Goal: Task Accomplishment & Management: Manage account settings

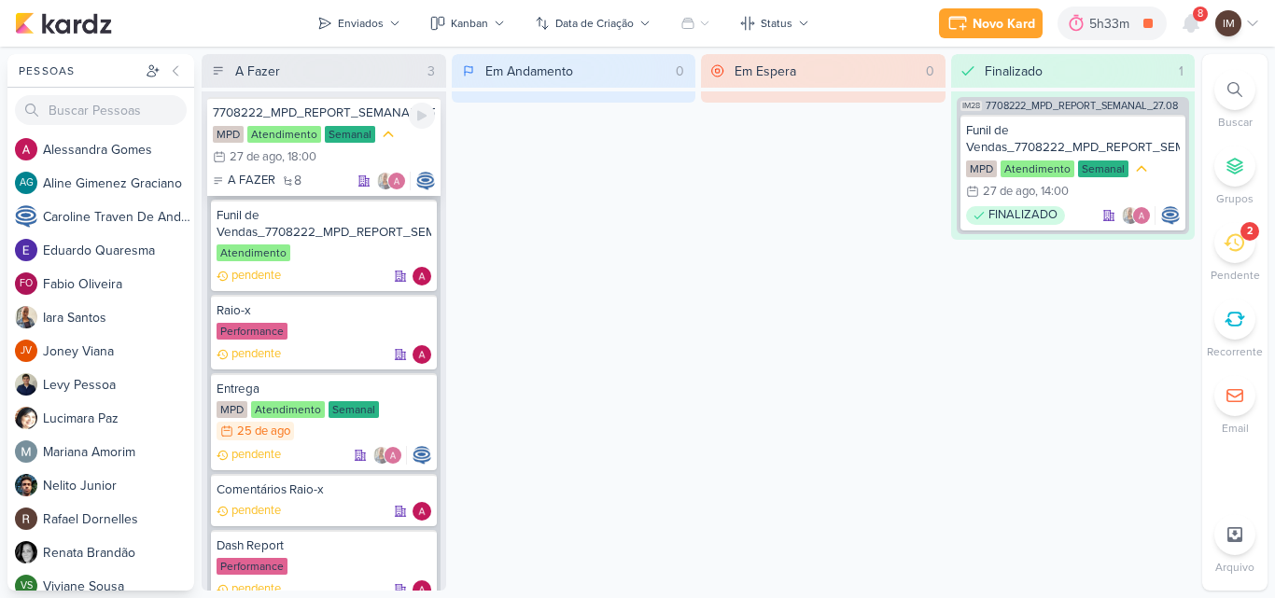
click at [390, 121] on div "7708222_MPD_REPORT_SEMANAL_27.08 MPD Atendimento Semanal 27/8 27 de ago , 18:00…" at bounding box center [323, 146] width 233 height 99
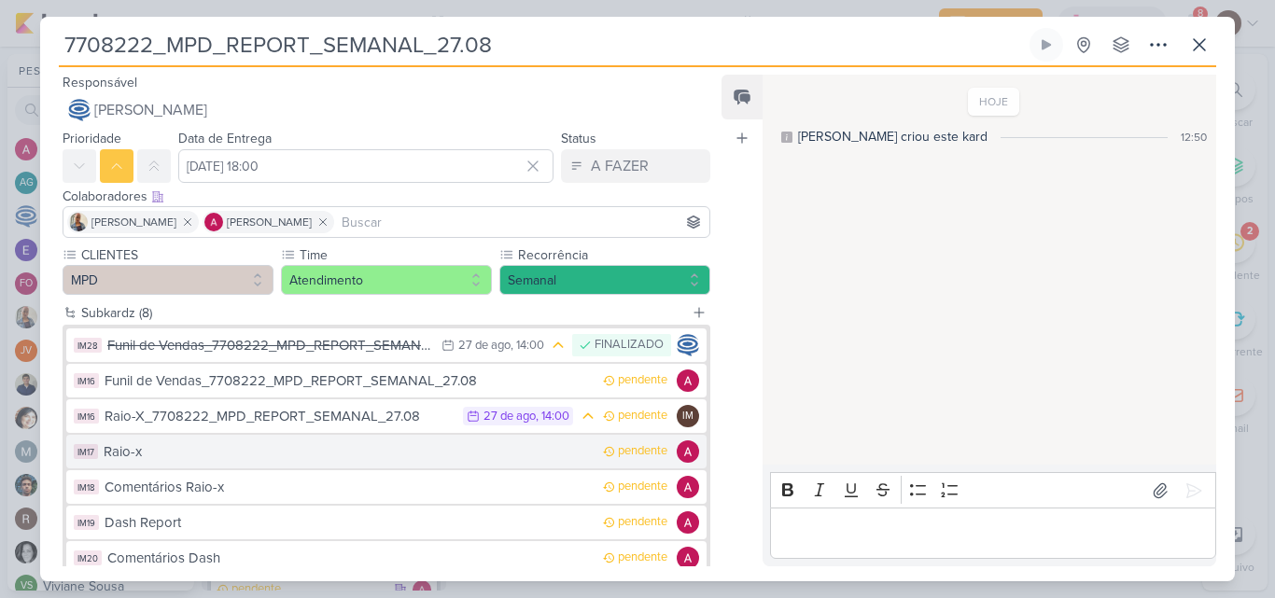
drag, startPoint x: 536, startPoint y: 458, endPoint x: 519, endPoint y: 448, distance: 19.7
click at [519, 448] on div "Raio-x" at bounding box center [349, 452] width 490 height 21
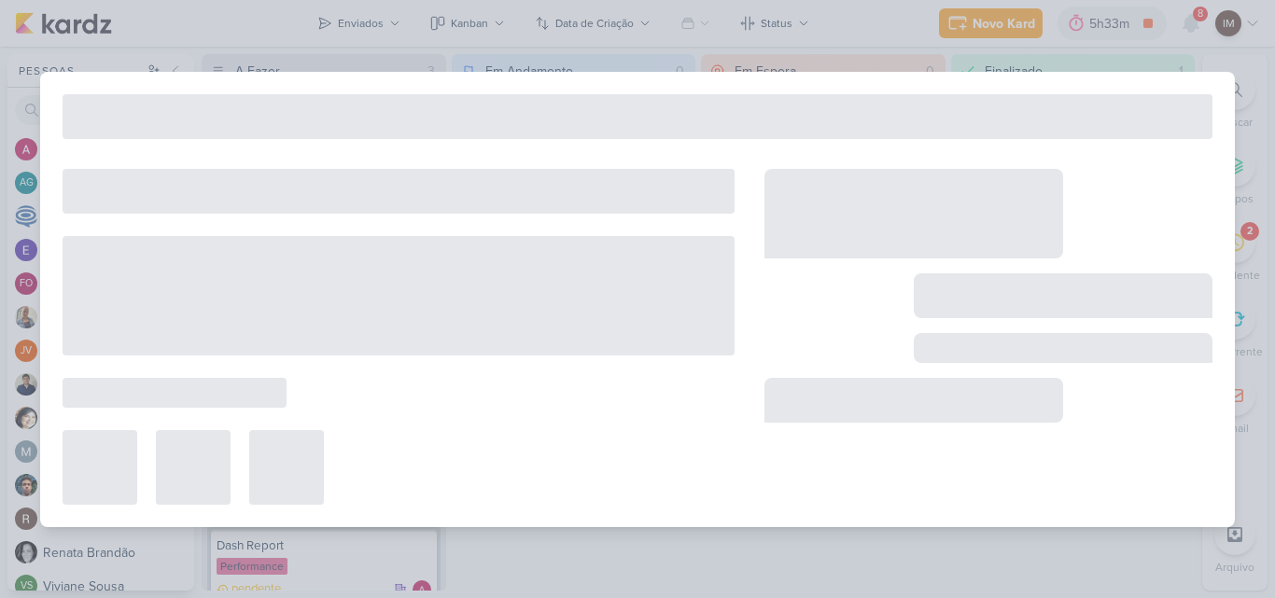
type input "Raio-x"
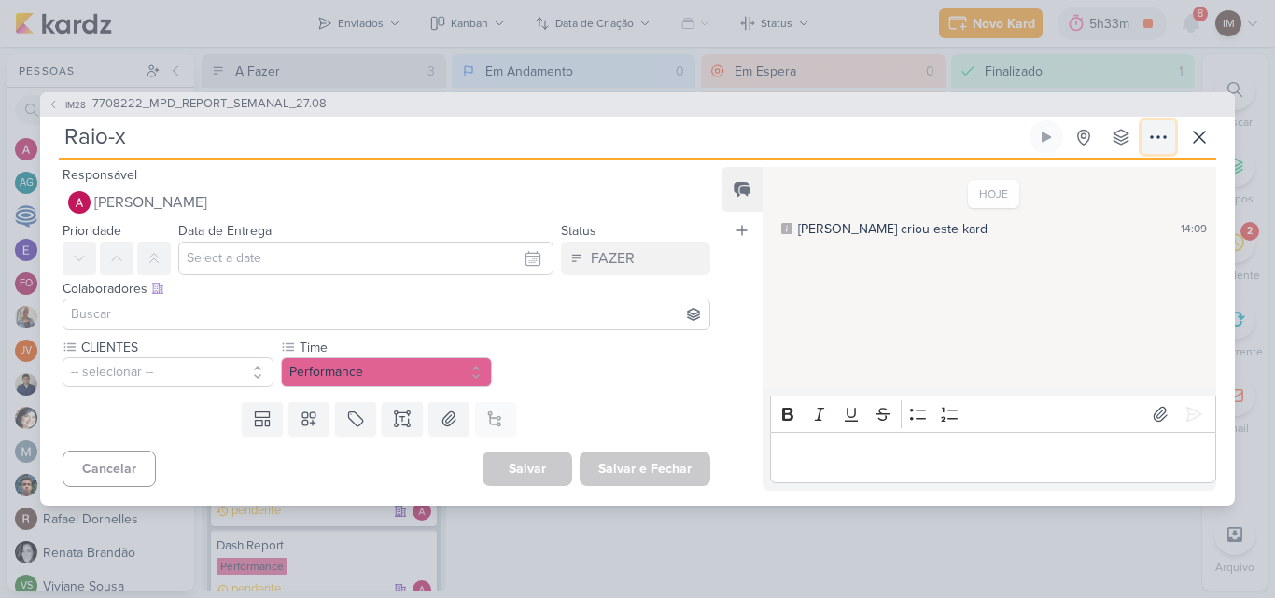
click at [1162, 138] on icon at bounding box center [1158, 137] width 22 height 22
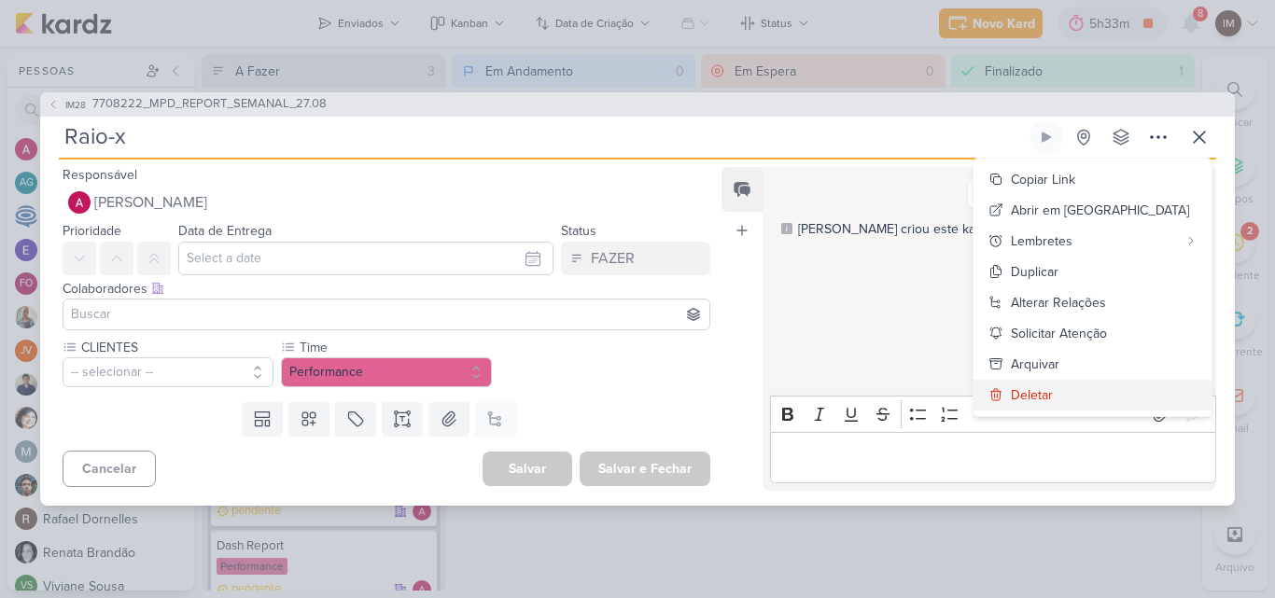
click at [1132, 388] on button "Deletar" at bounding box center [1093, 395] width 238 height 31
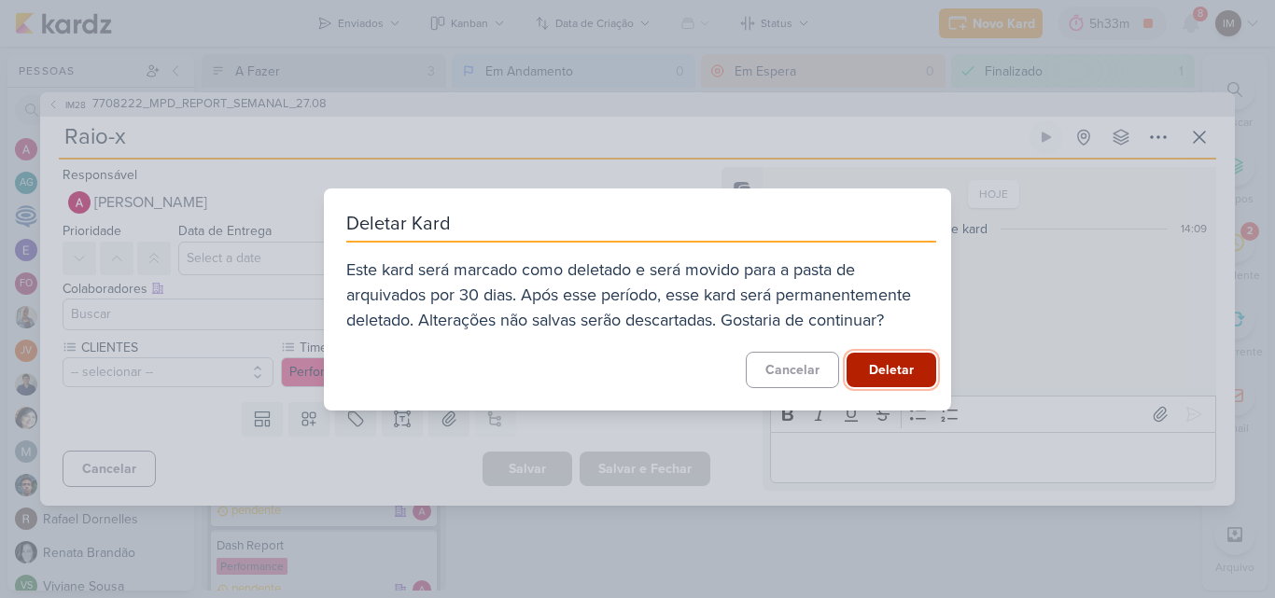
click at [917, 366] on button "Deletar" at bounding box center [892, 370] width 90 height 35
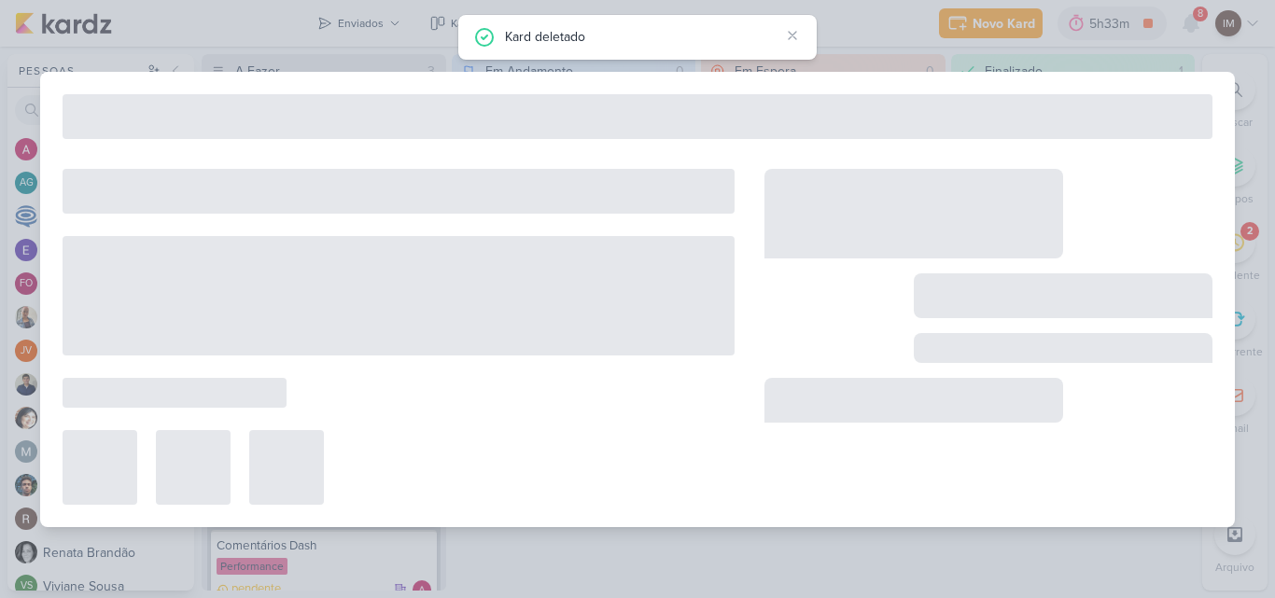
type input "7708222_MPD_REPORT_SEMANAL_27.08"
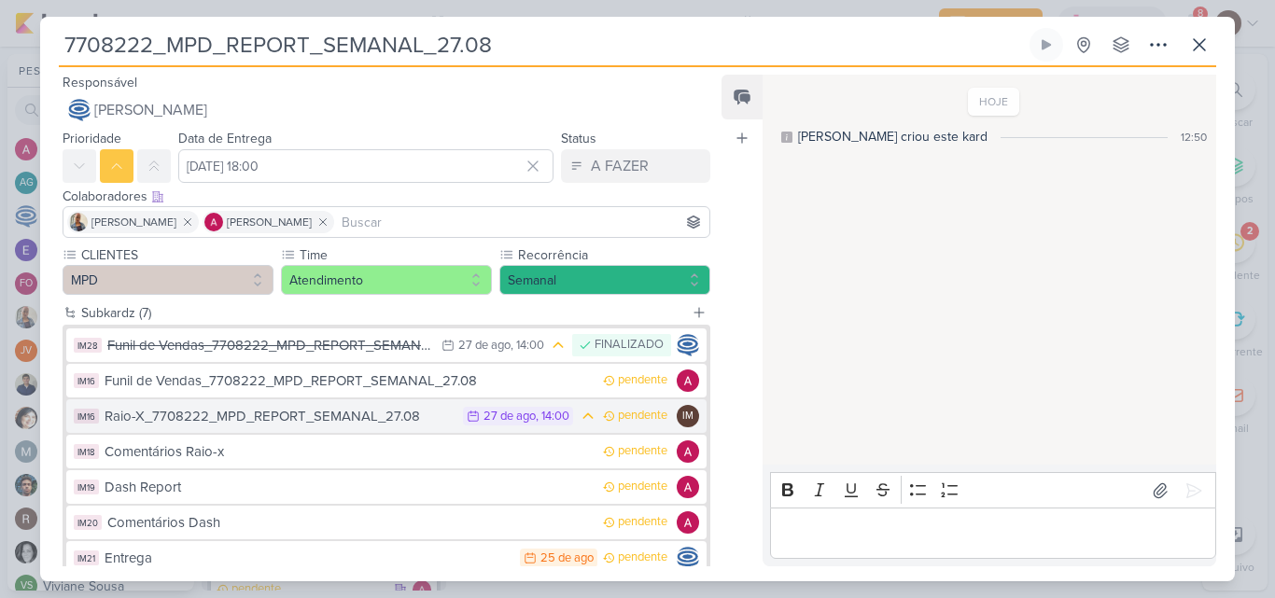
click at [653, 423] on button "IM16 Raio-X_7708222_MPD_REPORT_SEMANAL_27.08 27/8 27 de ago , 14:00 pendente IM" at bounding box center [386, 417] width 640 height 34
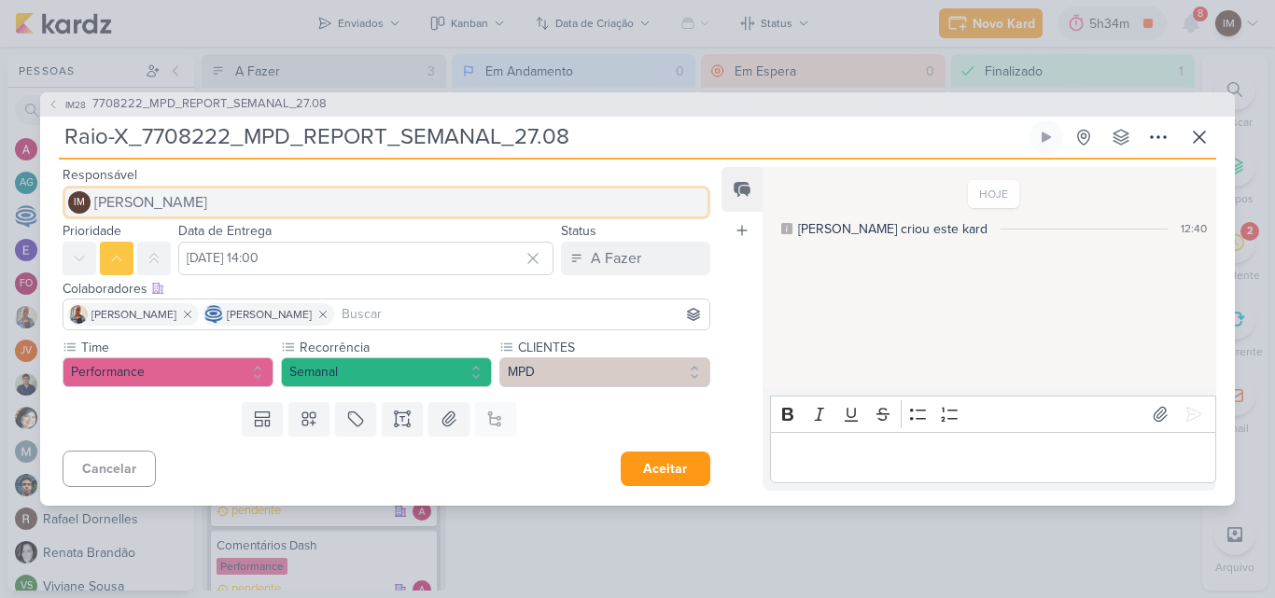
click at [326, 203] on button "IM Isabella Machado Guimarães" at bounding box center [387, 203] width 648 height 34
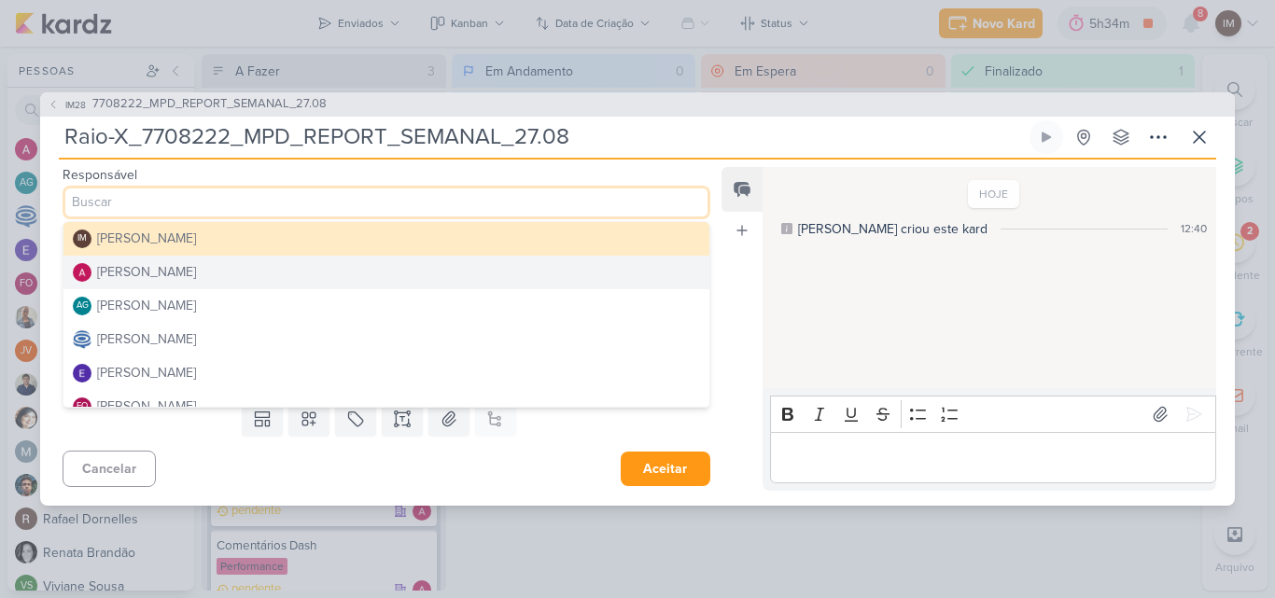
click at [320, 277] on button "Alessandra Gomes" at bounding box center [386, 273] width 646 height 34
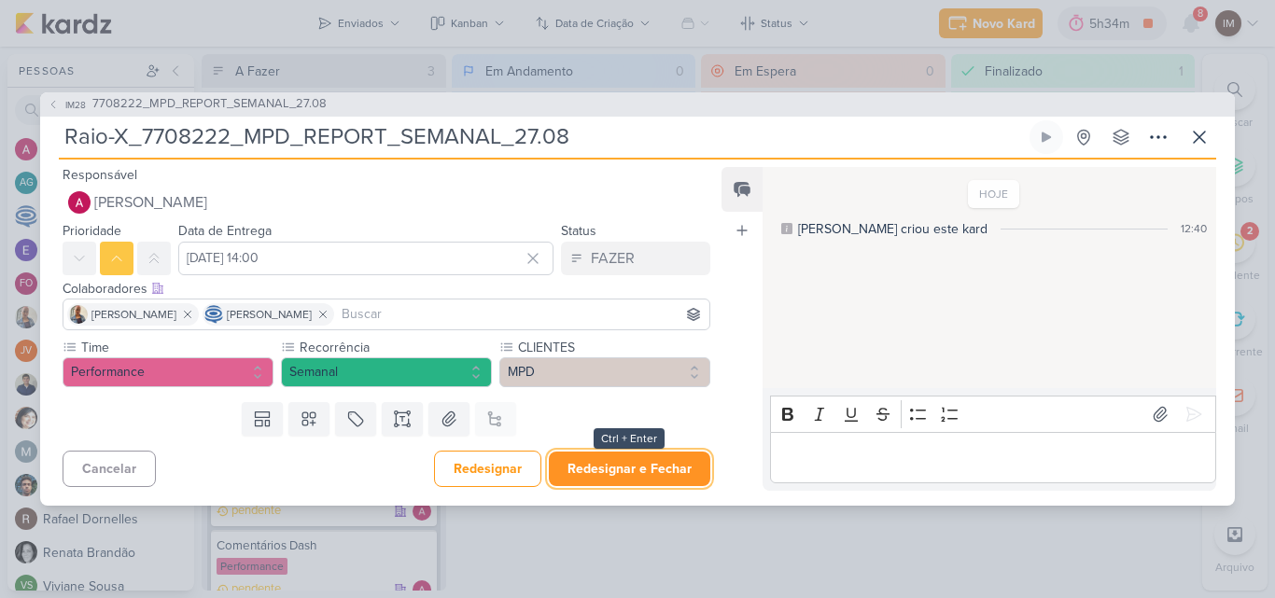
click at [587, 461] on button "Redesignar e Fechar" at bounding box center [630, 469] width 162 height 35
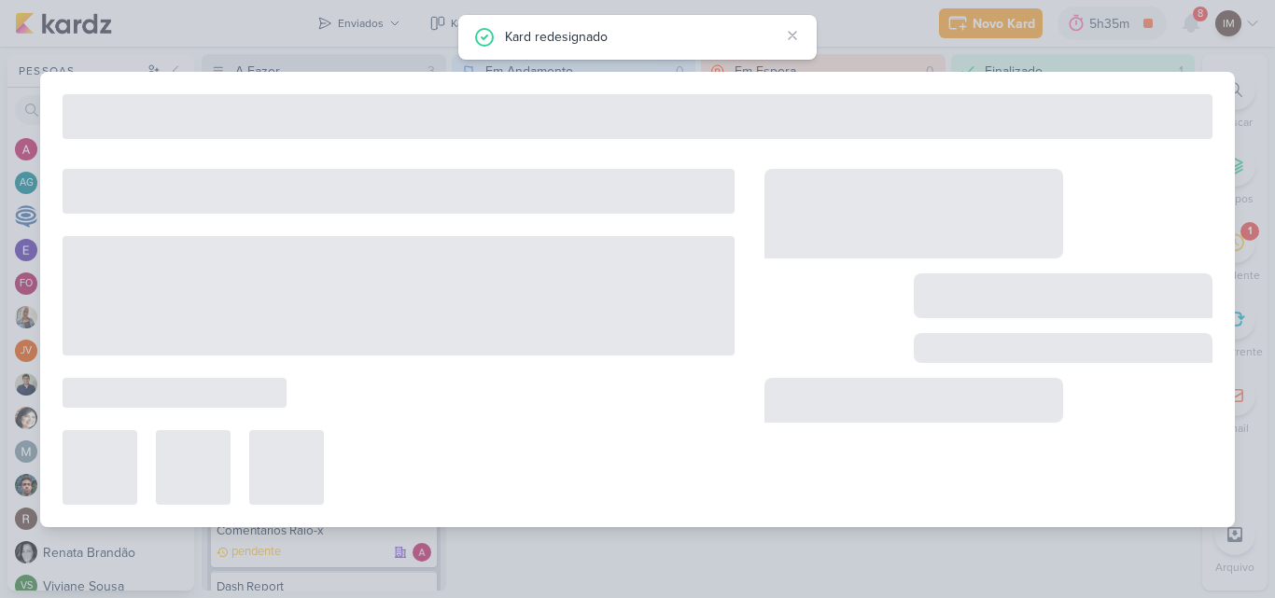
type input "7708222_MPD_REPORT_SEMANAL_27.08"
type input "27 de agosto de 2025 às 18:00"
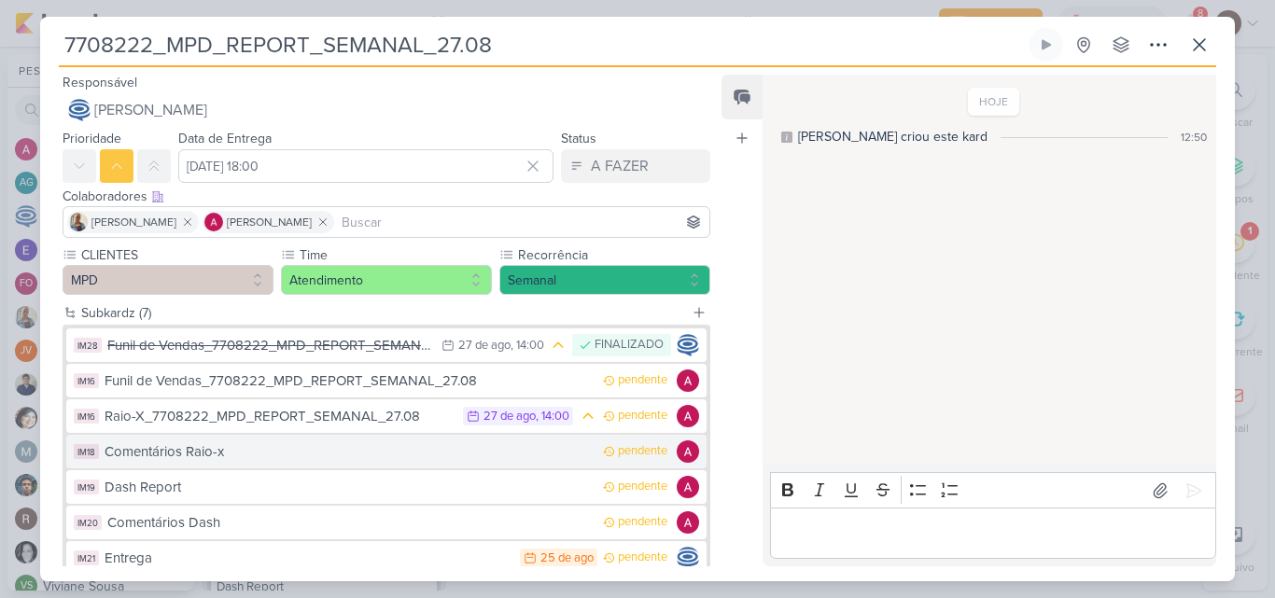
click at [553, 460] on div "Comentários Raio-x" at bounding box center [349, 452] width 489 height 21
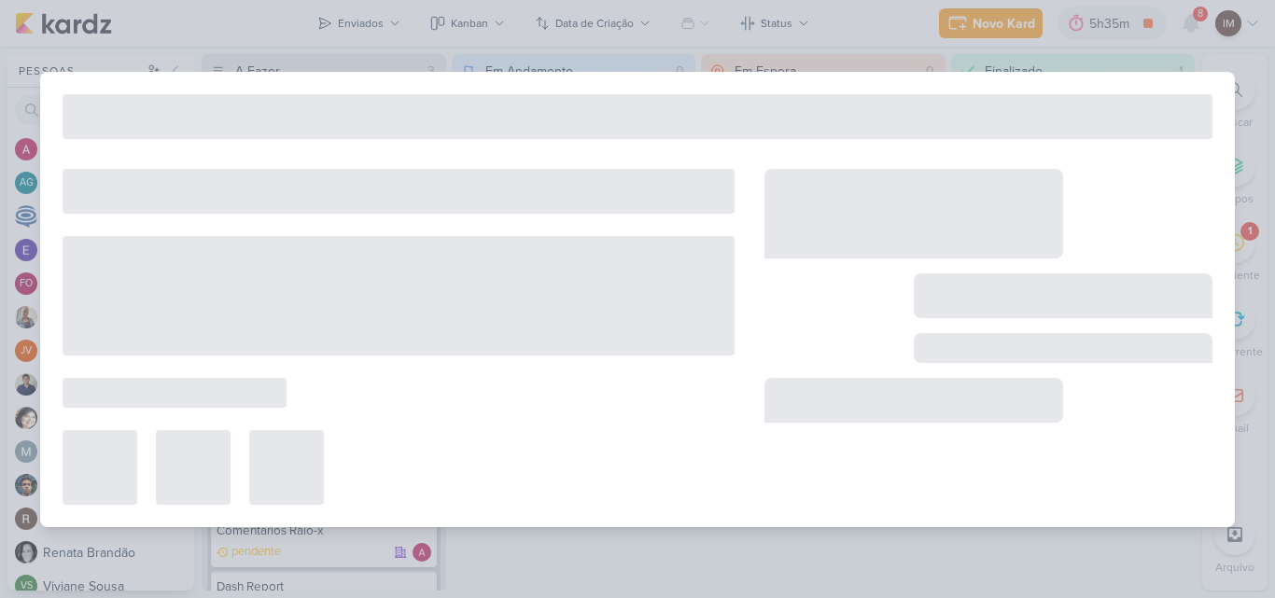
type input "Comentários Raio-x"
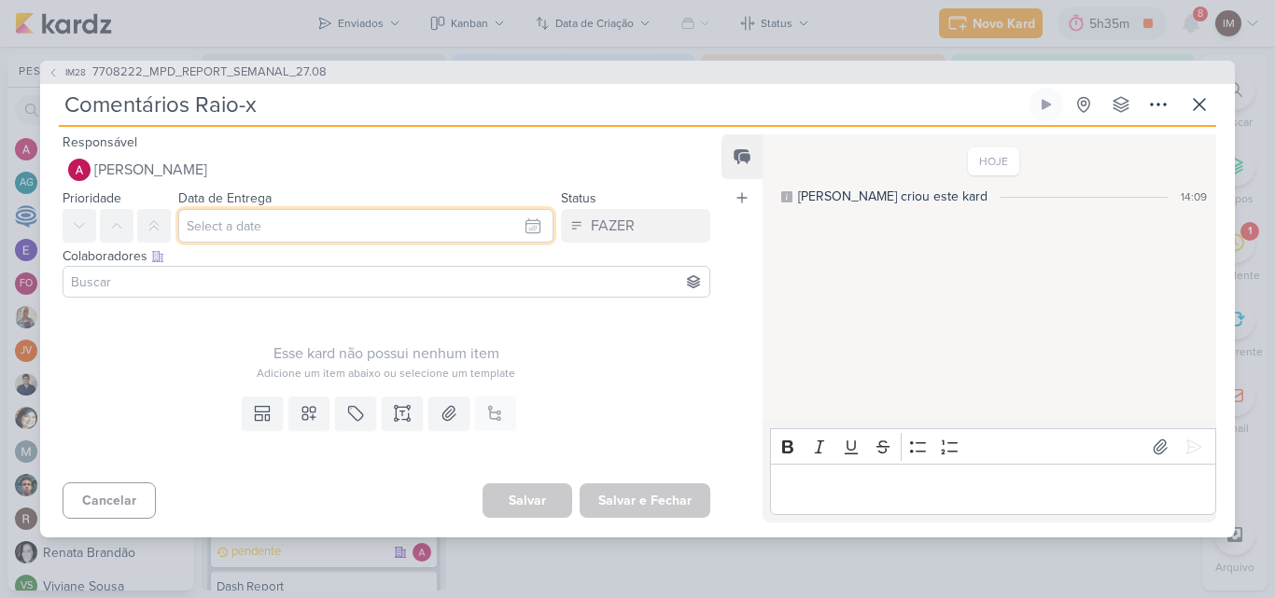
click at [447, 221] on input "text" at bounding box center [365, 226] width 375 height 34
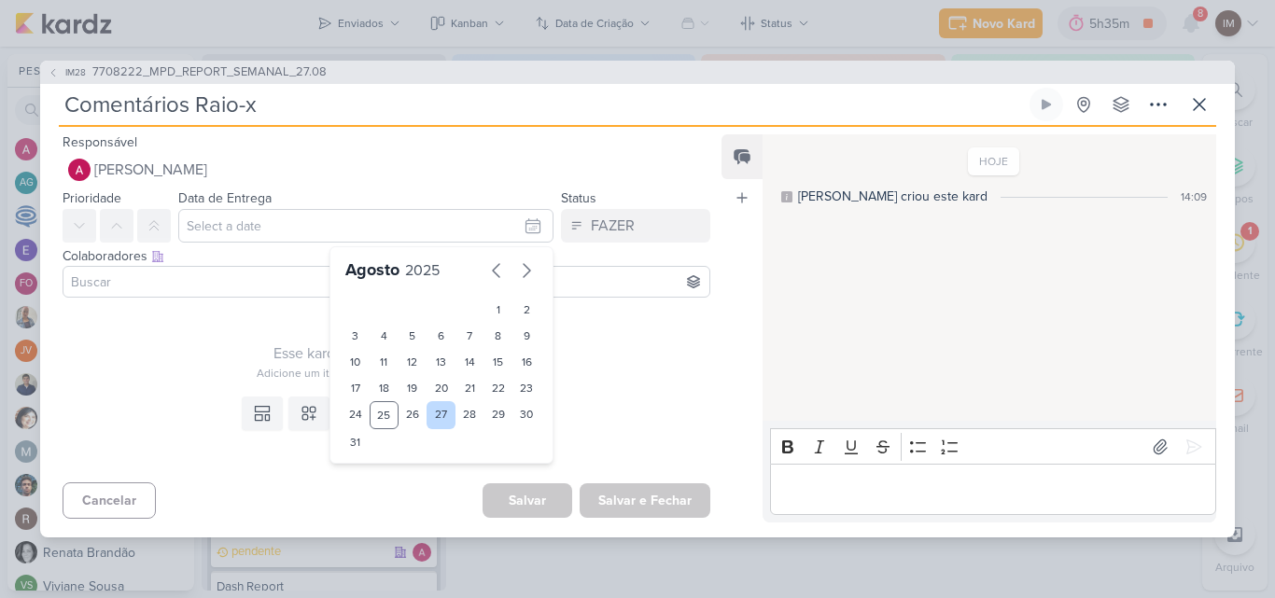
click at [440, 413] on div "27" at bounding box center [441, 415] width 29 height 28
type input "27 de agosto de 2025 às 23:59"
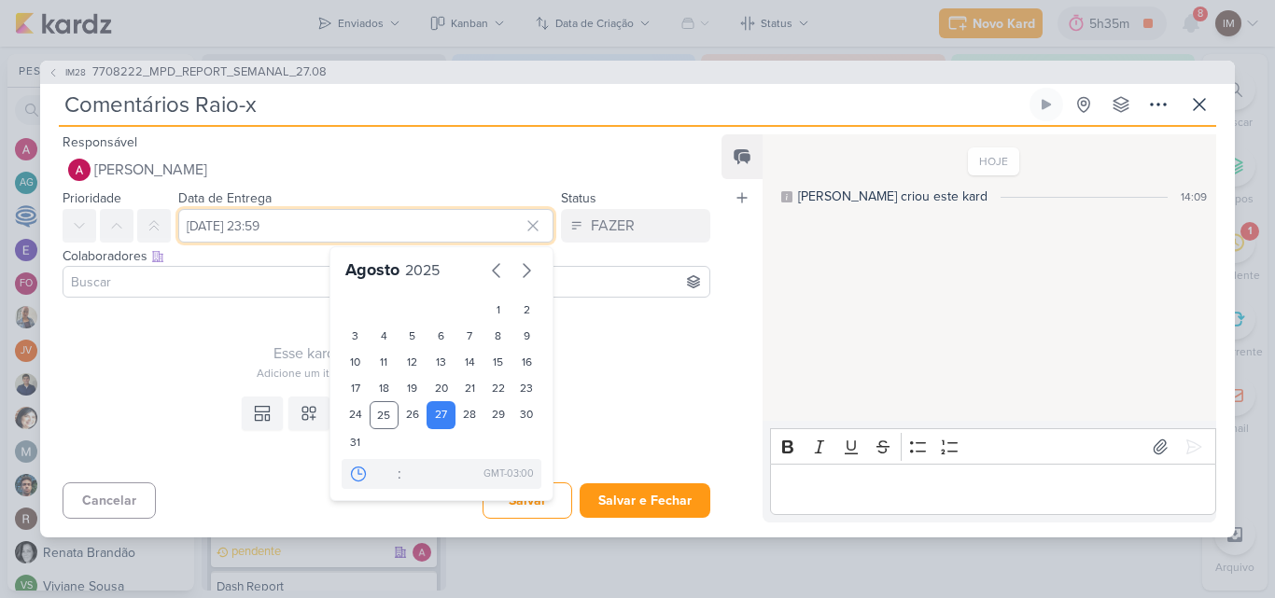
click at [489, 229] on input "27 de agosto de 2025 às 23:59" at bounding box center [365, 226] width 375 height 34
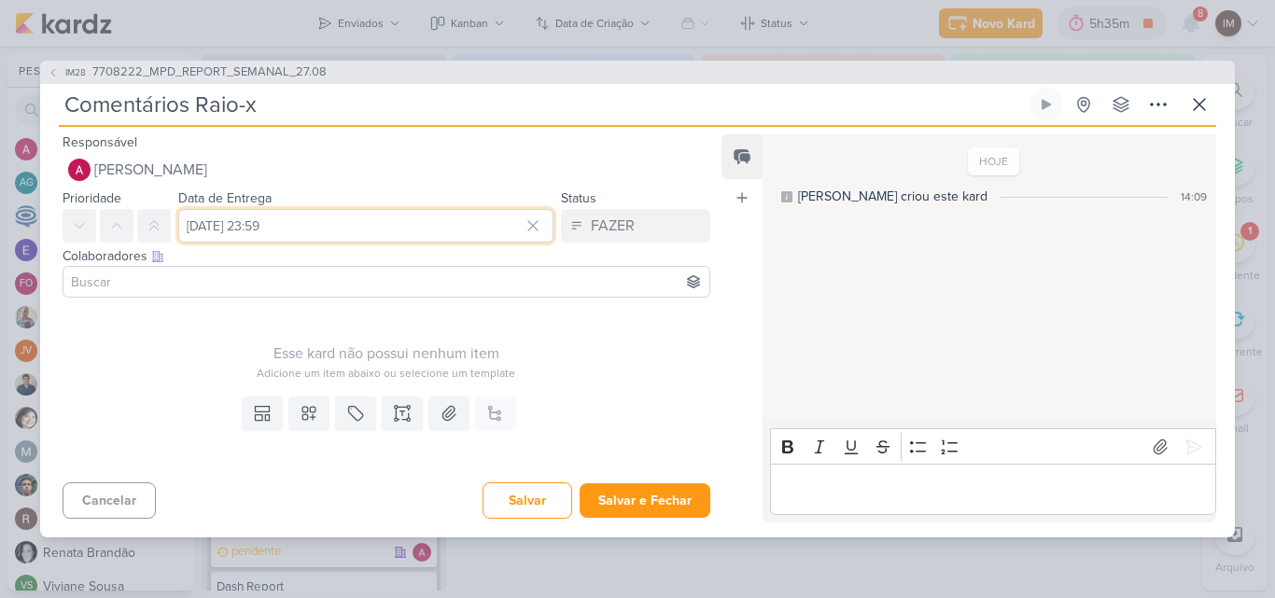
click at [489, 229] on input "27 de agosto de 2025 às 23:59" at bounding box center [365, 226] width 375 height 34
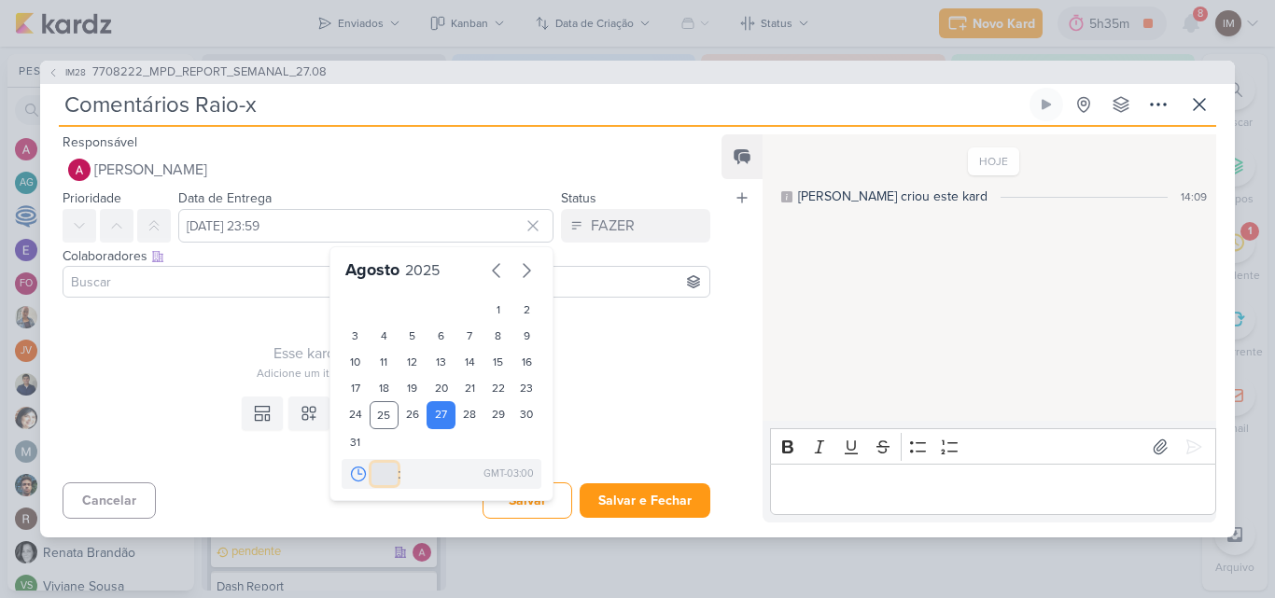
click at [387, 472] on select "00 01 02 03 04 05 06 07 08 09 10 11 12 13 14 15 16 17 18 19 20 21 22 23" at bounding box center [385, 474] width 26 height 22
select select "14"
click at [372, 463] on select "00 01 02 03 04 05 06 07 08 09 10 11 12 13 14 15 16 17 18 19 20 21 22 23" at bounding box center [385, 474] width 26 height 22
click at [401, 475] on select "00 05 10 15 20 25 30 35 40 45 50 55 59" at bounding box center [414, 474] width 26 height 22
select select "0"
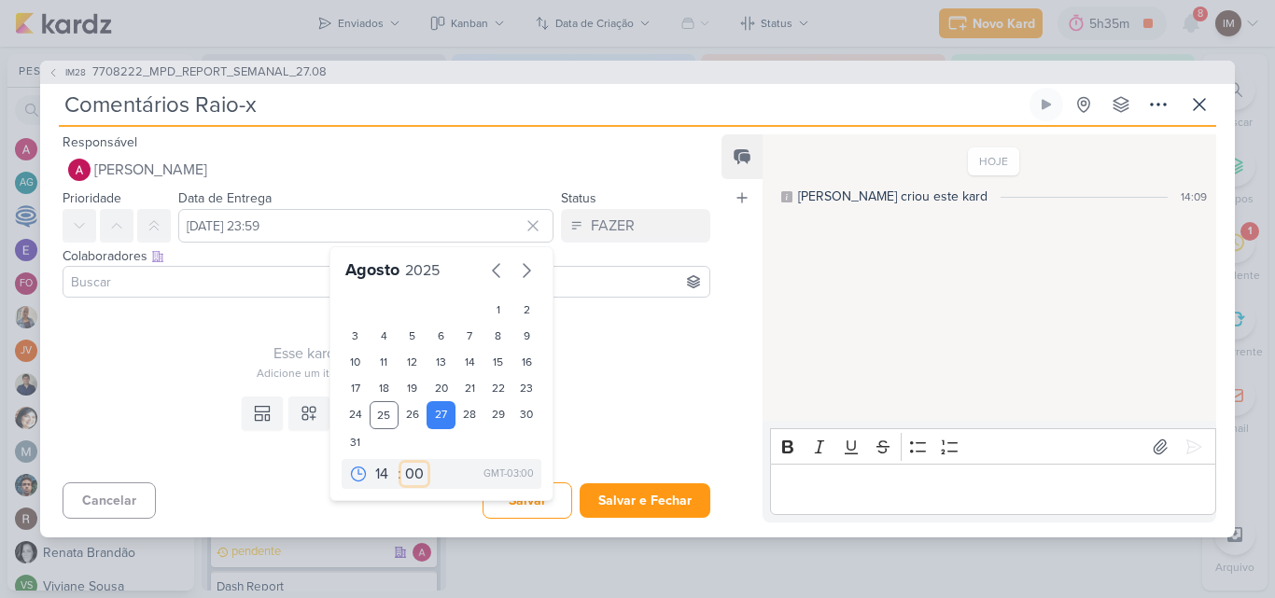
click at [401, 463] on select "00 05 10 15 20 25 30 35 40 45 50 55 59" at bounding box center [414, 474] width 26 height 22
click at [285, 286] on input at bounding box center [386, 282] width 639 height 22
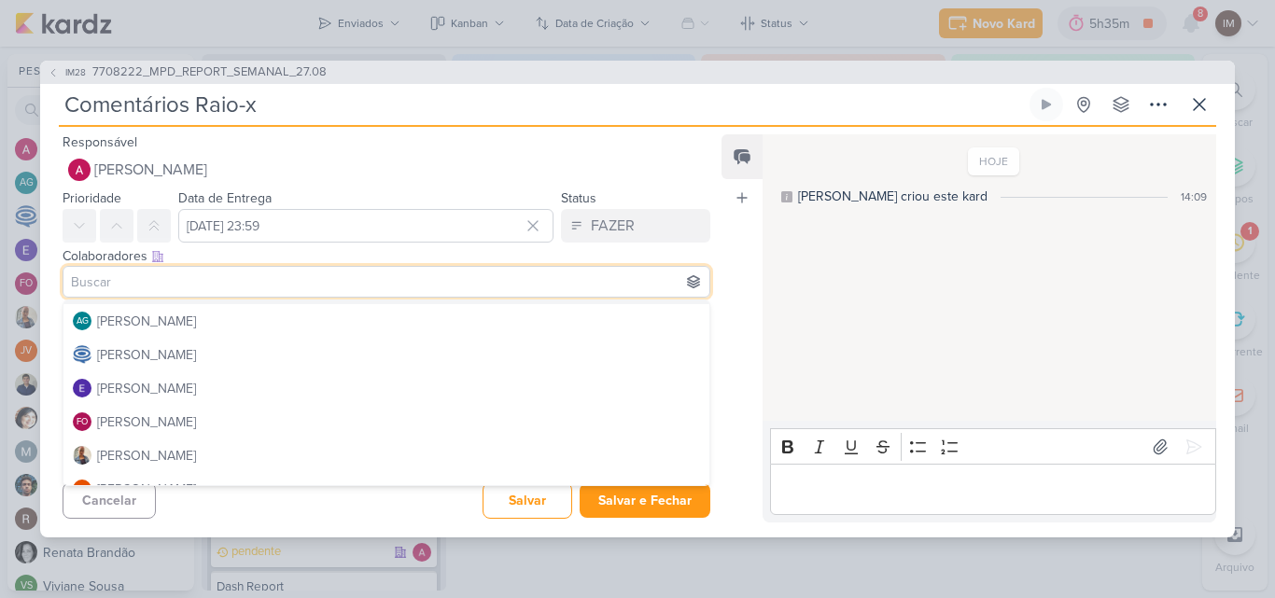
scroll to position [107, 0]
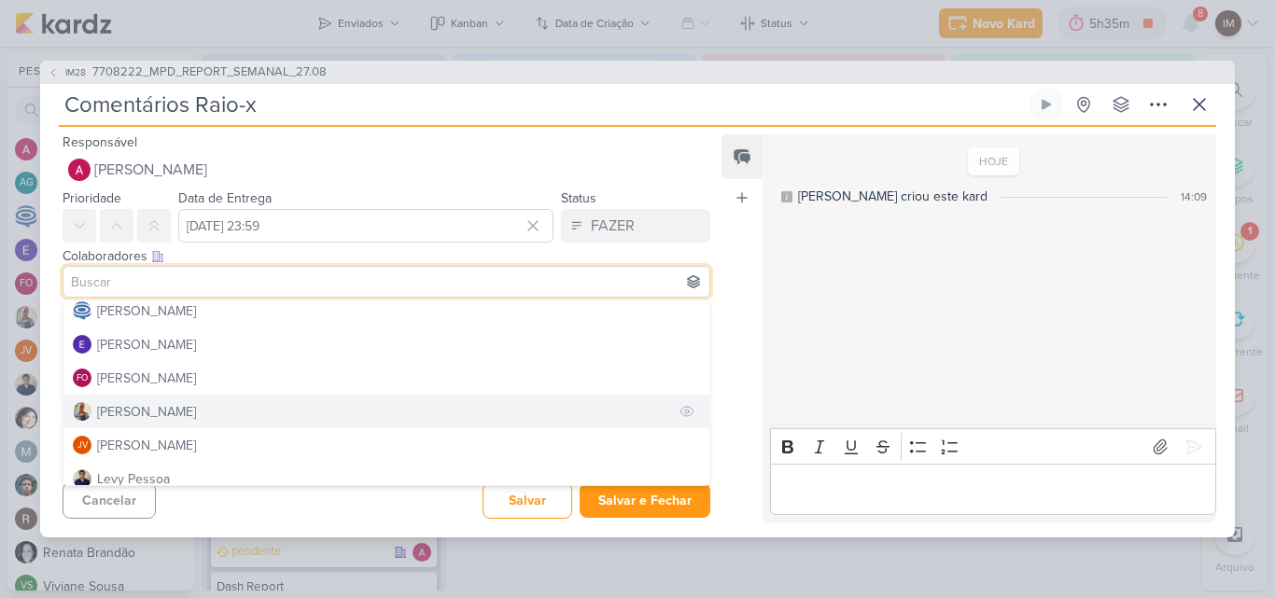
click at [636, 412] on button "Iara Santos" at bounding box center [386, 412] width 646 height 34
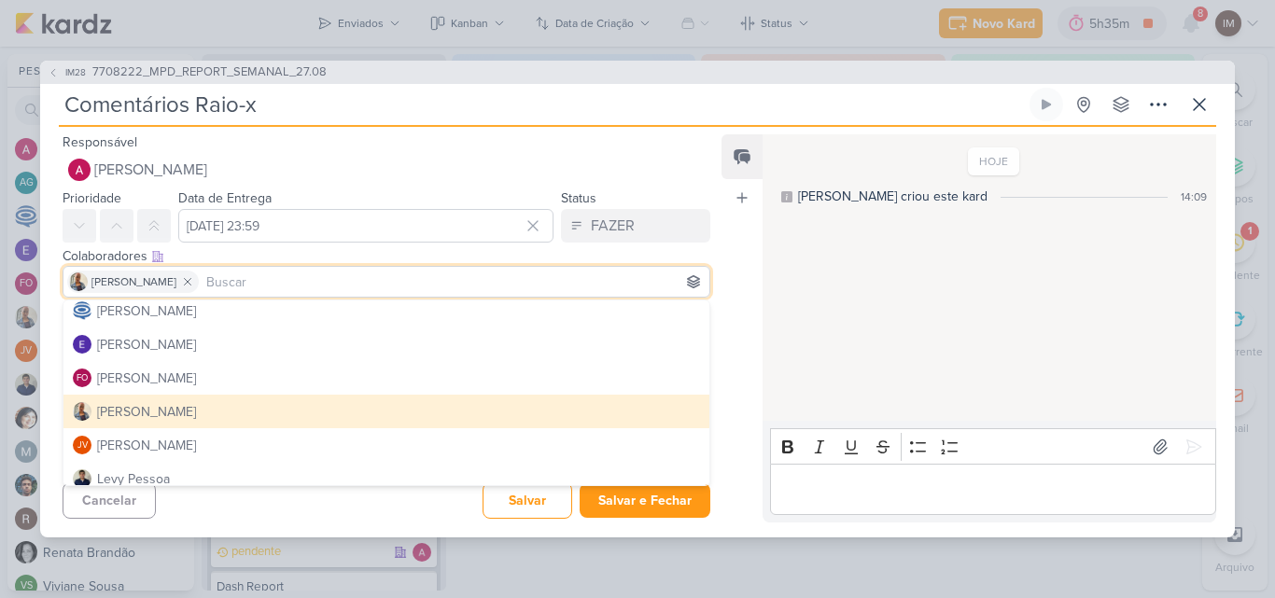
click at [636, 412] on button "Iara Santos" at bounding box center [386, 412] width 646 height 34
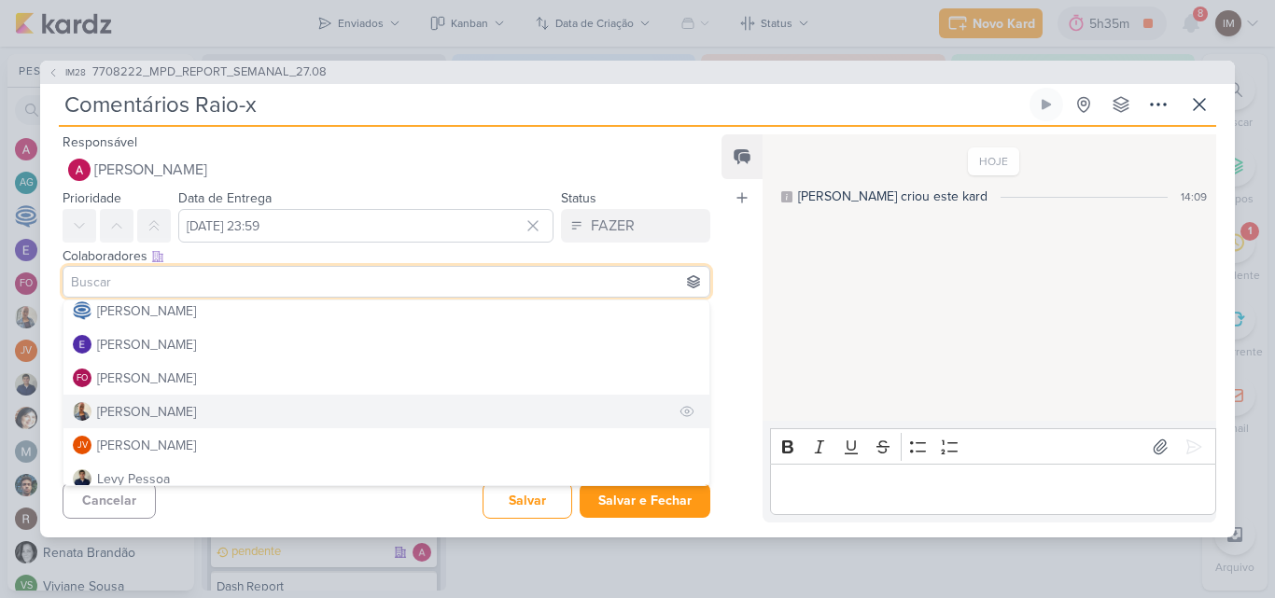
click at [627, 414] on button "Iara Santos" at bounding box center [386, 412] width 646 height 34
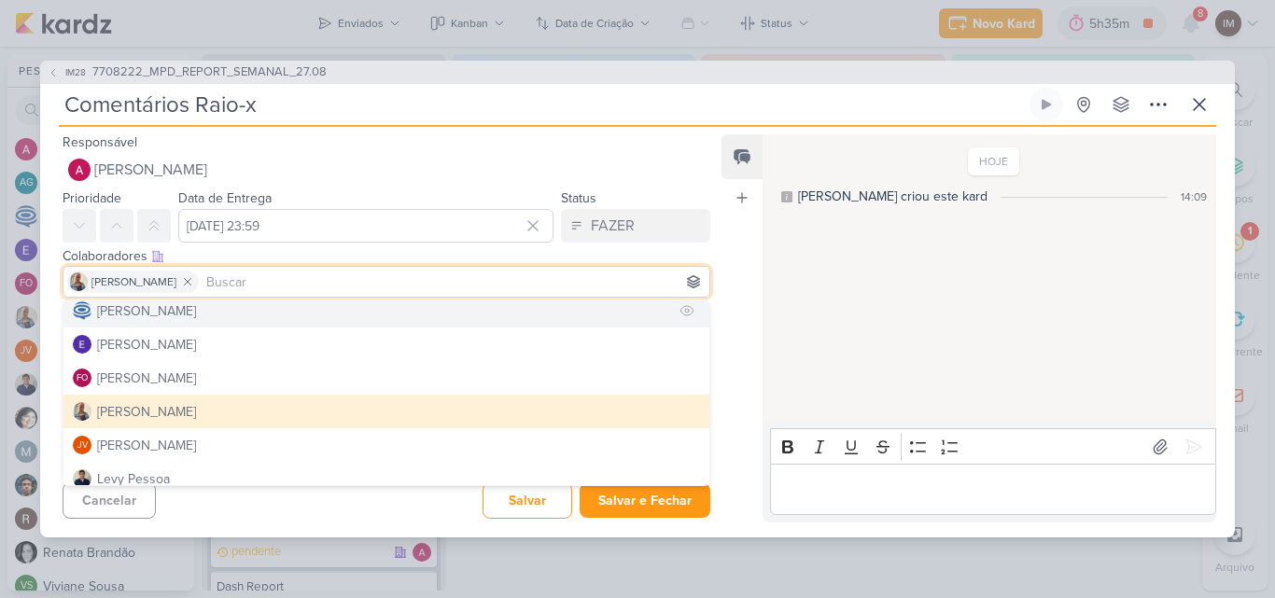
click at [599, 314] on button "Caroline Traven De Andrade" at bounding box center [386, 311] width 646 height 34
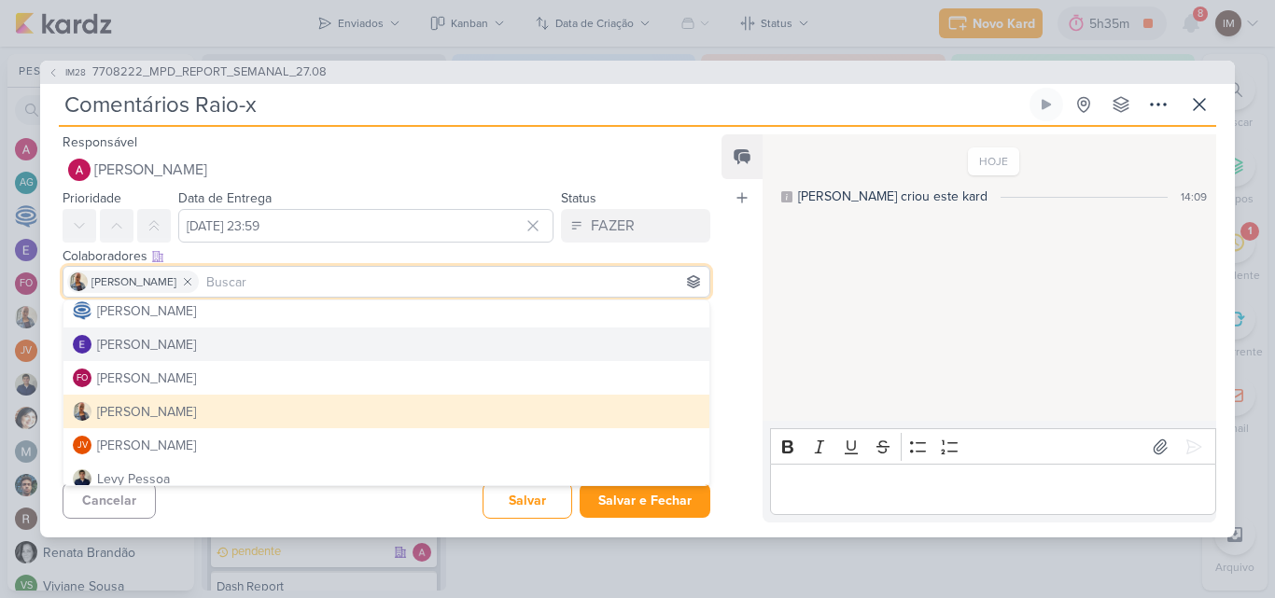
click at [719, 343] on div "Responsável Alessandra Gomes IM Isabella Machado Guimarães Alessandra Gomes AG …" at bounding box center [637, 332] width 1195 height 411
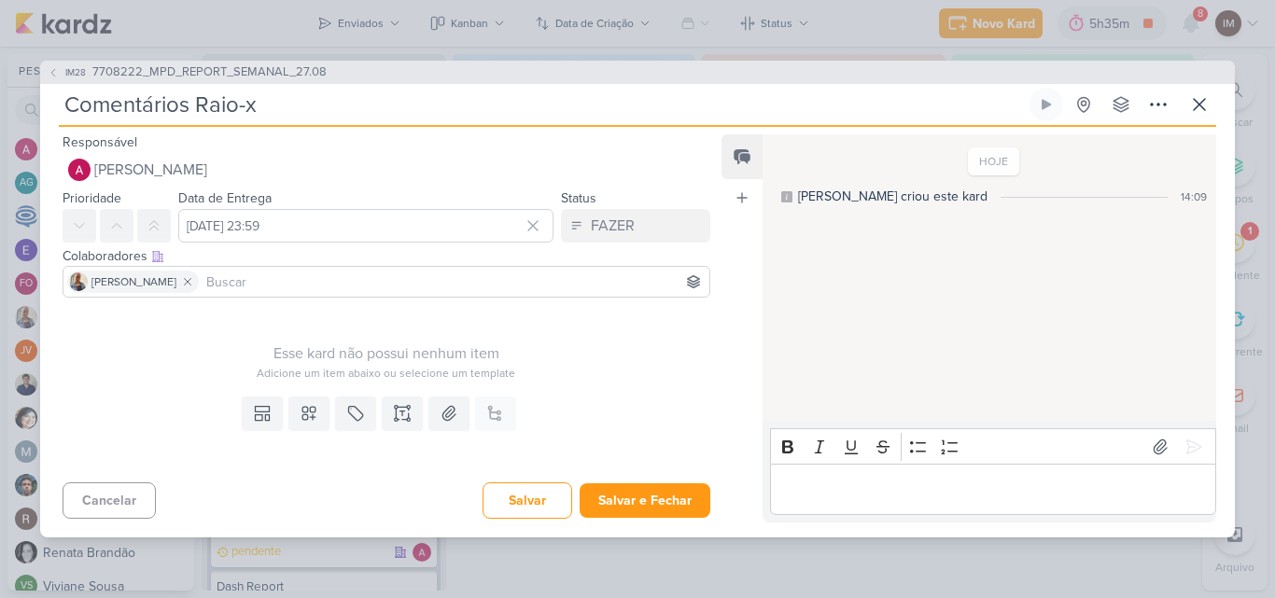
click at [509, 279] on input at bounding box center [454, 282] width 503 height 22
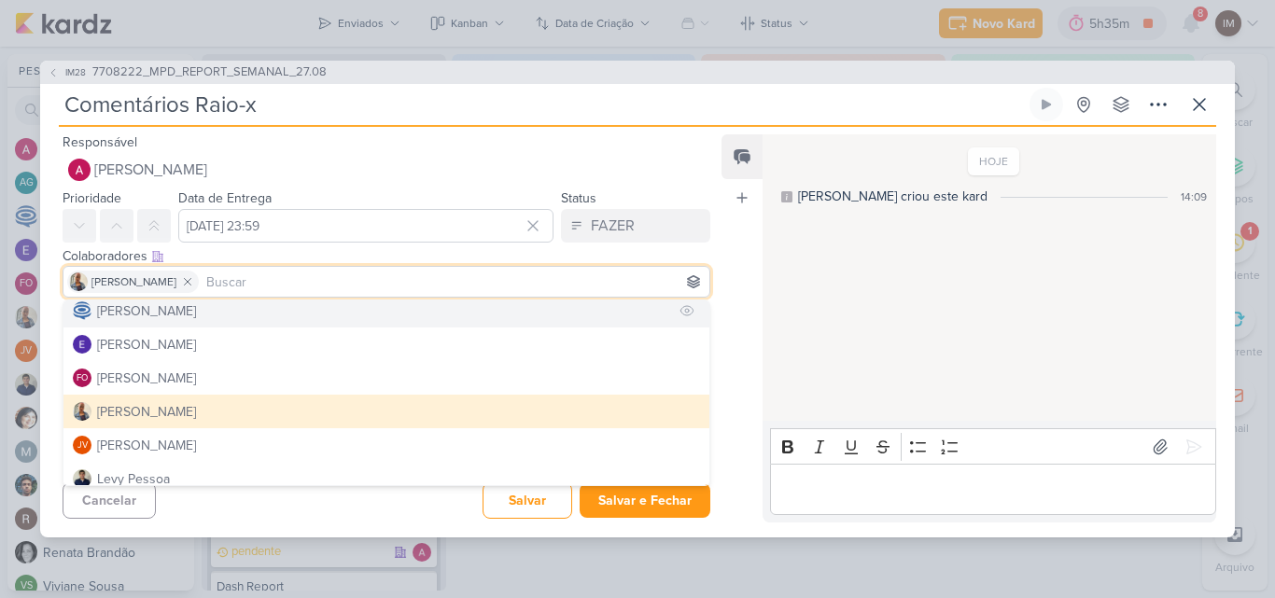
click at [502, 305] on button "Caroline Traven De Andrade" at bounding box center [386, 311] width 646 height 34
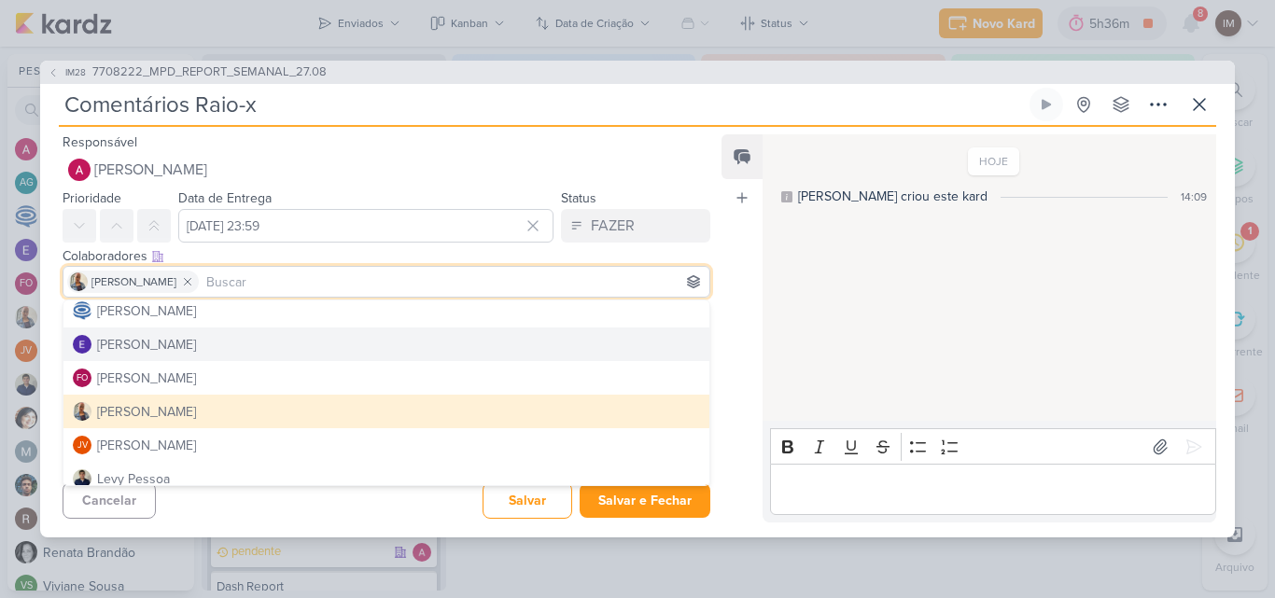
click at [736, 368] on div "Feed Atrelar email Solte o email para atrelar ao kard" at bounding box center [742, 328] width 41 height 388
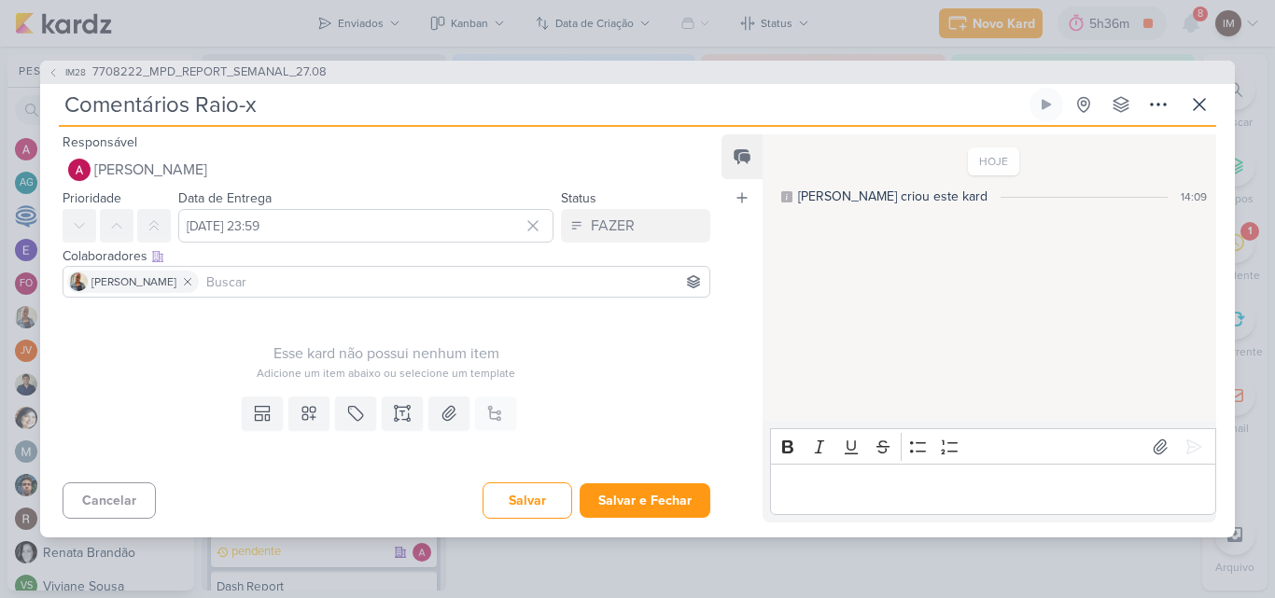
click at [585, 277] on input at bounding box center [454, 282] width 503 height 22
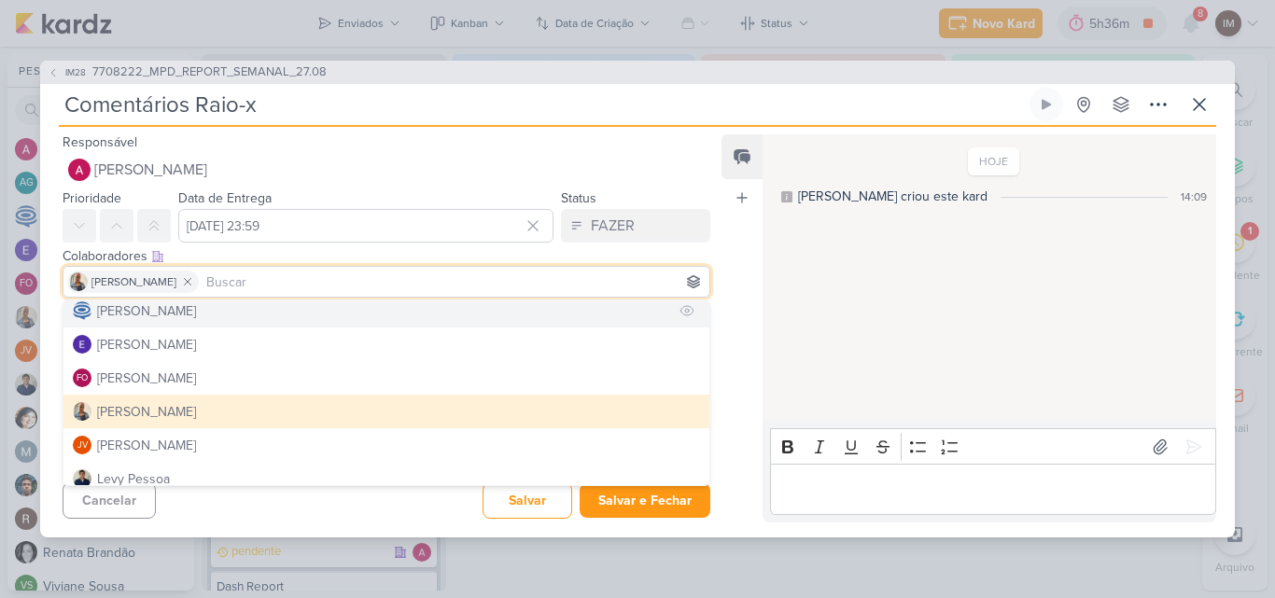
click at [551, 318] on button "Caroline Traven De Andrade" at bounding box center [386, 311] width 646 height 34
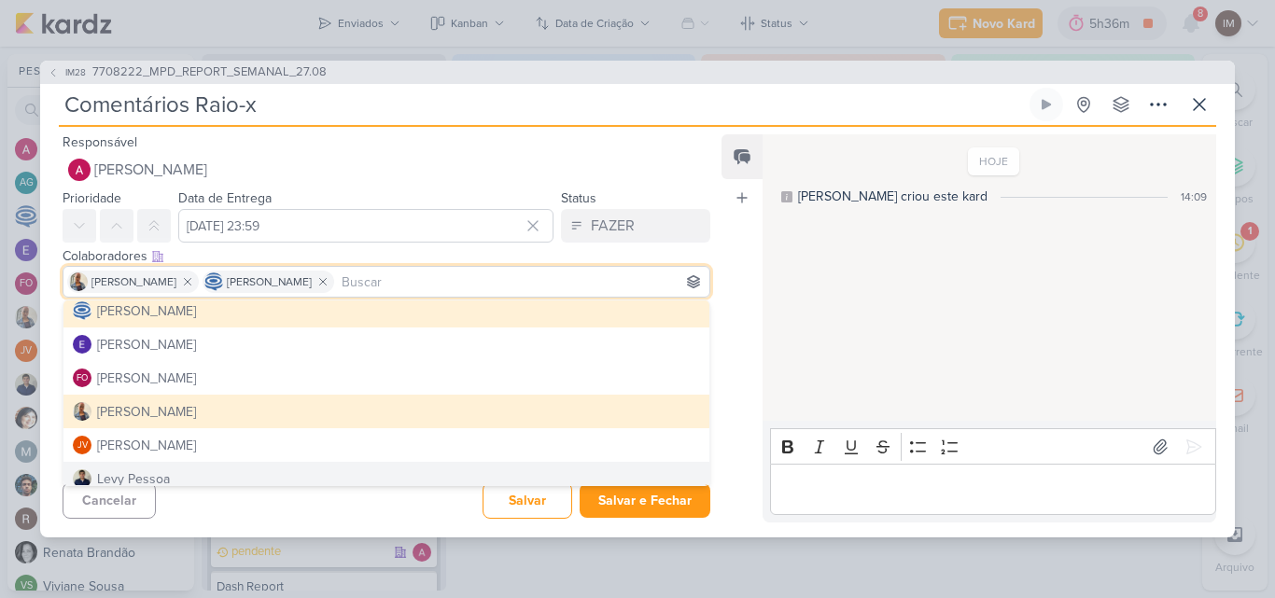
click at [373, 506] on div "Cancelar Salvar Salvar e Fechar Ctrl + Enter" at bounding box center [379, 499] width 678 height 48
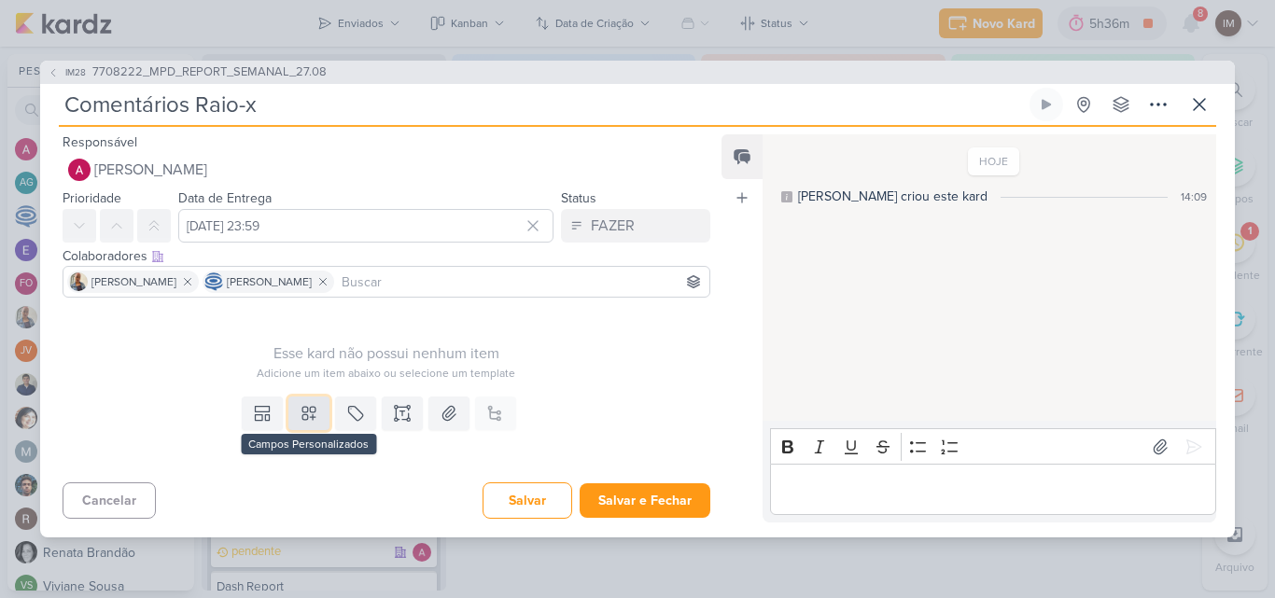
click at [304, 420] on icon at bounding box center [309, 413] width 19 height 19
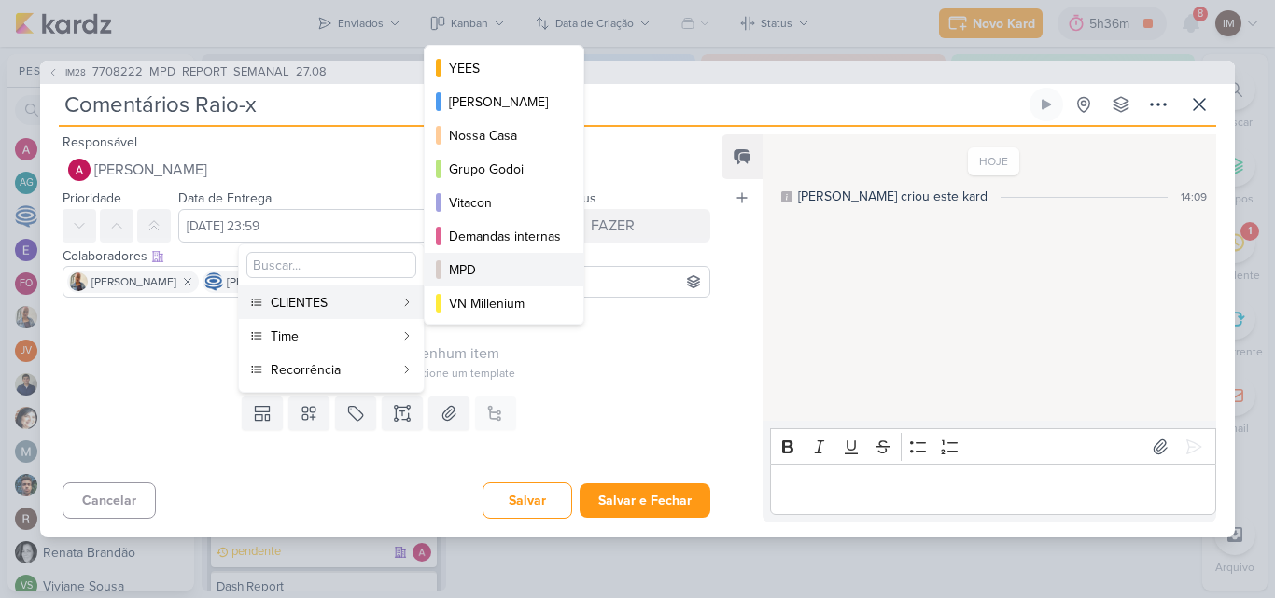
click at [478, 263] on div "MPD" at bounding box center [505, 270] width 112 height 20
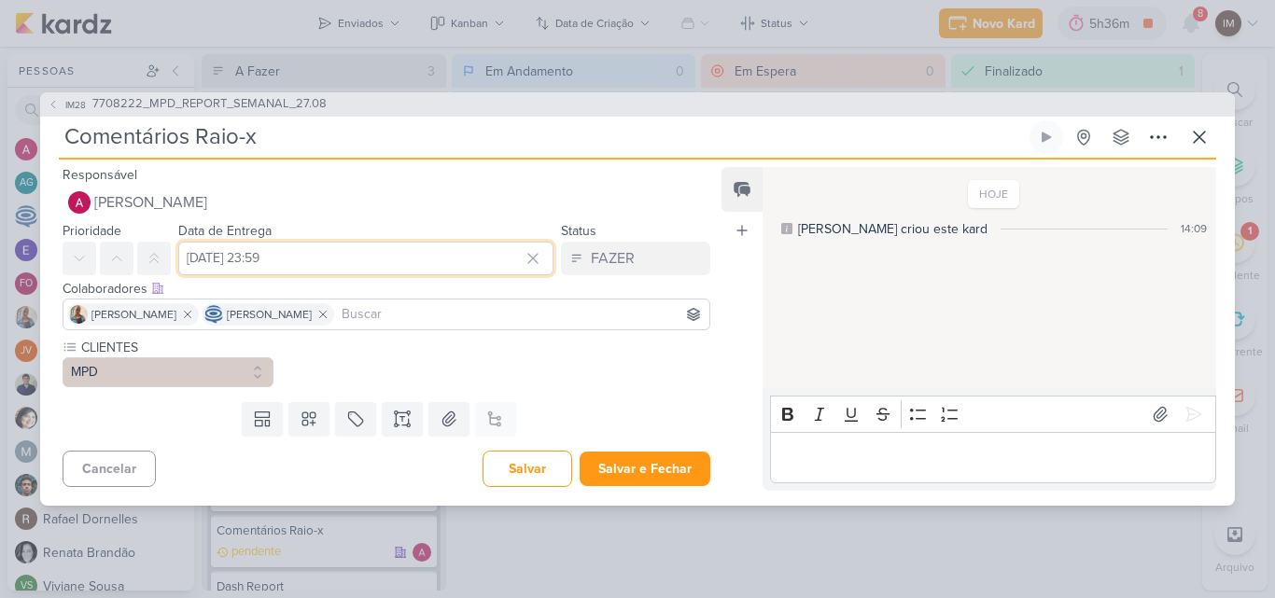
click at [362, 252] on input "27 de agosto de 2025 às 23:59" at bounding box center [365, 259] width 375 height 34
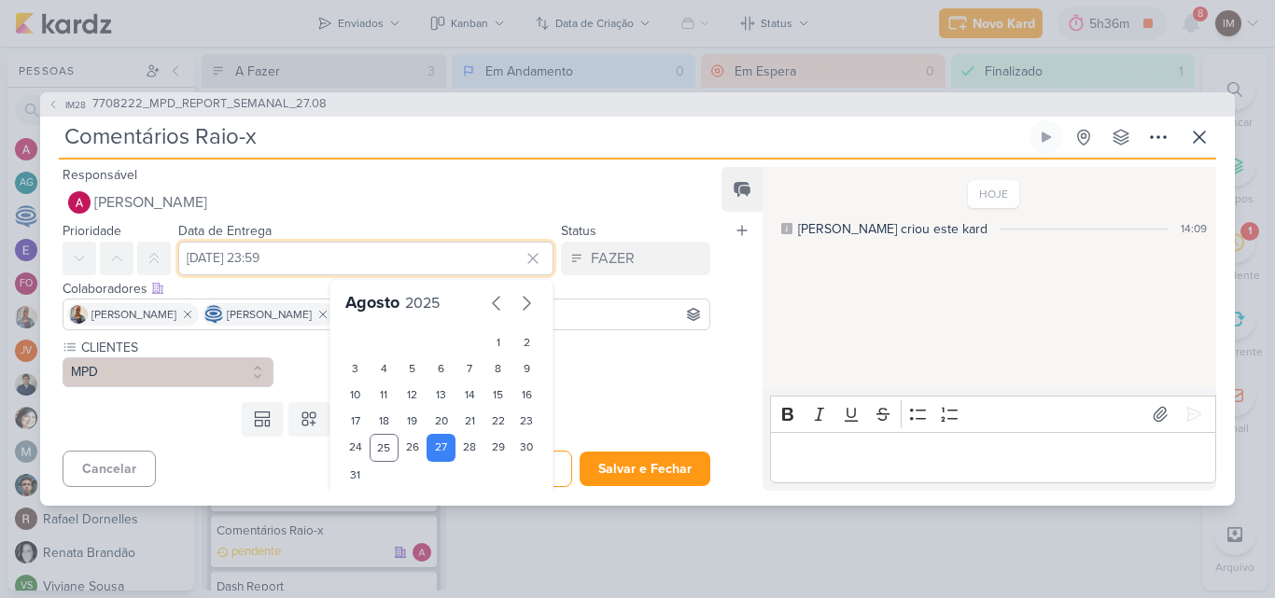
click at [349, 257] on input "27 de agosto de 2025 às 23:59" at bounding box center [365, 259] width 375 height 34
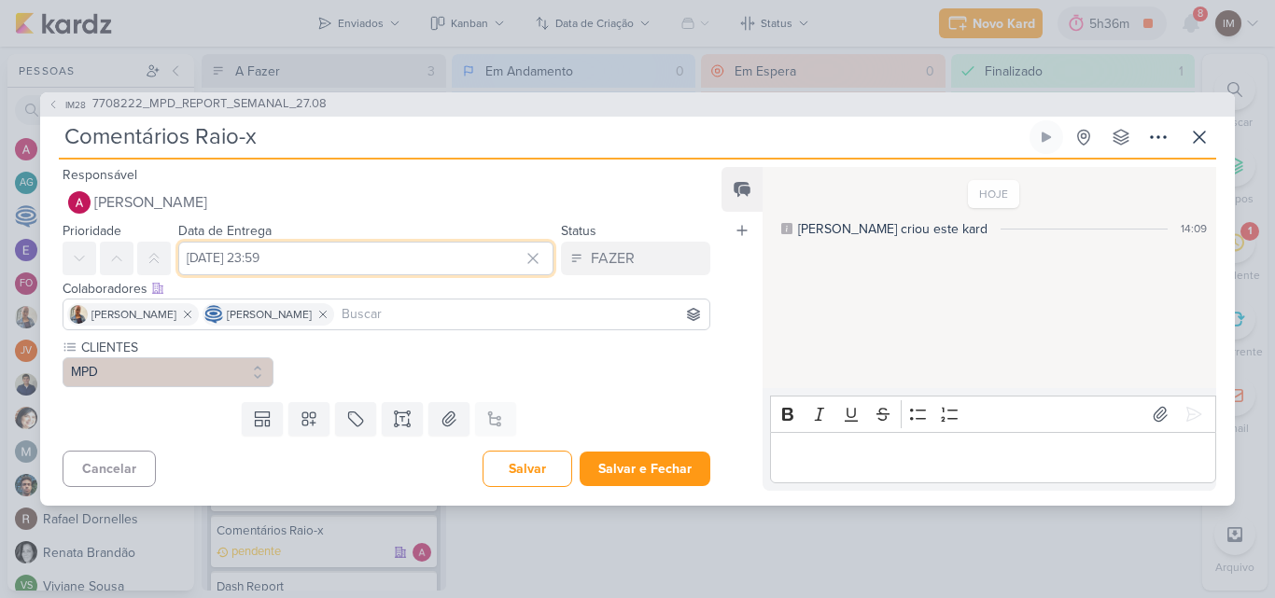
click at [349, 257] on input "27 de agosto de 2025 às 23:59" at bounding box center [365, 259] width 375 height 34
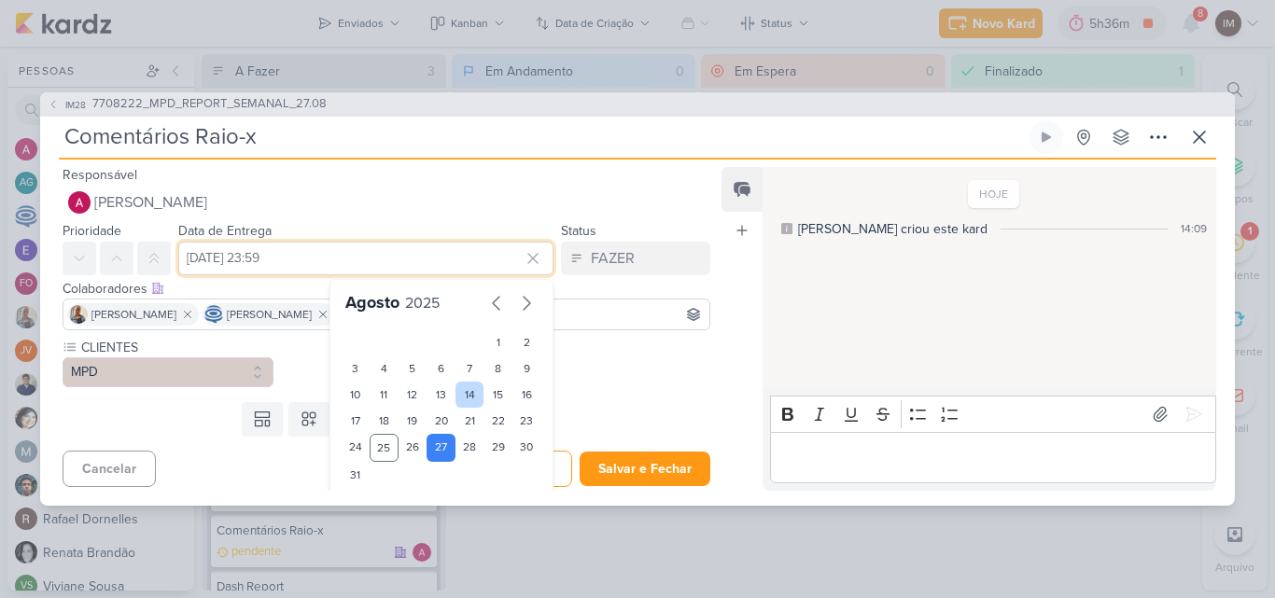
scroll to position [37, 0]
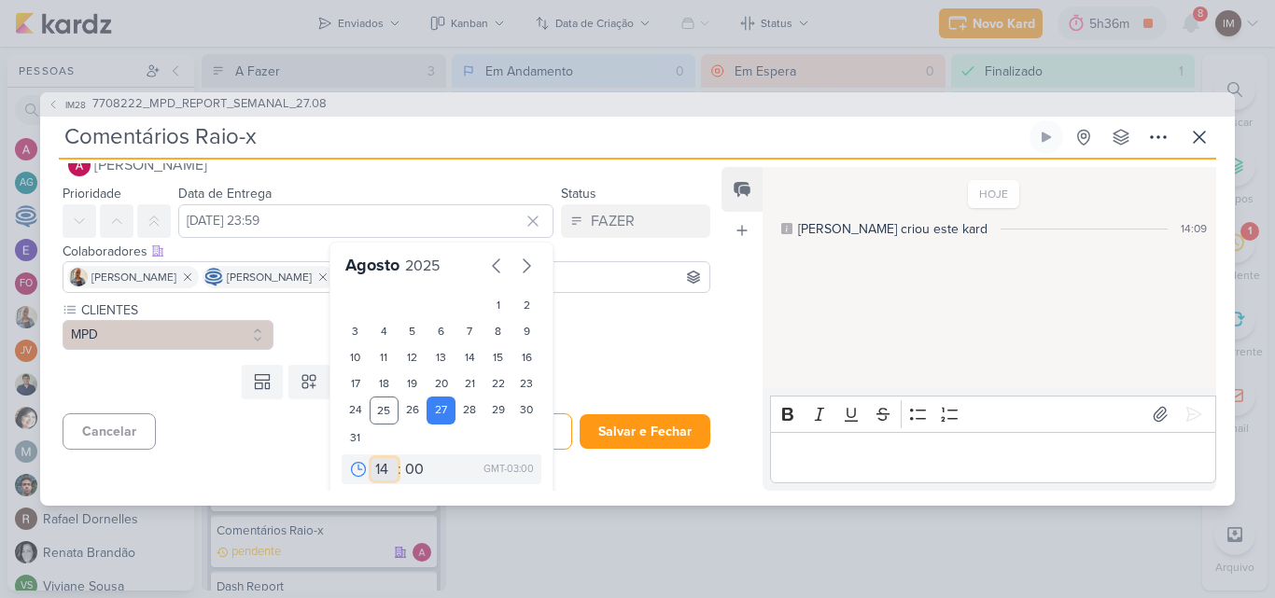
click at [375, 471] on select "00 01 02 03 04 05 06 07 08 09 10 11 12 13 14 15 16 17 18 19 20 21 22 23" at bounding box center [385, 469] width 26 height 22
click at [372, 458] on select "00 01 02 03 04 05 06 07 08 09 10 11 12 13 14 15 16 17 18 19 20 21 22 23" at bounding box center [385, 469] width 26 height 22
click at [405, 471] on select "00 05 10 15 20 25 30 35 40 45 50 55 59" at bounding box center [414, 469] width 26 height 22
click at [401, 458] on select "00 05 10 15 20 25 30 35 40 45 50 55 59" at bounding box center [414, 469] width 26 height 22
click at [607, 350] on div "CLIENTES MPD" at bounding box center [379, 329] width 678 height 57
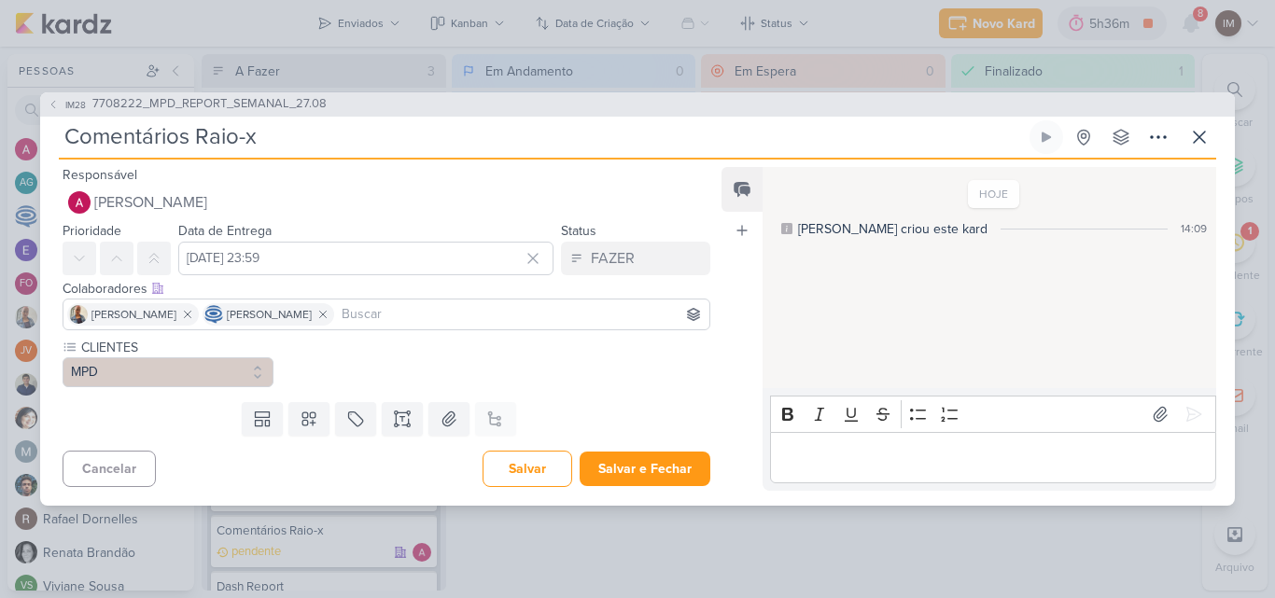
scroll to position [0, 0]
click at [310, 418] on icon at bounding box center [308, 419] width 13 height 13
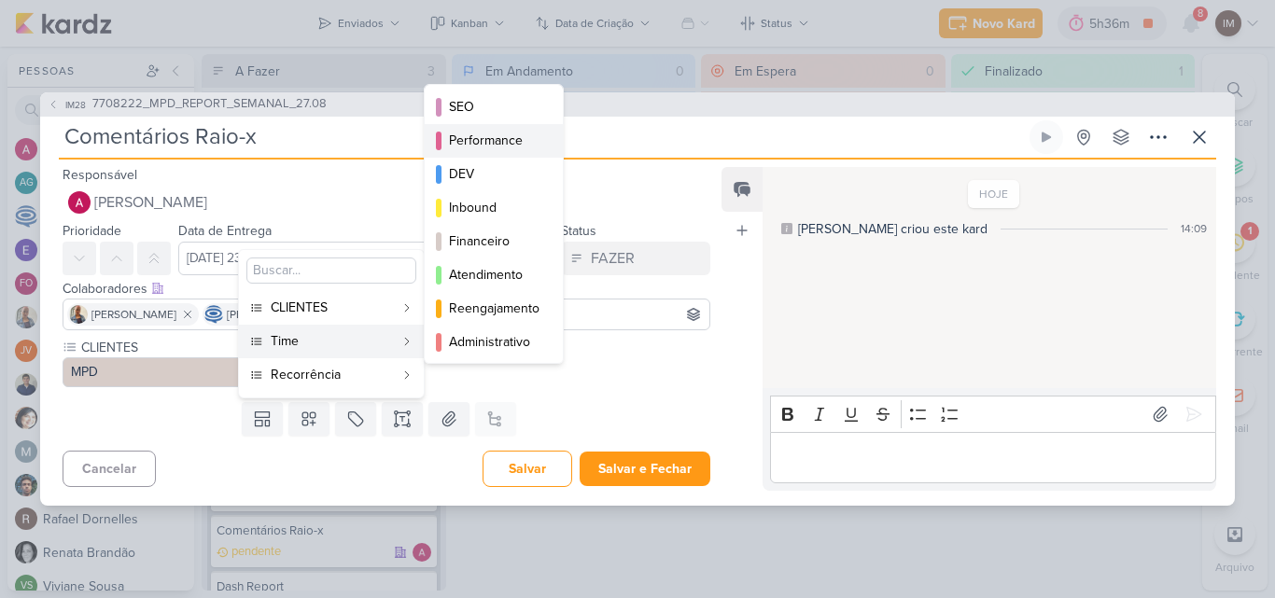
click at [491, 128] on button "Performance" at bounding box center [494, 141] width 138 height 34
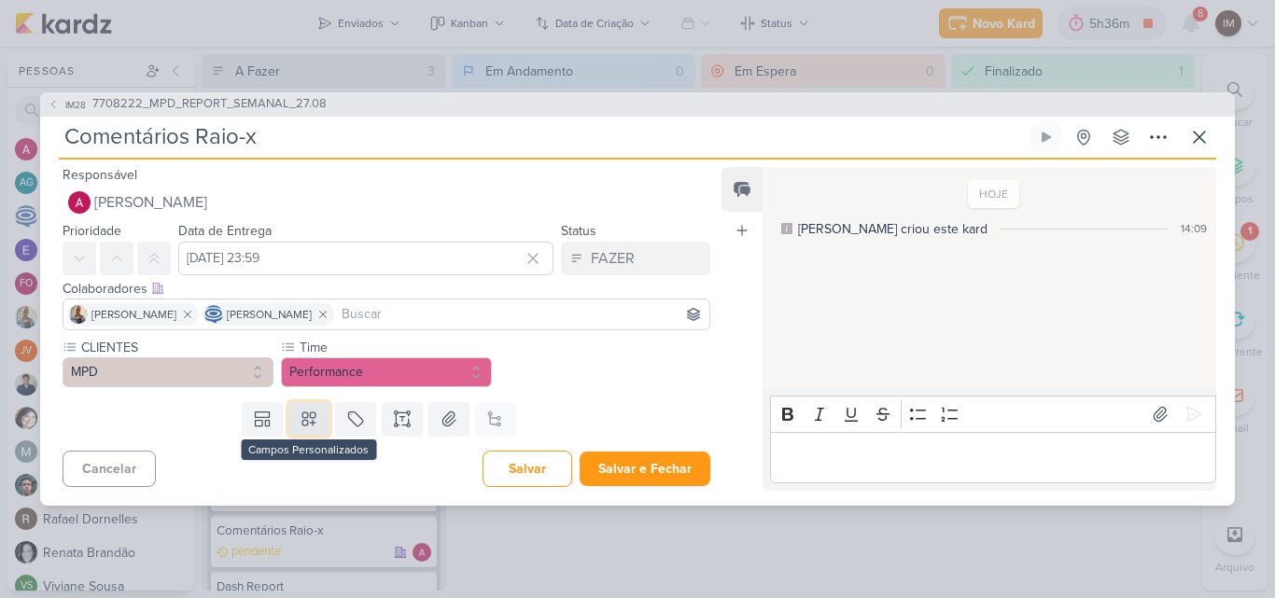
click at [310, 425] on icon at bounding box center [309, 419] width 19 height 19
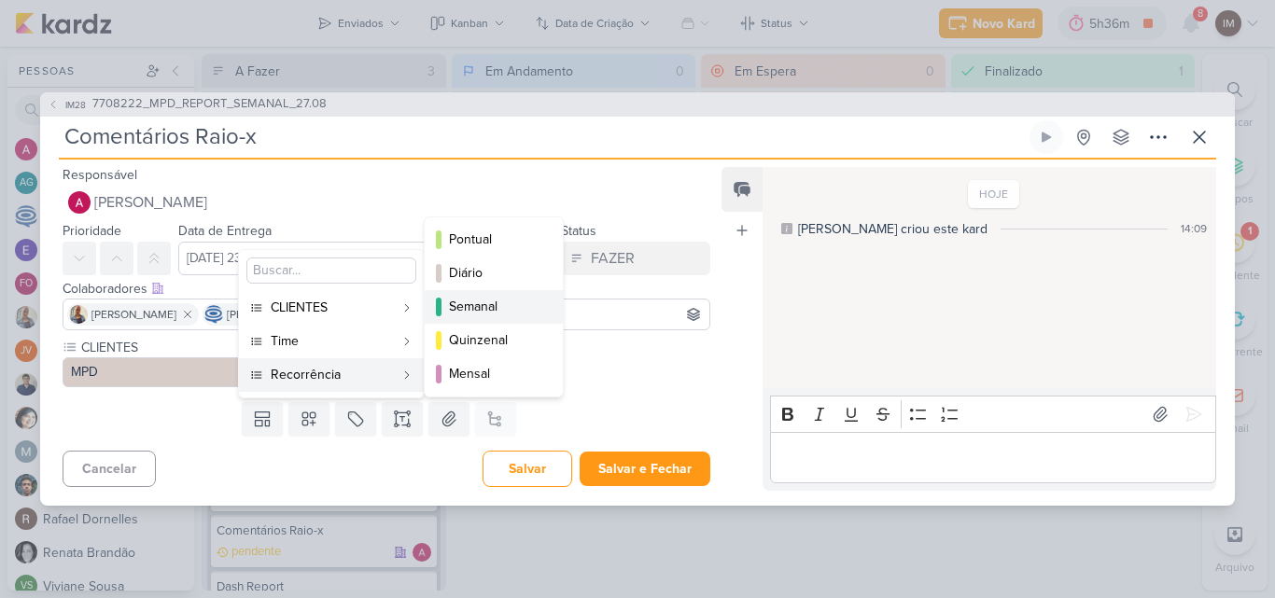
click at [465, 310] on div "Semanal" at bounding box center [494, 307] width 91 height 20
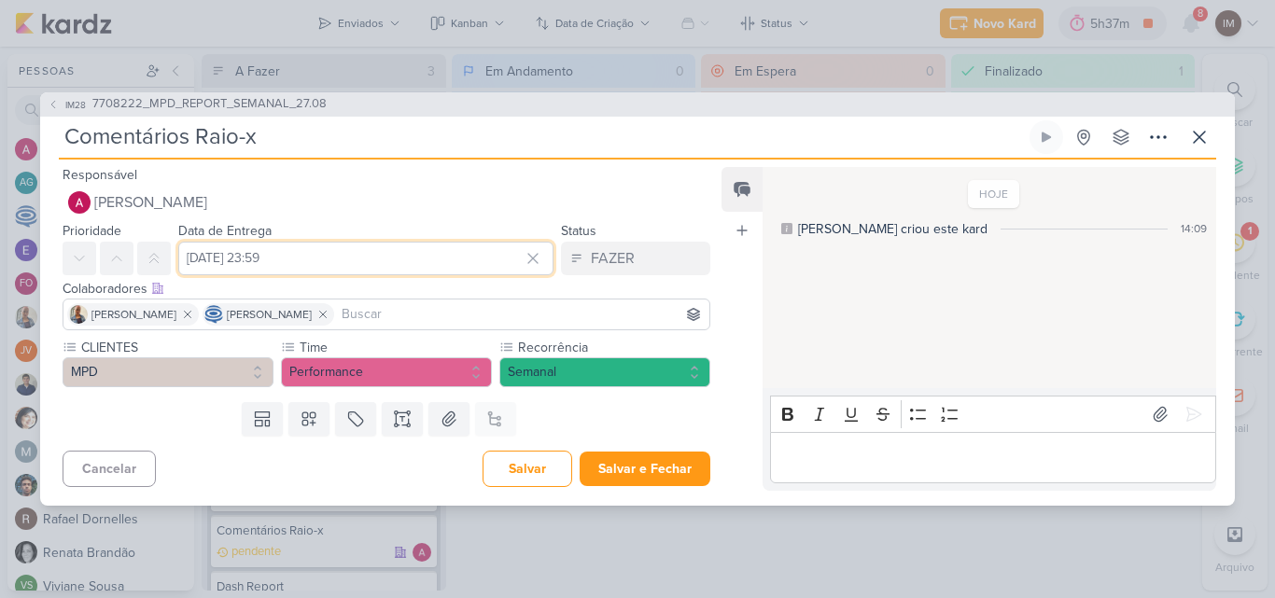
click at [411, 257] on input "27 de agosto de 2025 às 23:59" at bounding box center [365, 259] width 375 height 34
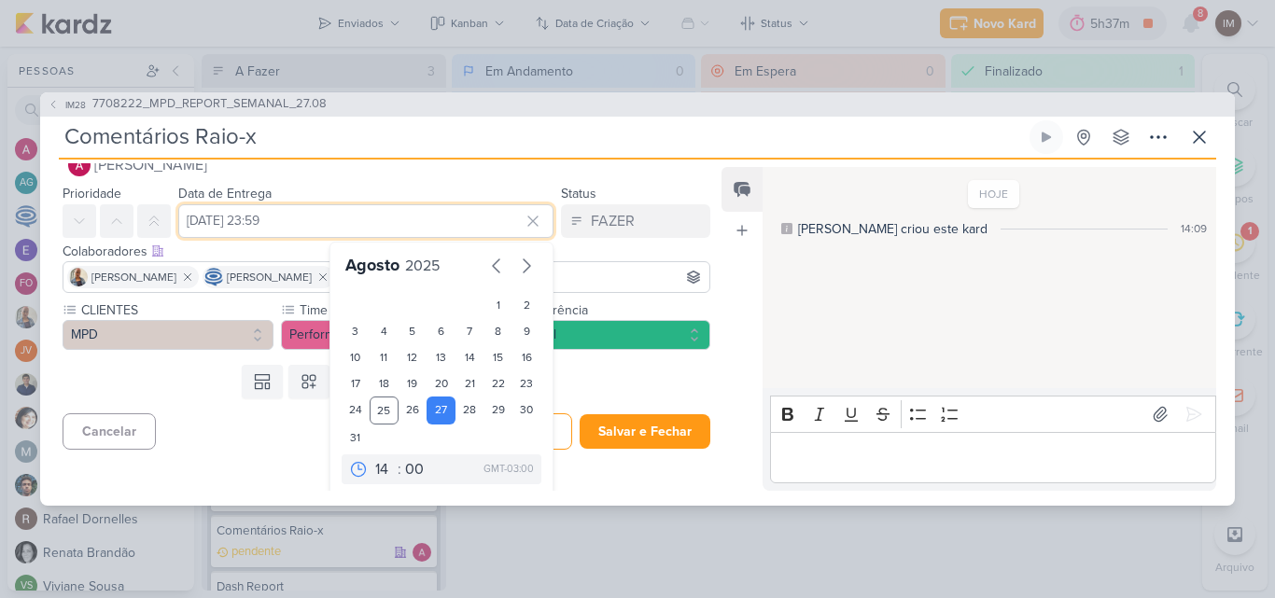
scroll to position [43, 0]
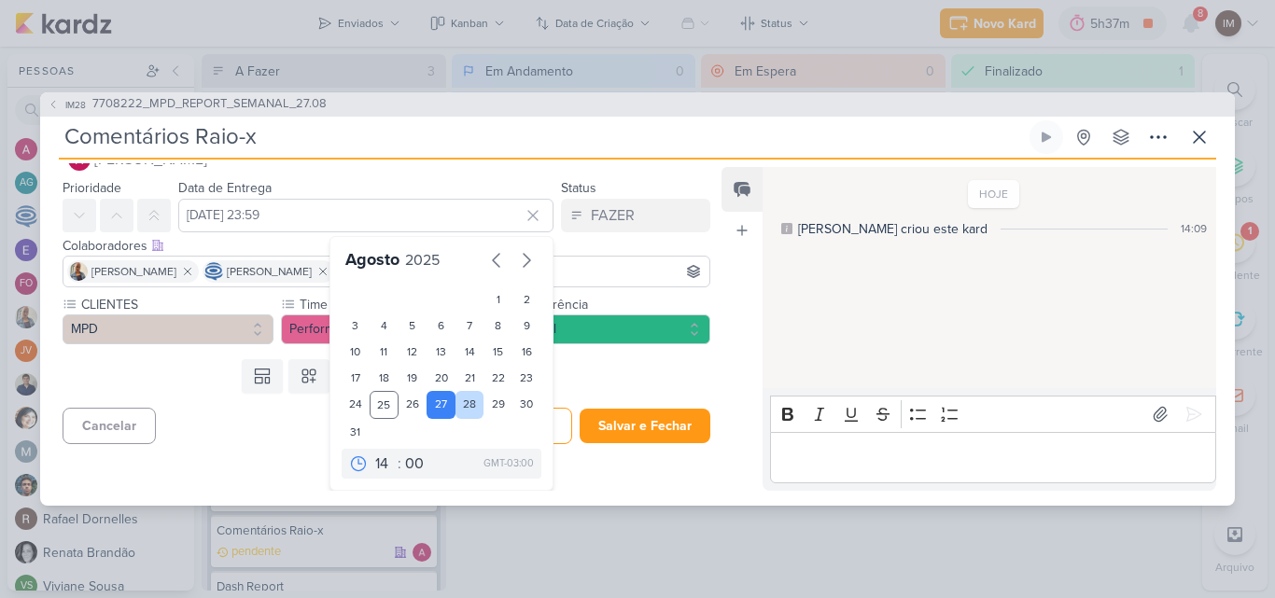
click at [456, 407] on div "28" at bounding box center [470, 405] width 29 height 28
click at [434, 408] on div "27" at bounding box center [441, 405] width 29 height 28
type input "27 de agosto de 2025 às 23:59"
click at [281, 453] on div "Responsável Alessandra Gomes IM Isabella Machado Guimarães Alessandra Gomes AG …" at bounding box center [379, 327] width 678 height 328
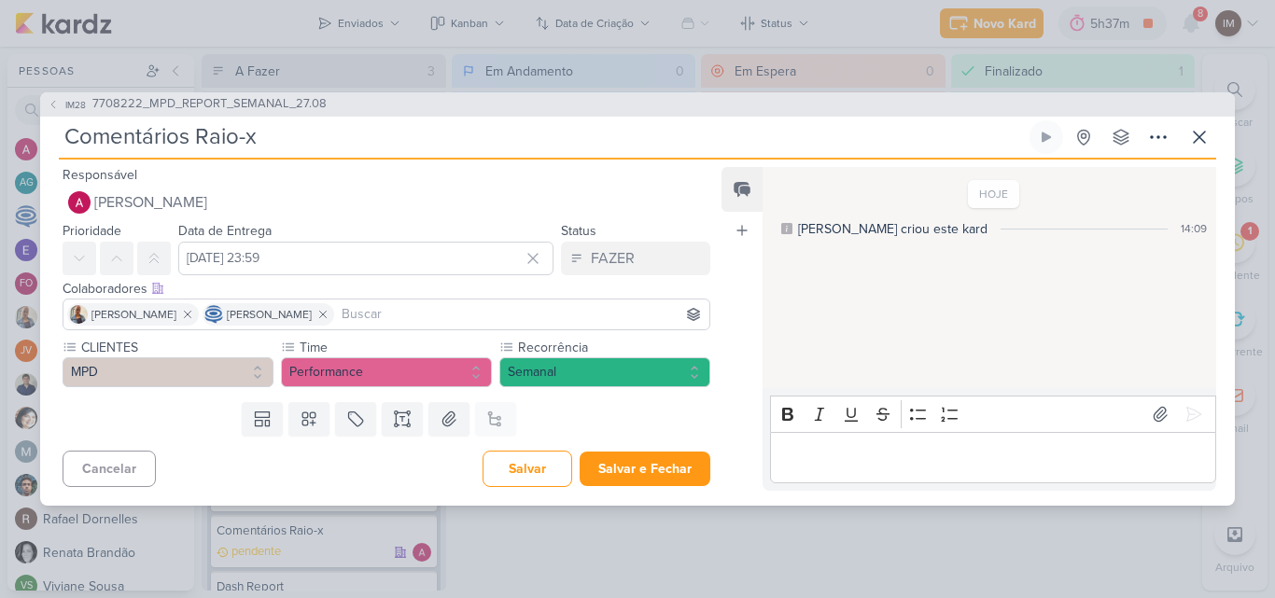
scroll to position [0, 0]
click at [598, 468] on button "Salvar e Fechar" at bounding box center [645, 469] width 131 height 35
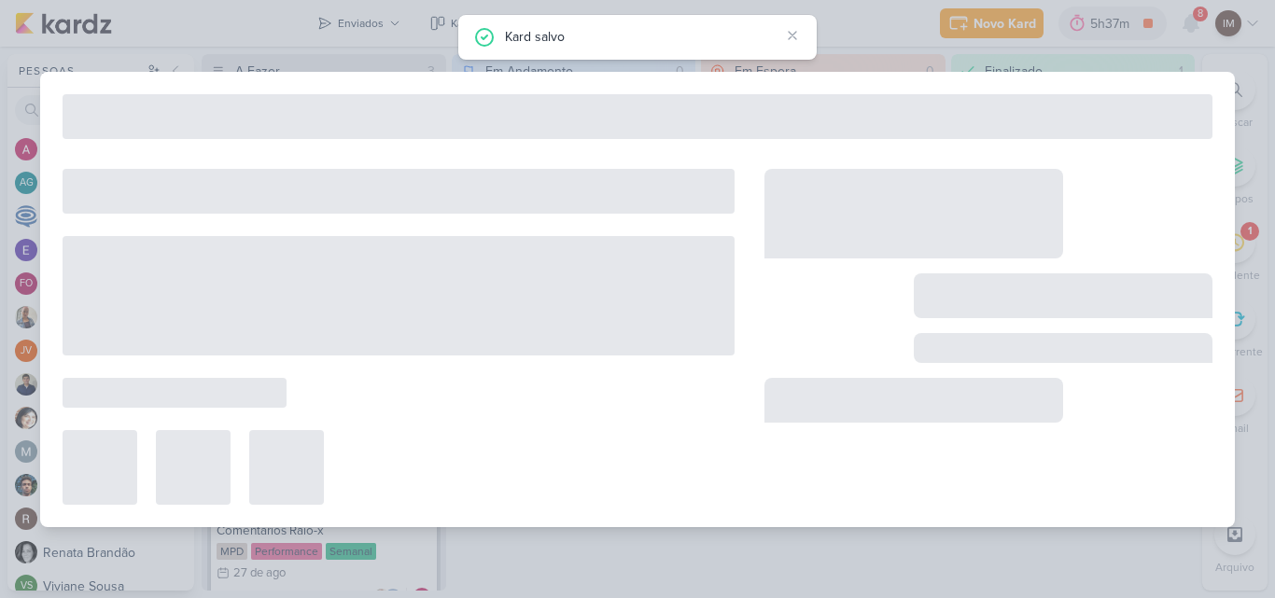
type input "7708222_MPD_REPORT_SEMANAL_27.08"
type input "27 de agosto de 2025 às 18:00"
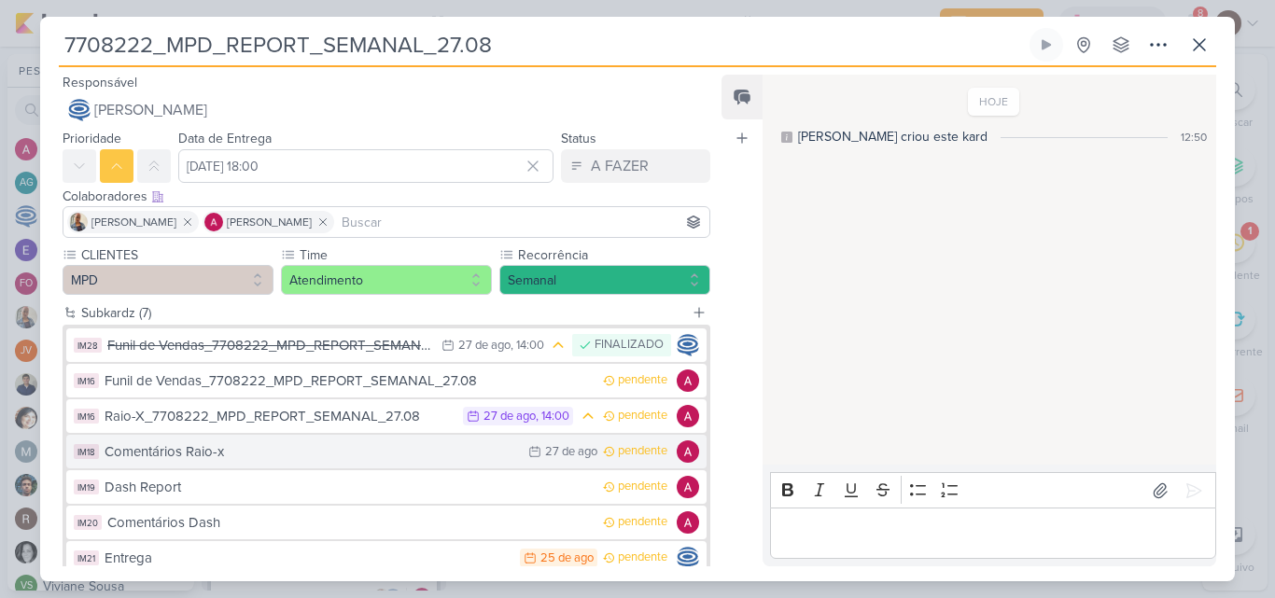
click at [490, 451] on div "Comentários Raio-x" at bounding box center [312, 452] width 415 height 21
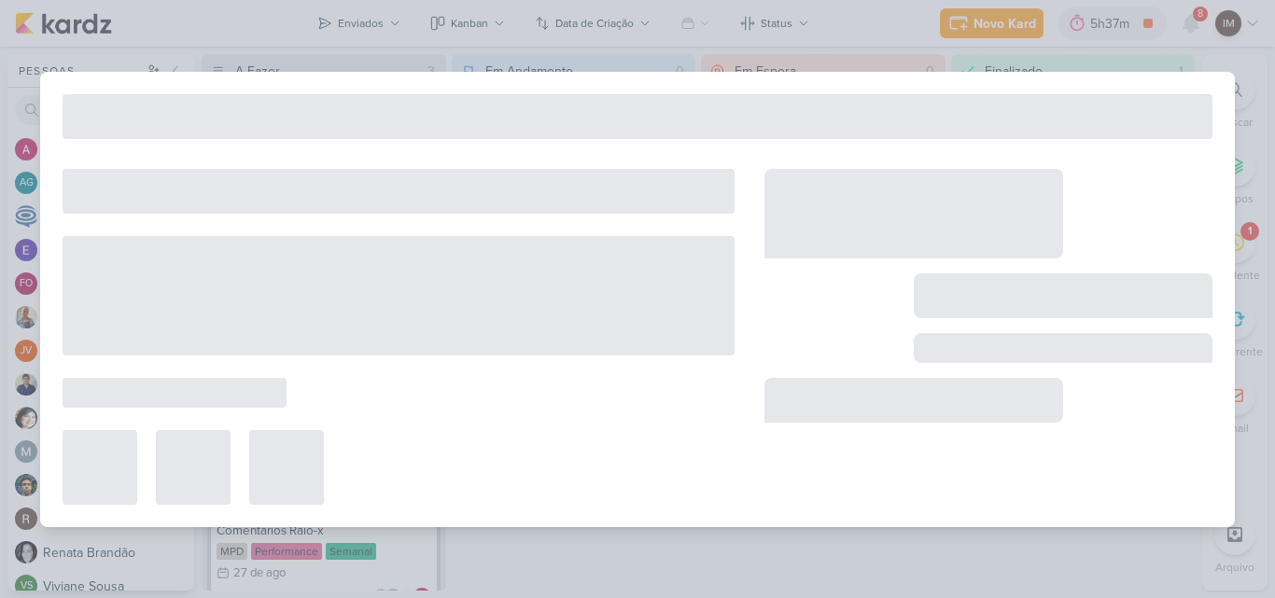
type input "Comentários Raio-x"
type input "27 de agosto de 2025 às 23:59"
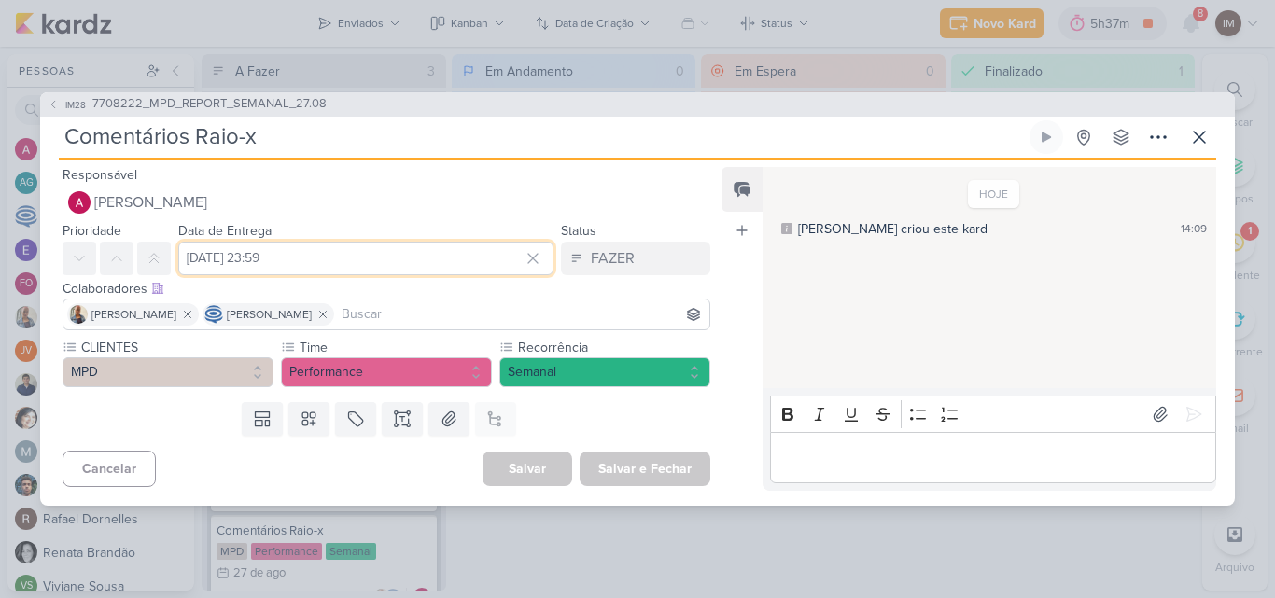
click at [392, 255] on input "27 de agosto de 2025 às 23:59" at bounding box center [365, 259] width 375 height 34
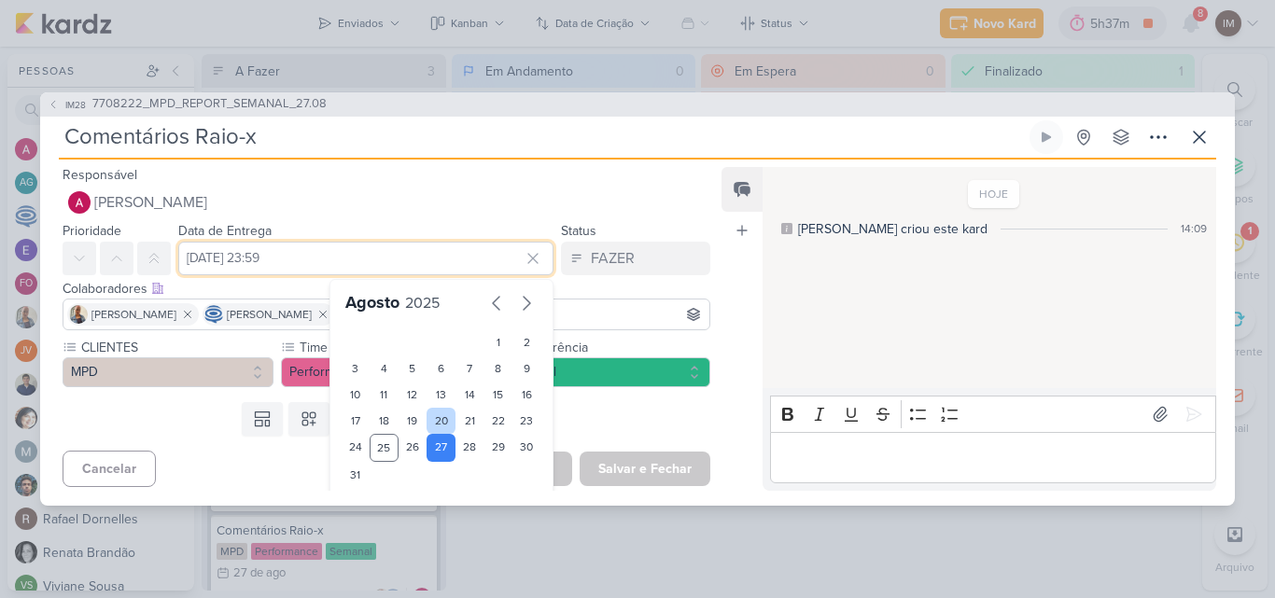
scroll to position [37, 0]
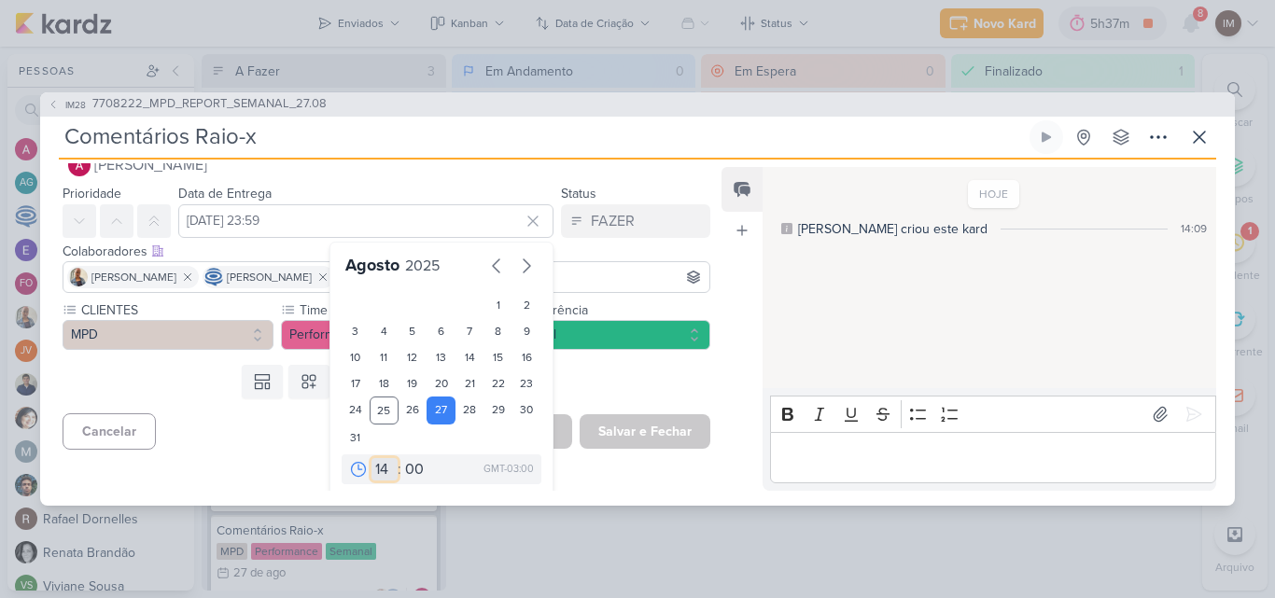
click at [372, 467] on select "00 01 02 03 04 05 06 07 08 09 10 11 12 13 14 15 16 17 18 19 20 21 22 23" at bounding box center [385, 469] width 26 height 22
click at [372, 458] on select "00 01 02 03 04 05 06 07 08 09 10 11 12 13 14 15 16 17 18 19 20 21 22 23" at bounding box center [385, 469] width 26 height 22
click at [551, 393] on div "Templates Campos Personalizados Marcadores Caixa De Texto Anexo Este kard já é …" at bounding box center [379, 382] width 678 height 49
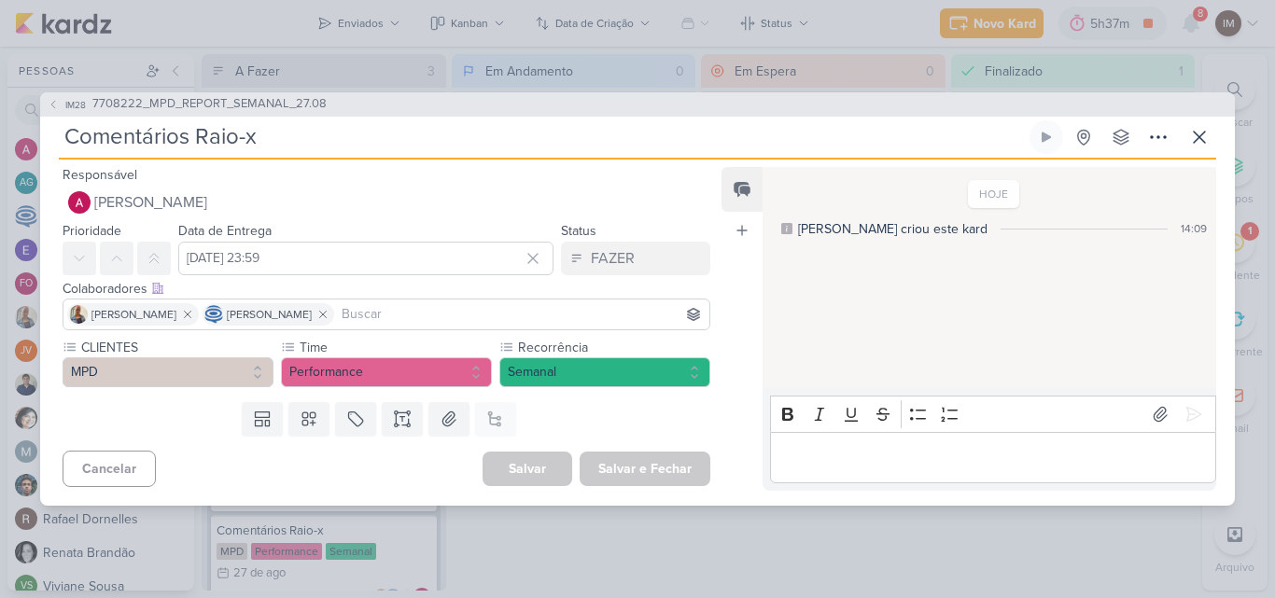
scroll to position [0, 0]
click at [1208, 137] on icon at bounding box center [1199, 137] width 22 height 22
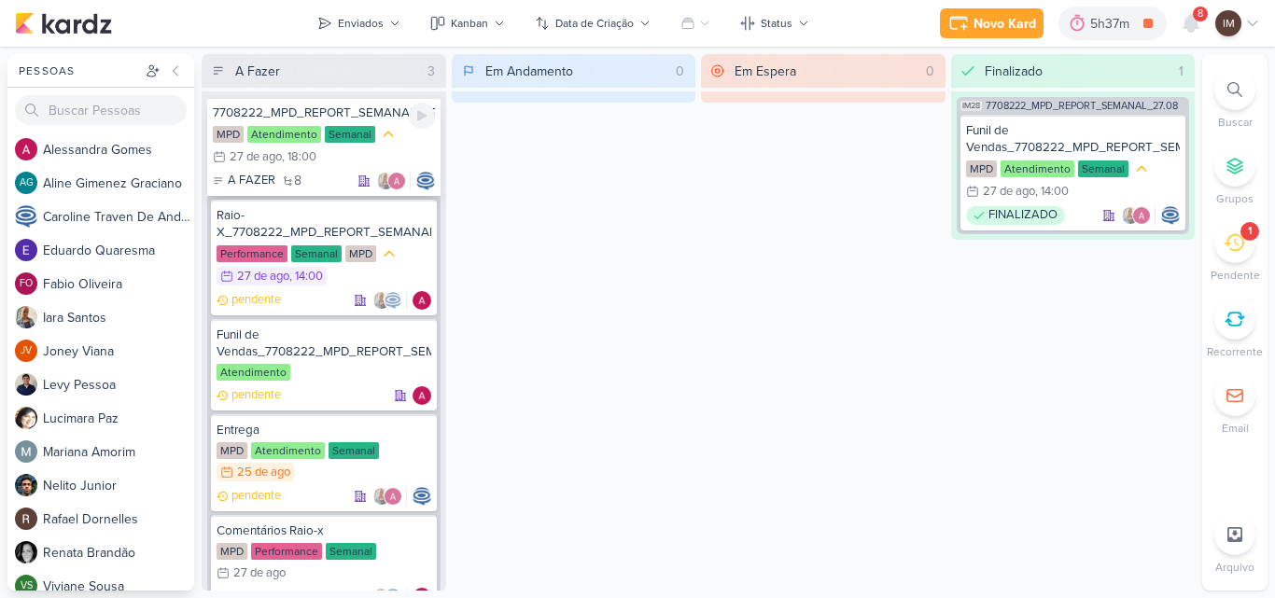
click at [409, 148] on div "MPD Atendimento Semanal 27/8 27 de ago , 18:00" at bounding box center [324, 146] width 222 height 43
click at [409, 148] on div "Preferências de Quadros Pessoal Organização Não tem nenhum quadro aqui ainda :/…" at bounding box center [637, 323] width 1275 height 552
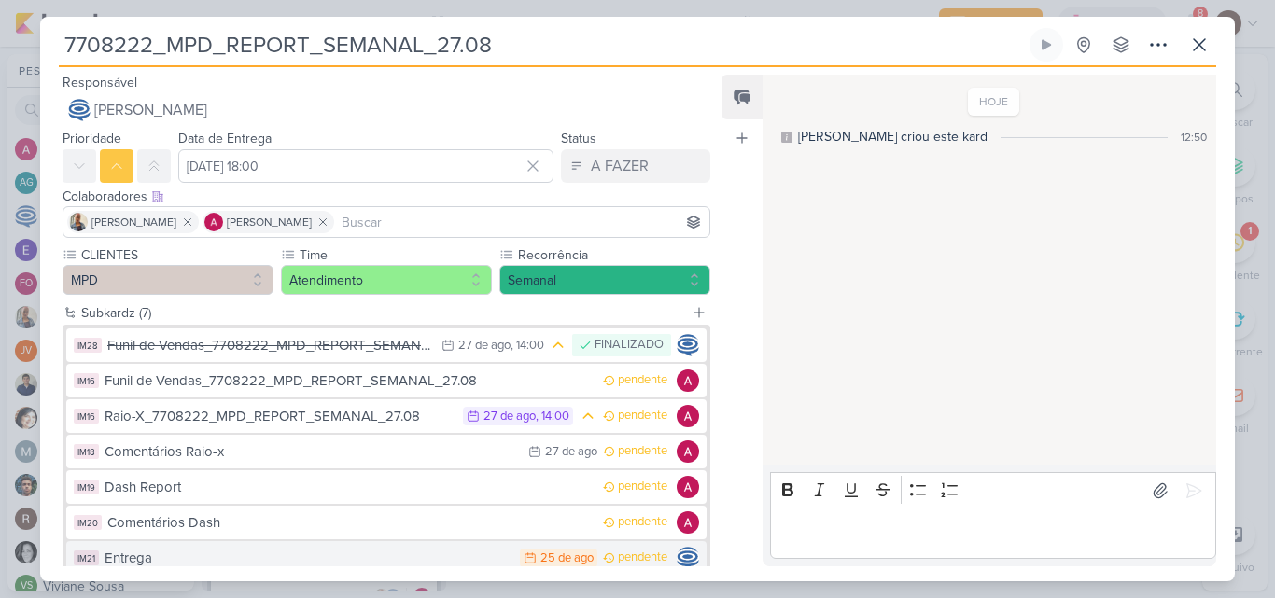
click at [469, 557] on div "Entrega" at bounding box center [308, 558] width 406 height 21
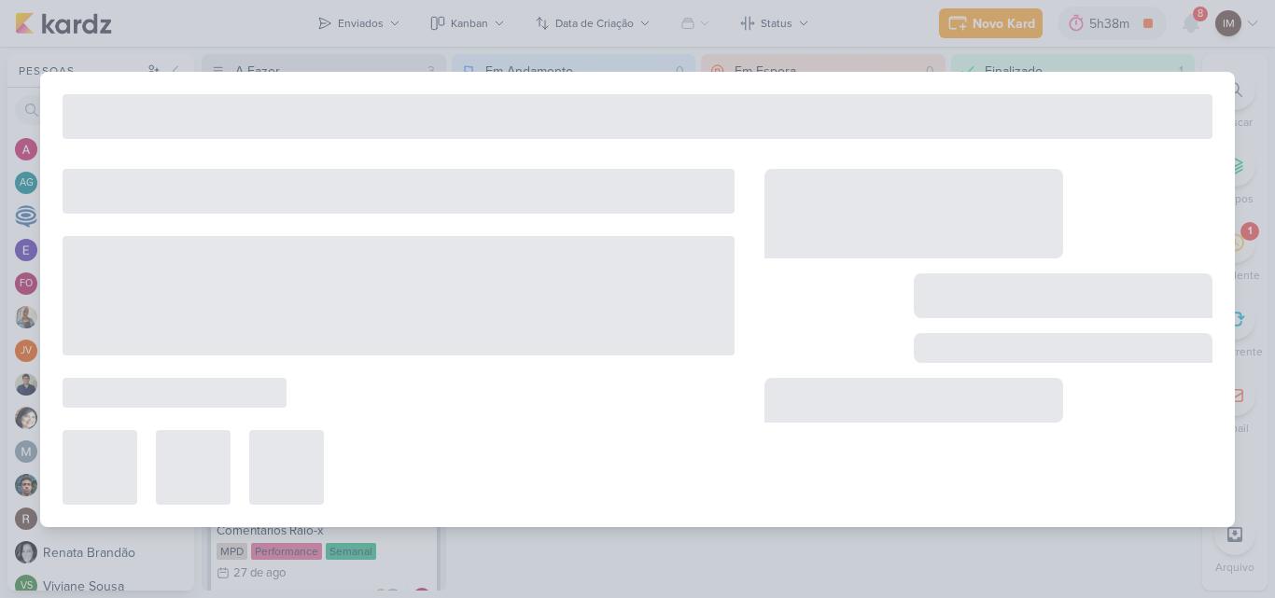
type input "Entrega"
type input "25 de agosto de 2025 às 23:59"
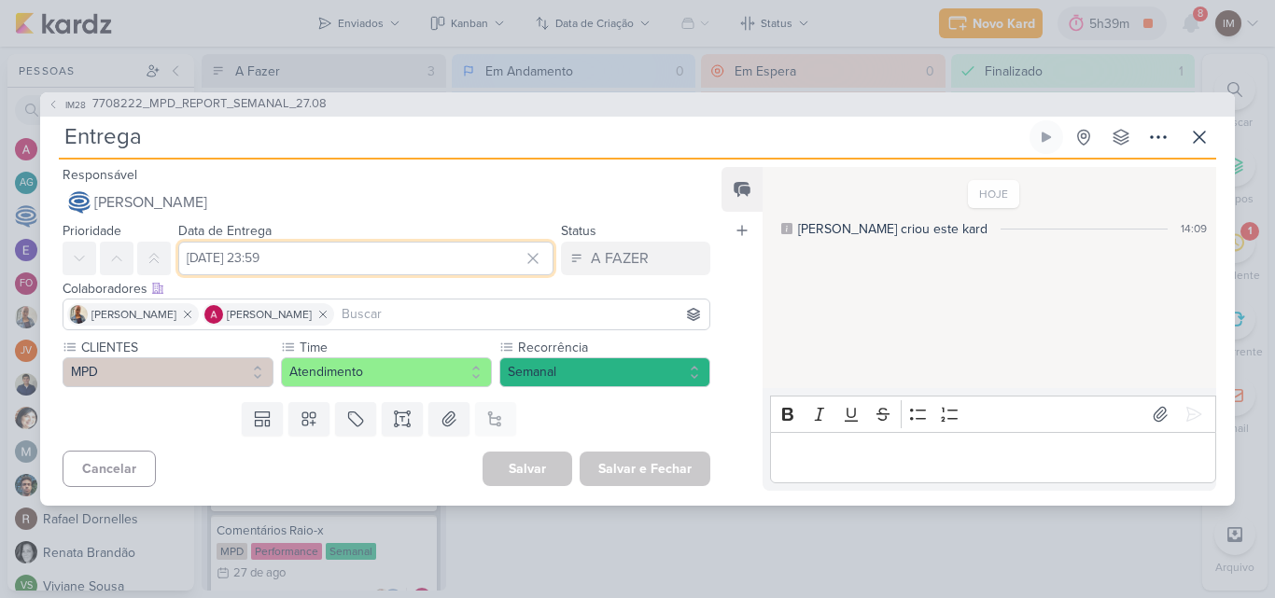
click at [341, 256] on input "25 de agosto de 2025 às 23:59" at bounding box center [365, 259] width 375 height 34
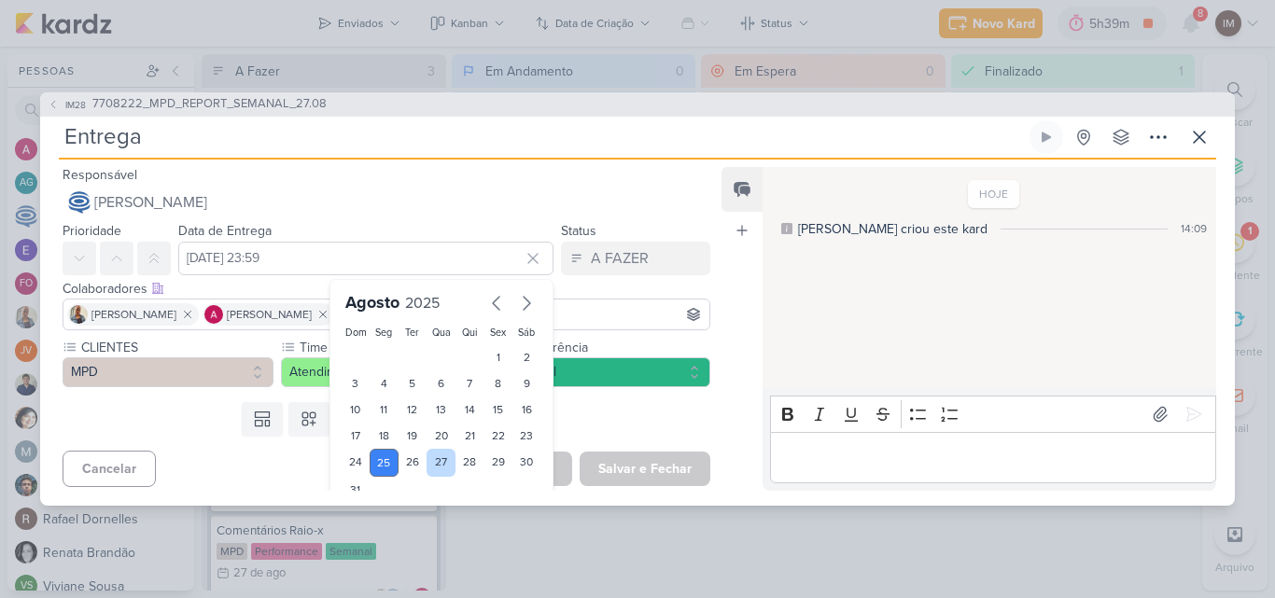
click at [427, 464] on div "27" at bounding box center [441, 463] width 29 height 28
type input "27 de agosto de 2025 às 23:59"
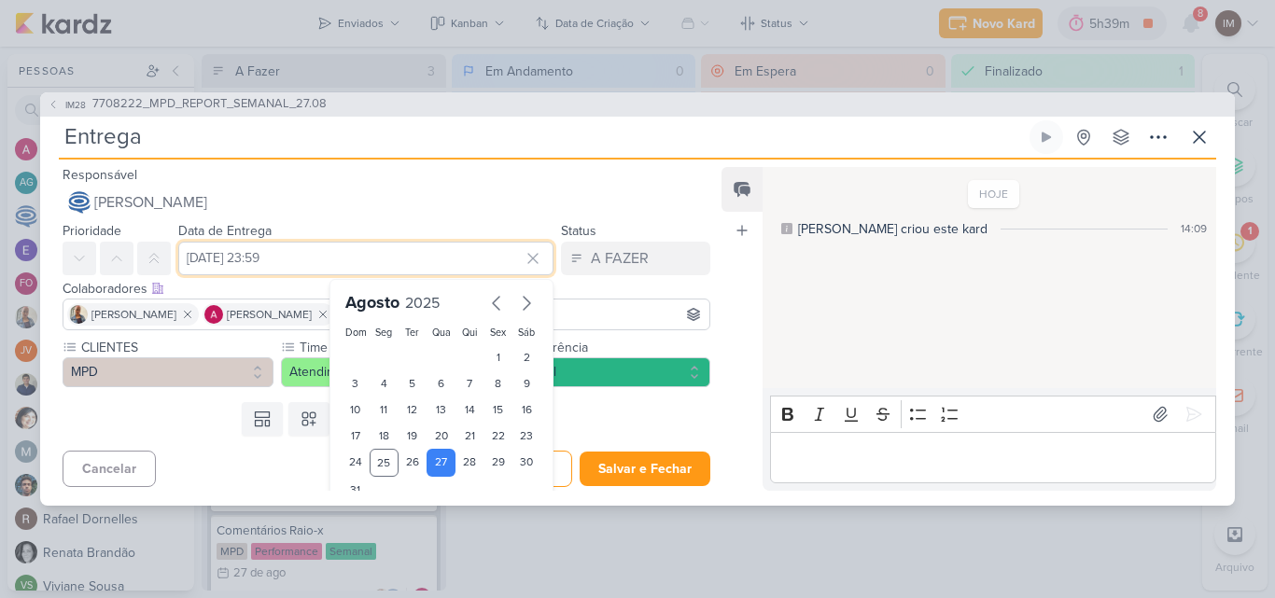
click at [404, 256] on input "27 de agosto de 2025 às 23:59" at bounding box center [365, 259] width 375 height 34
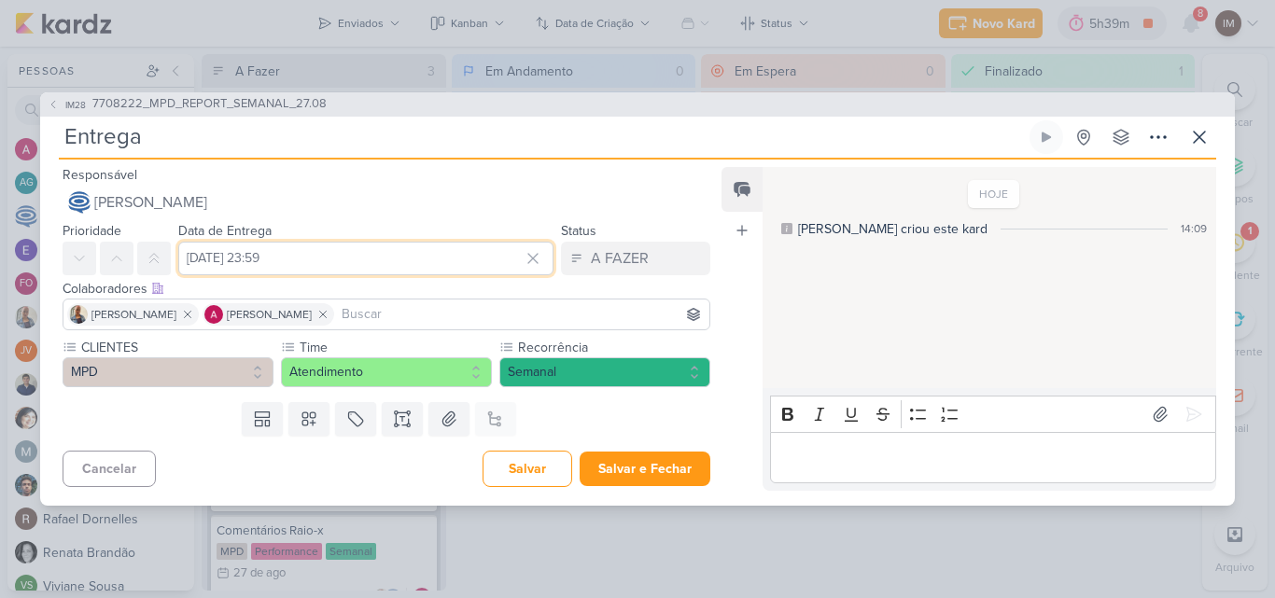
click at [404, 256] on input "27 de agosto de 2025 às 23:59" at bounding box center [365, 259] width 375 height 34
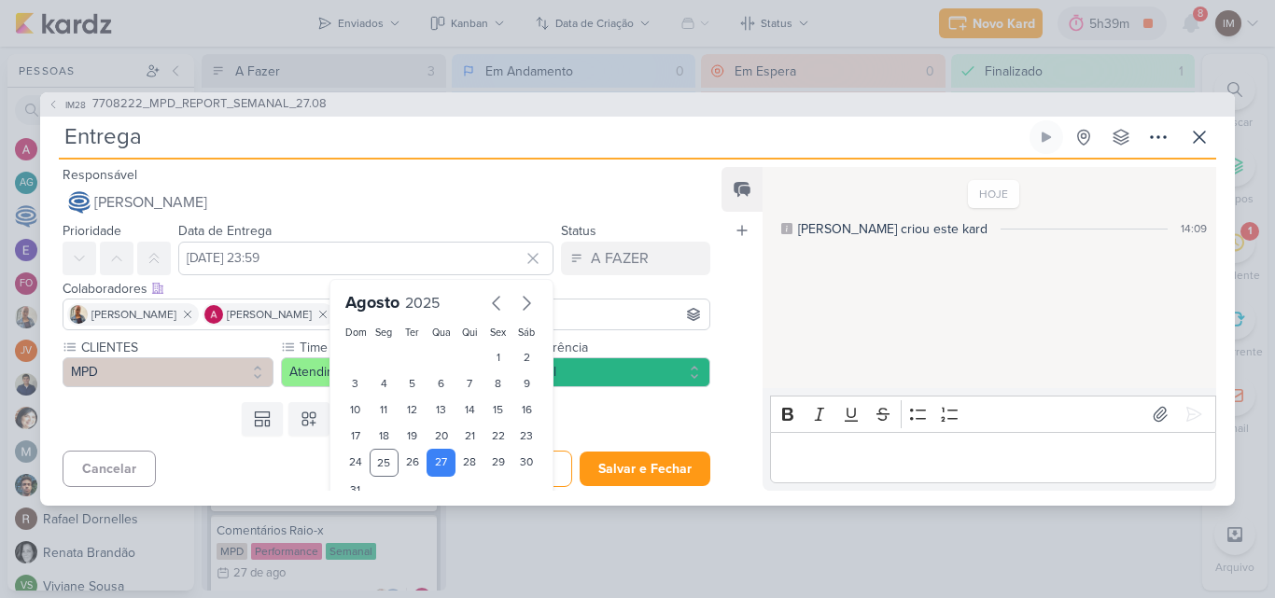
click at [453, 220] on div "Data de Entrega 27 de agosto de 2025 às 23:59 Agosto 2025 Dom Seg Ter Qua Qui S…" at bounding box center [365, 247] width 375 height 56
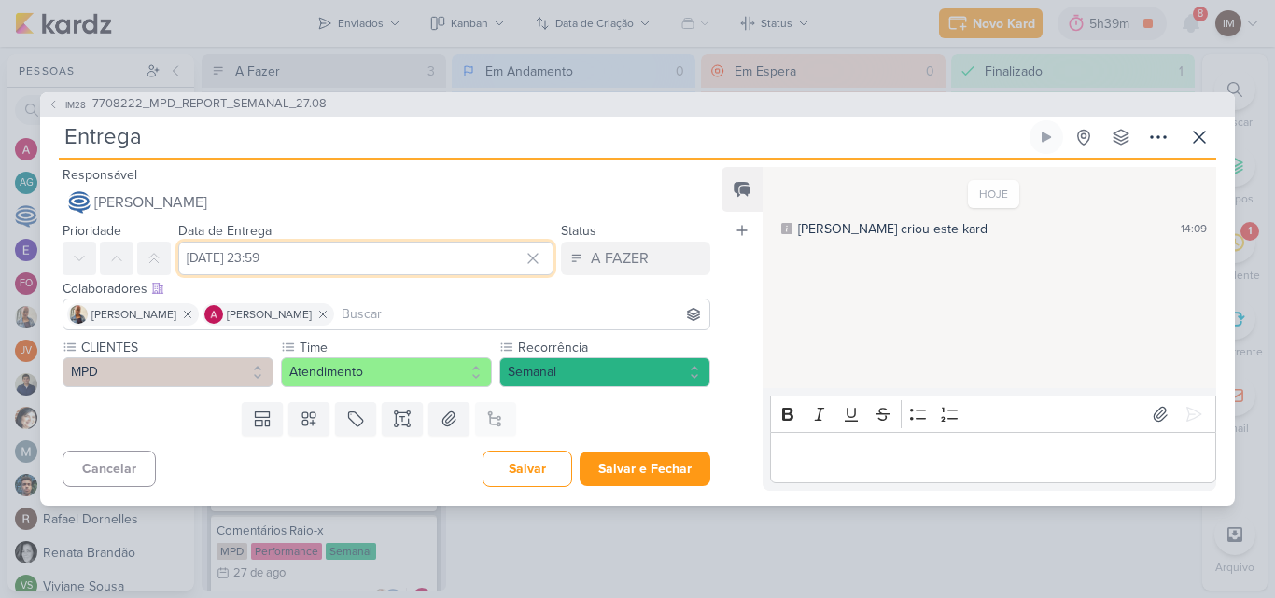
click at [430, 267] on input "27 de agosto de 2025 às 23:59" at bounding box center [365, 259] width 375 height 34
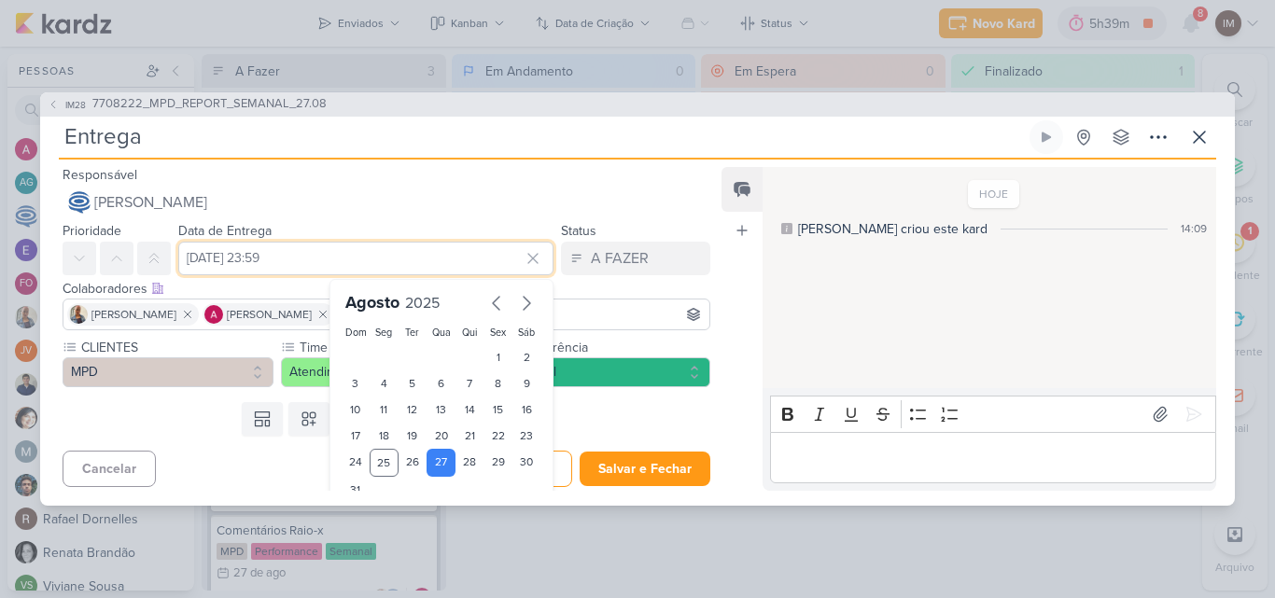
click at [430, 267] on input "27 de agosto de 2025 às 23:59" at bounding box center [365, 259] width 375 height 34
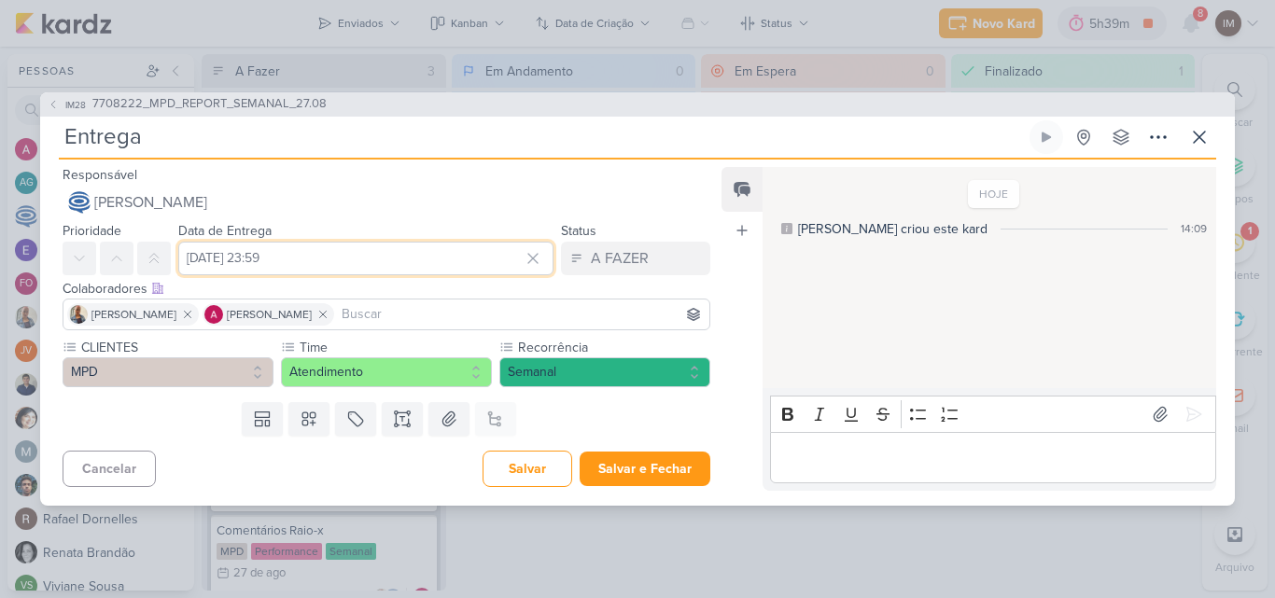
click at [433, 260] on input "27 de agosto de 2025 às 23:59" at bounding box center [365, 259] width 375 height 34
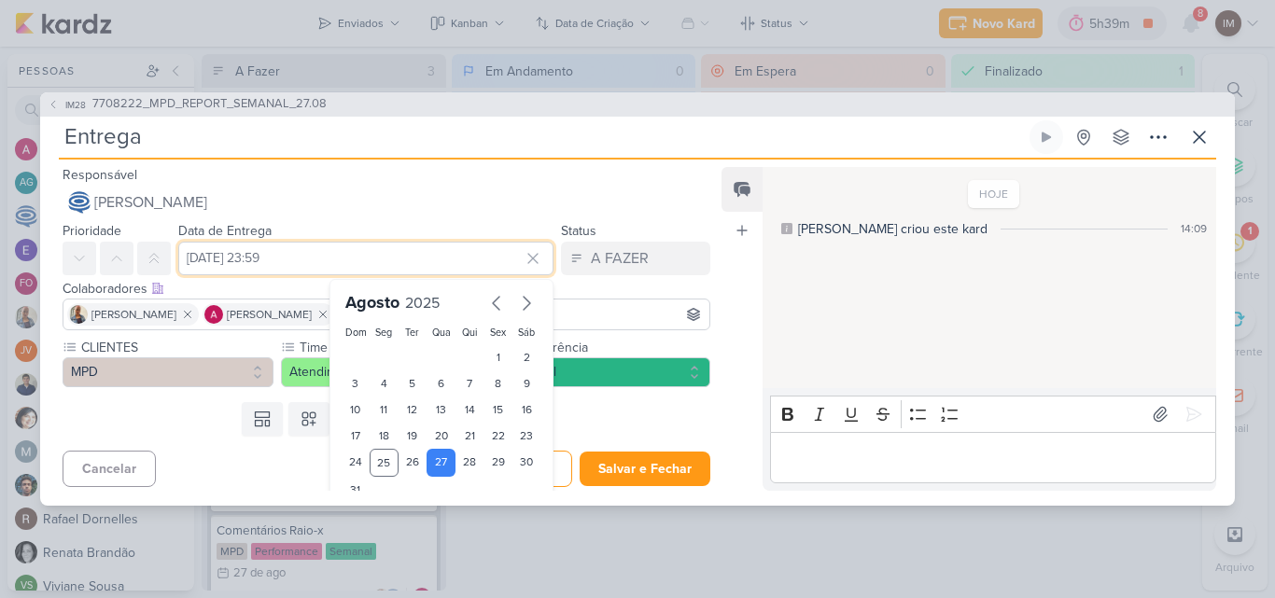
scroll to position [37, 0]
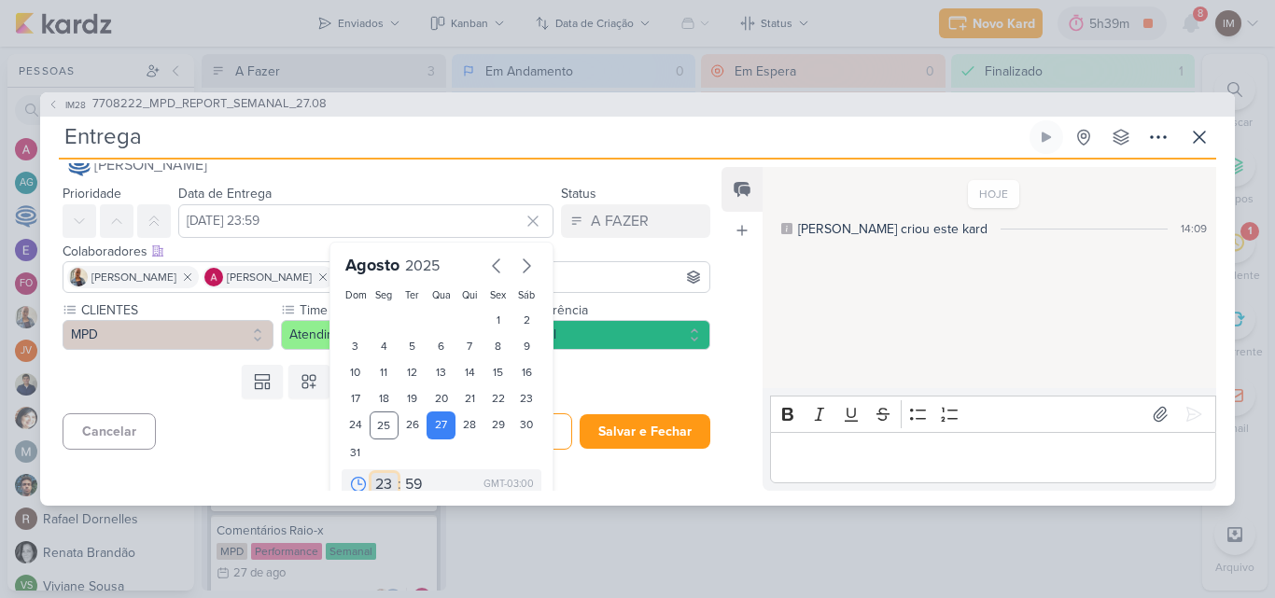
click at [376, 488] on select "00 01 02 03 04 05 06 07 08 09 10 11 12 13 14 15 16 17 18 19 20 21 22 23" at bounding box center [385, 484] width 26 height 22
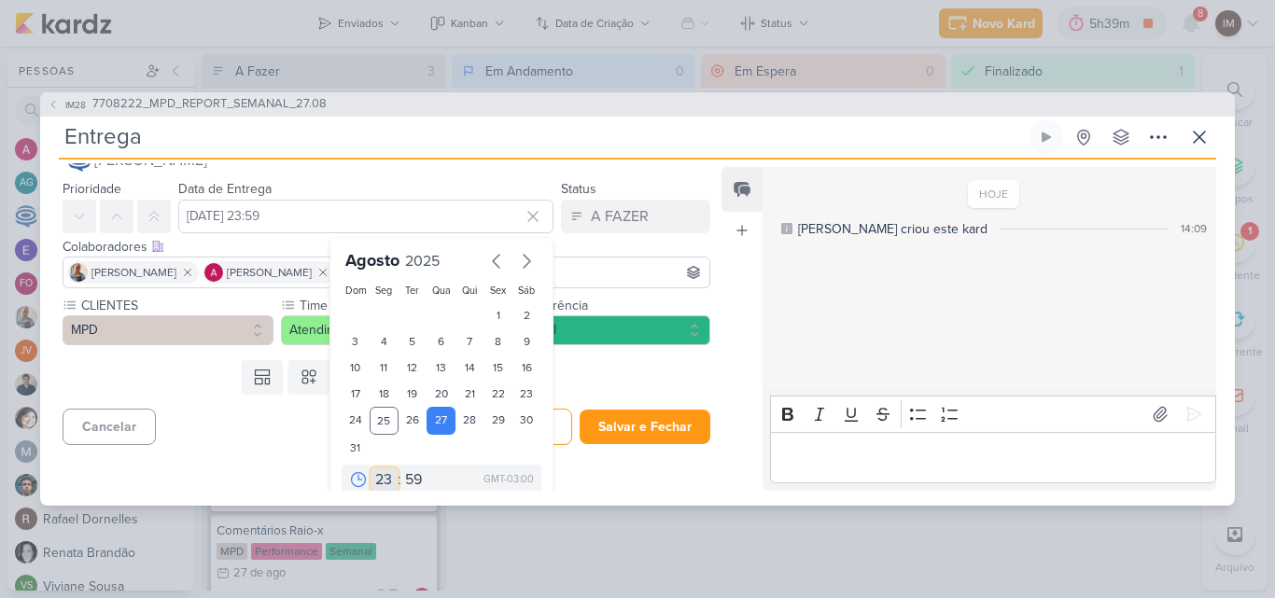
select select "14"
click at [372, 469] on select "00 01 02 03 04 05 06 07 08 09 10 11 12 13 14 15 16 17 18 19 20 21 22 23" at bounding box center [385, 480] width 26 height 22
type input "27 de agosto de 2025 às 14:59"
click at [412, 488] on select "00 05 10 15 20 25 30 35 40 45 50 55 59" at bounding box center [414, 480] width 26 height 22
select select "0"
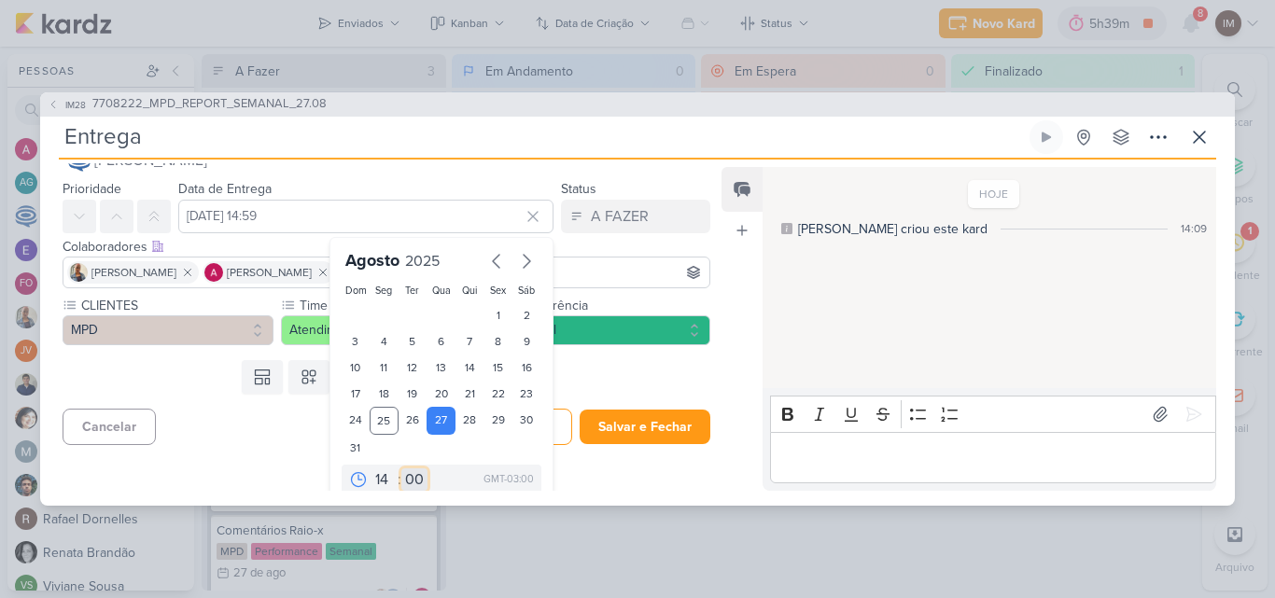
click at [401, 469] on select "00 05 10 15 20 25 30 35 40 45 50 55 59" at bounding box center [414, 480] width 26 height 22
type input "27 de agosto de 2025 às 14:00"
click at [586, 416] on button "Salvar e Fechar" at bounding box center [645, 427] width 131 height 35
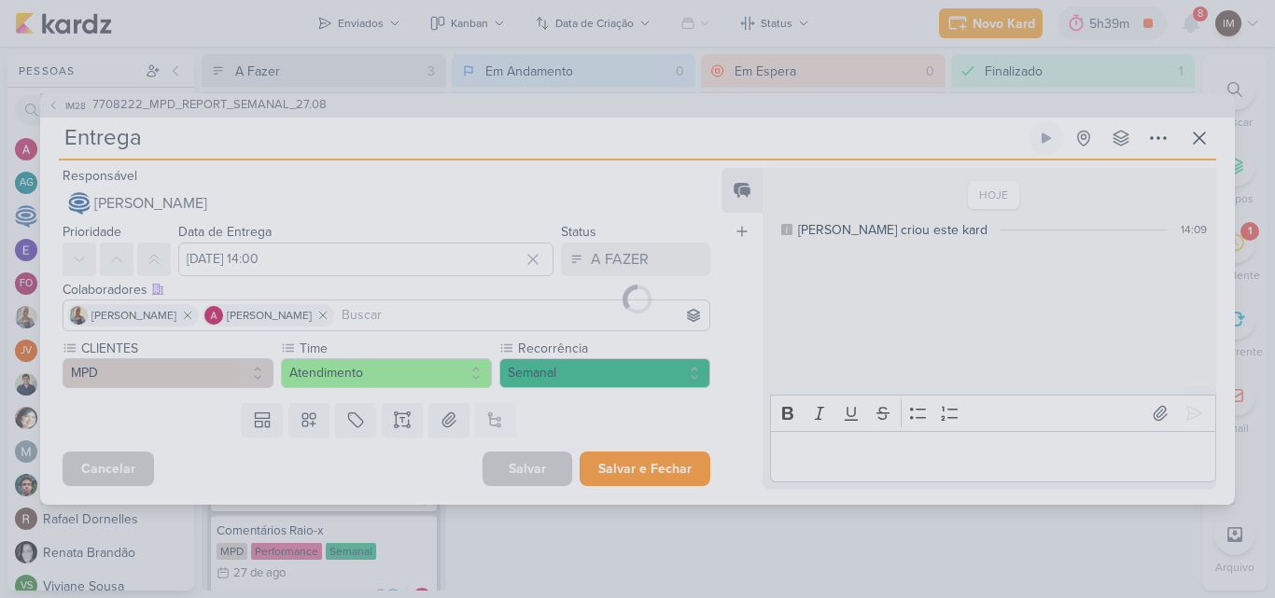
scroll to position [0, 0]
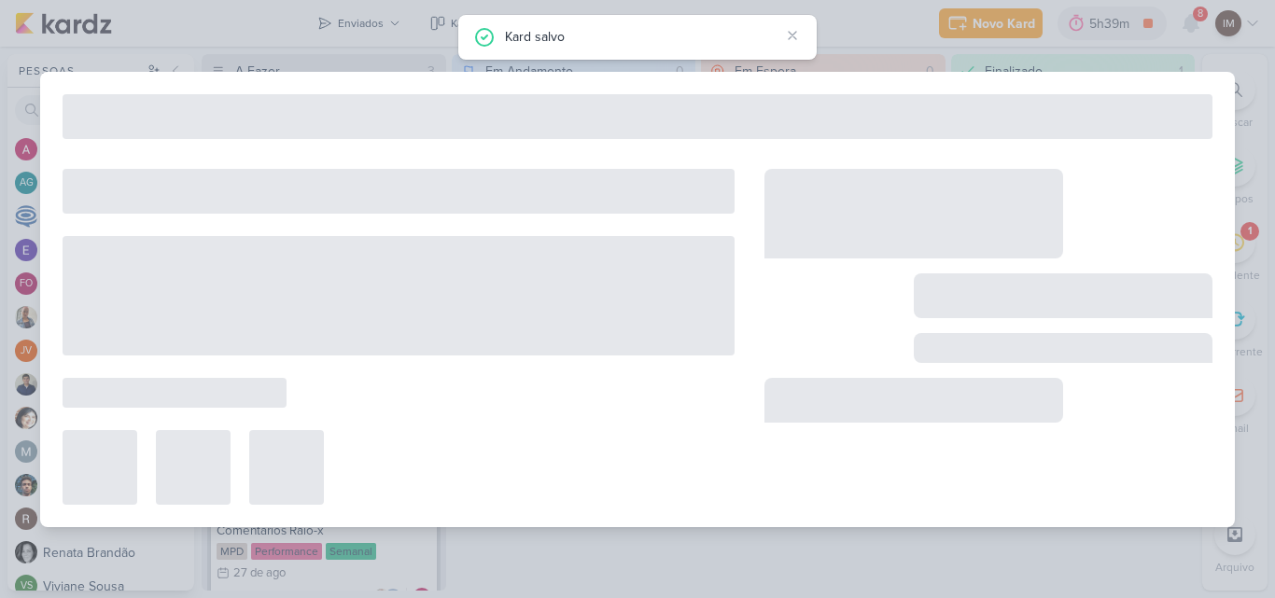
type input "7708222_MPD_REPORT_SEMANAL_27.08"
type input "27 de agosto de 2025 às 18:00"
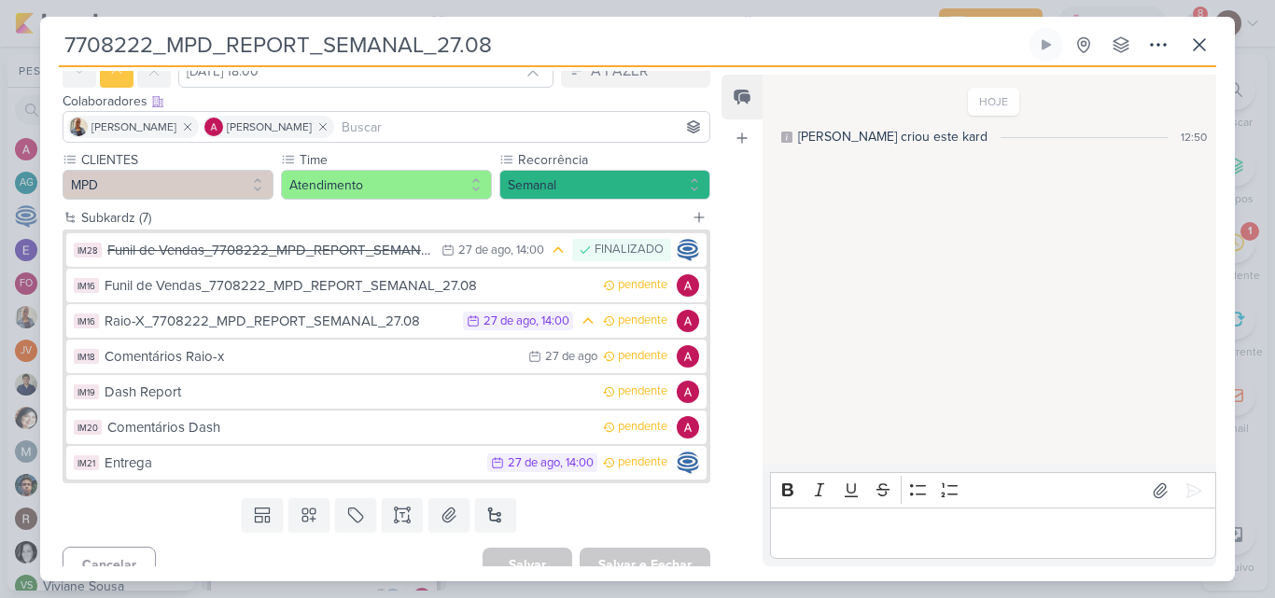
scroll to position [96, 0]
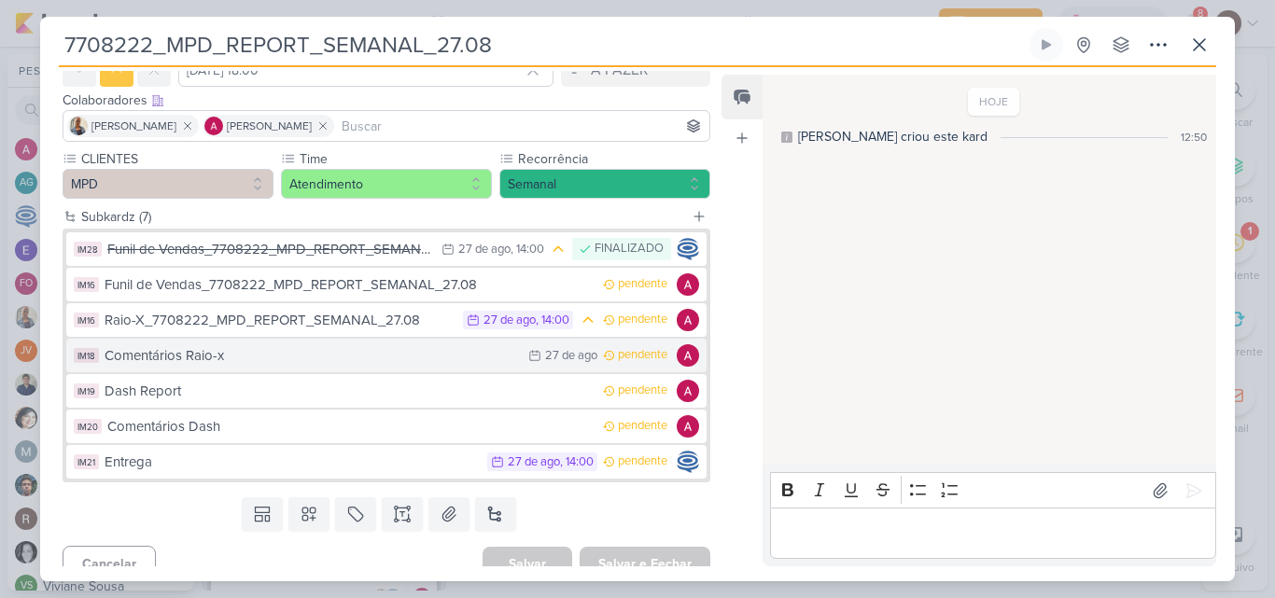
click at [566, 366] on button "IM18 Comentários Raio-x 27/8 27 de ago pendente" at bounding box center [386, 356] width 640 height 34
click at [566, 366] on div "7708222_MPD_REPORT_SEMANAL_27.08 Criado por mim" at bounding box center [637, 299] width 1195 height 565
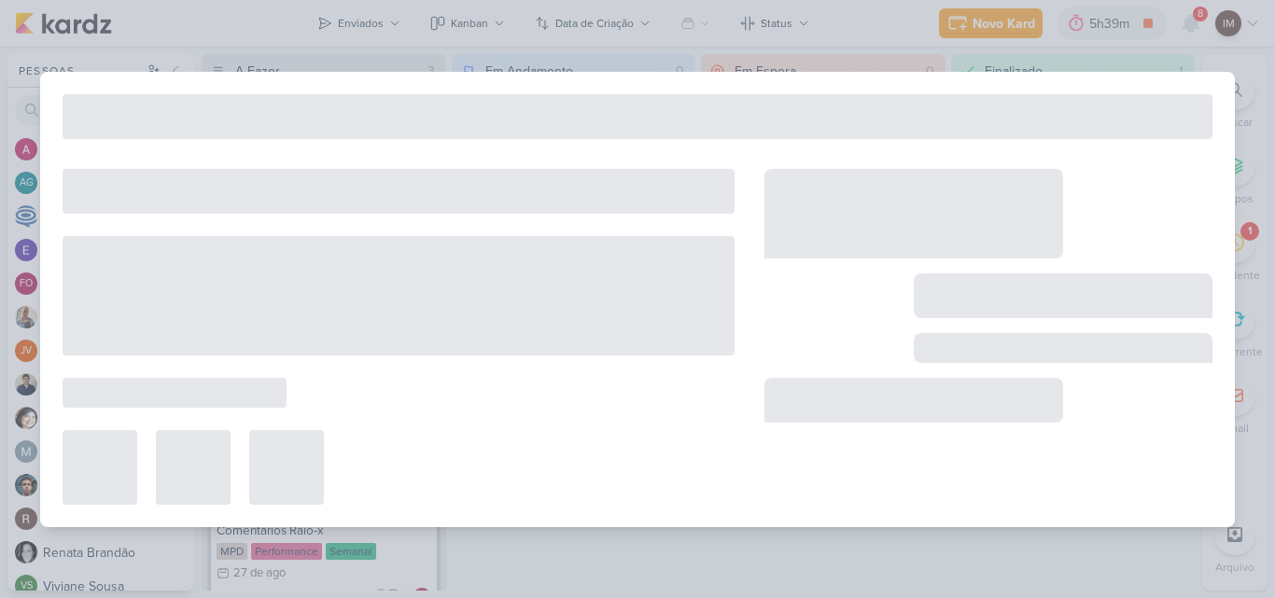
type input "Comentários Raio-x"
type input "27 de agosto de 2025 às 23:59"
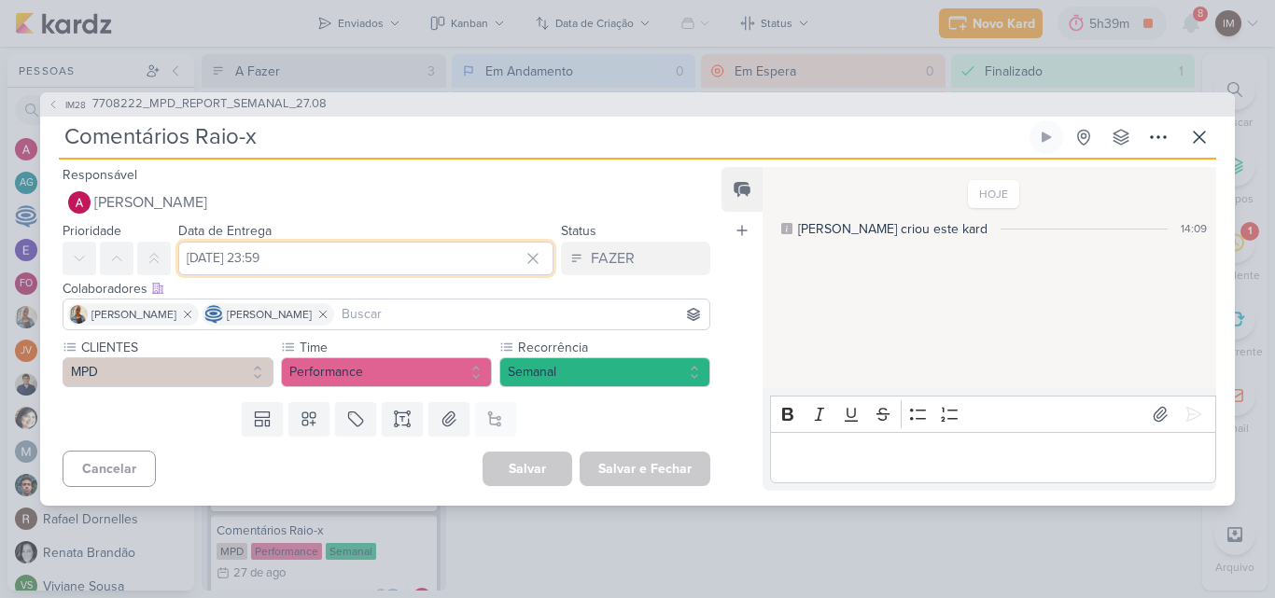
click at [465, 254] on input "27 de agosto de 2025 às 23:59" at bounding box center [365, 259] width 375 height 34
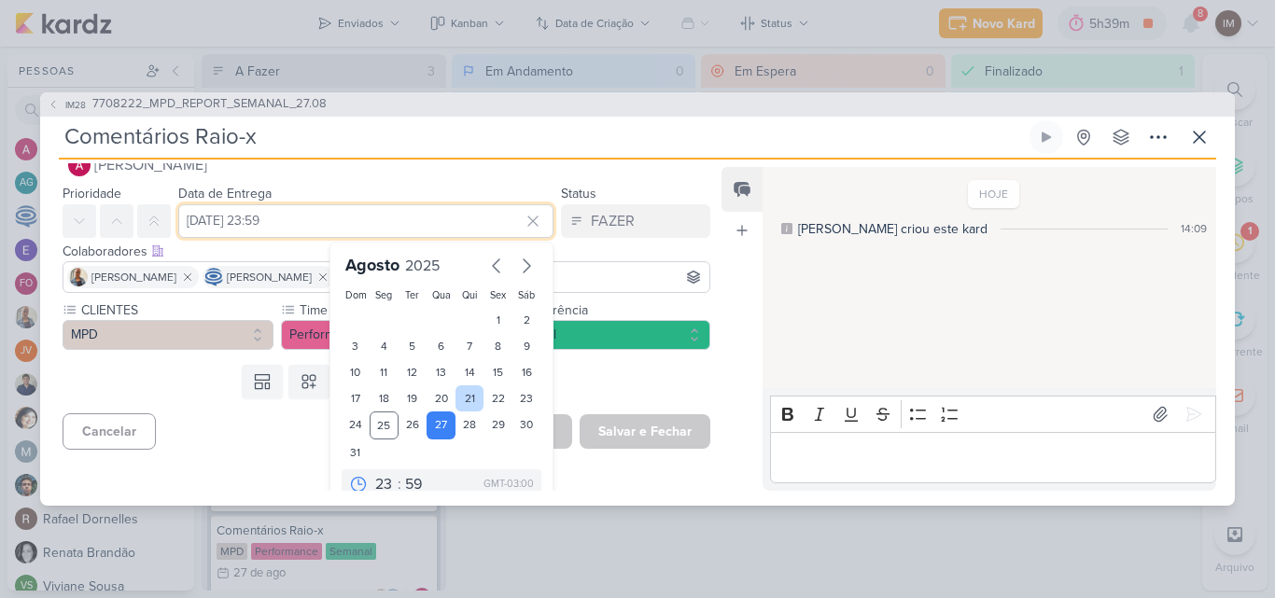
scroll to position [58, 0]
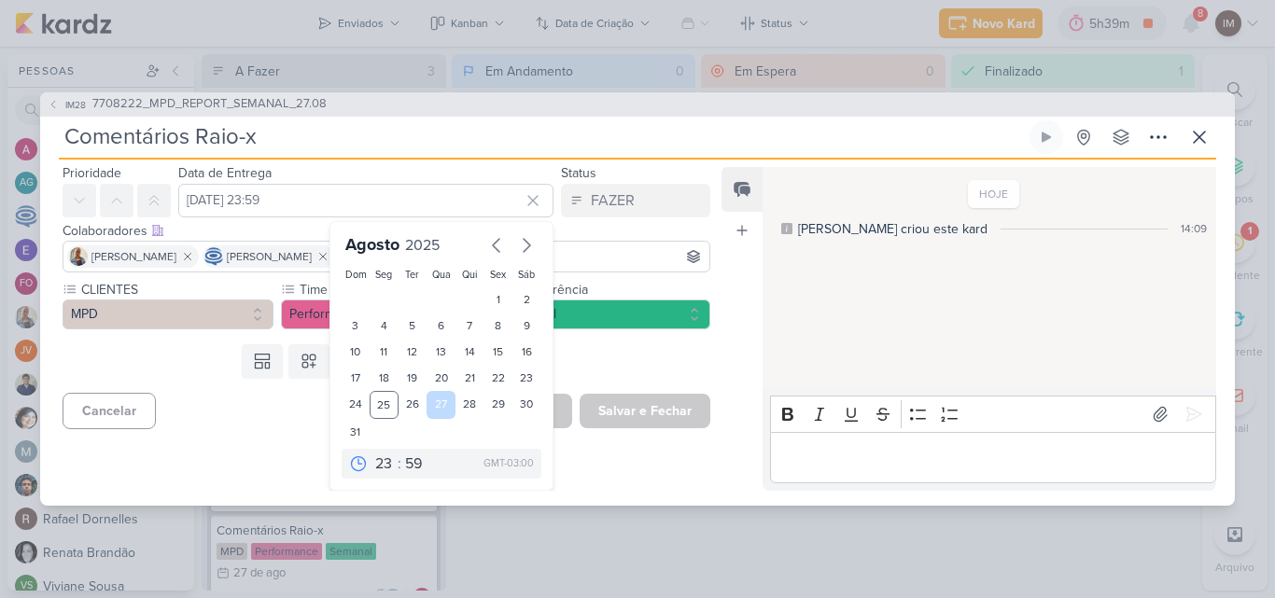
click at [439, 404] on div "27" at bounding box center [441, 405] width 29 height 28
click at [402, 463] on select "00 05 10 15 20 25 30 35 40 45 50 55 59" at bounding box center [414, 464] width 26 height 22
select select "0"
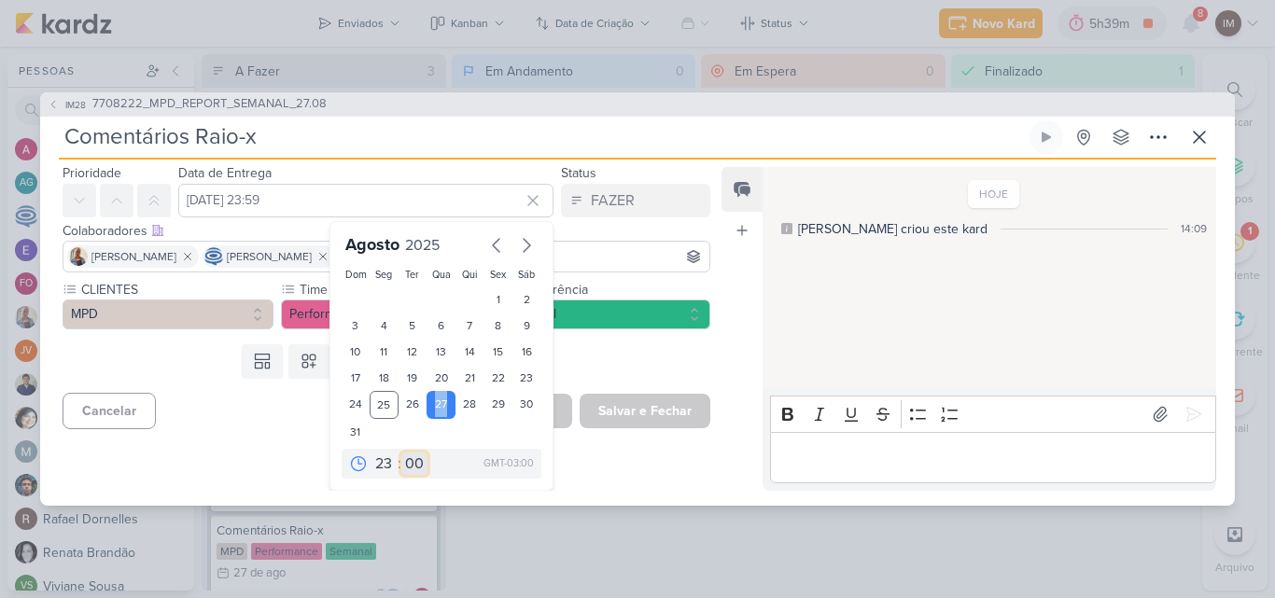
click at [401, 453] on select "00 05 10 15 20 25 30 35 40 45 50 55 59" at bounding box center [414, 464] width 26 height 22
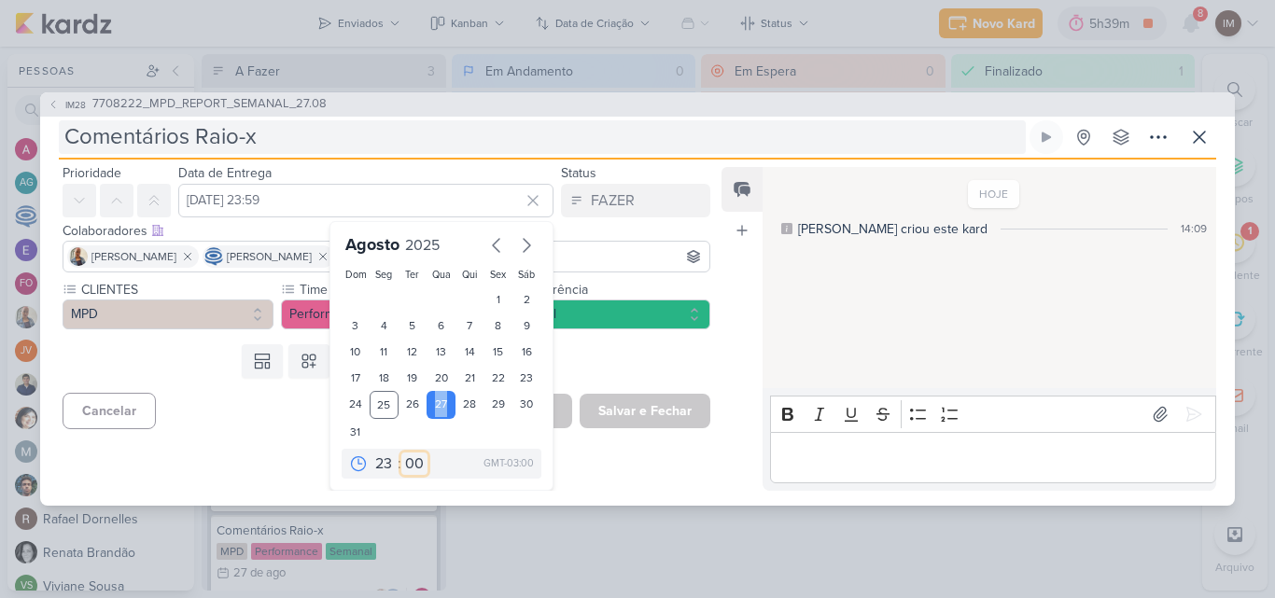
type input "27 de agosto de 2025 às 23:00"
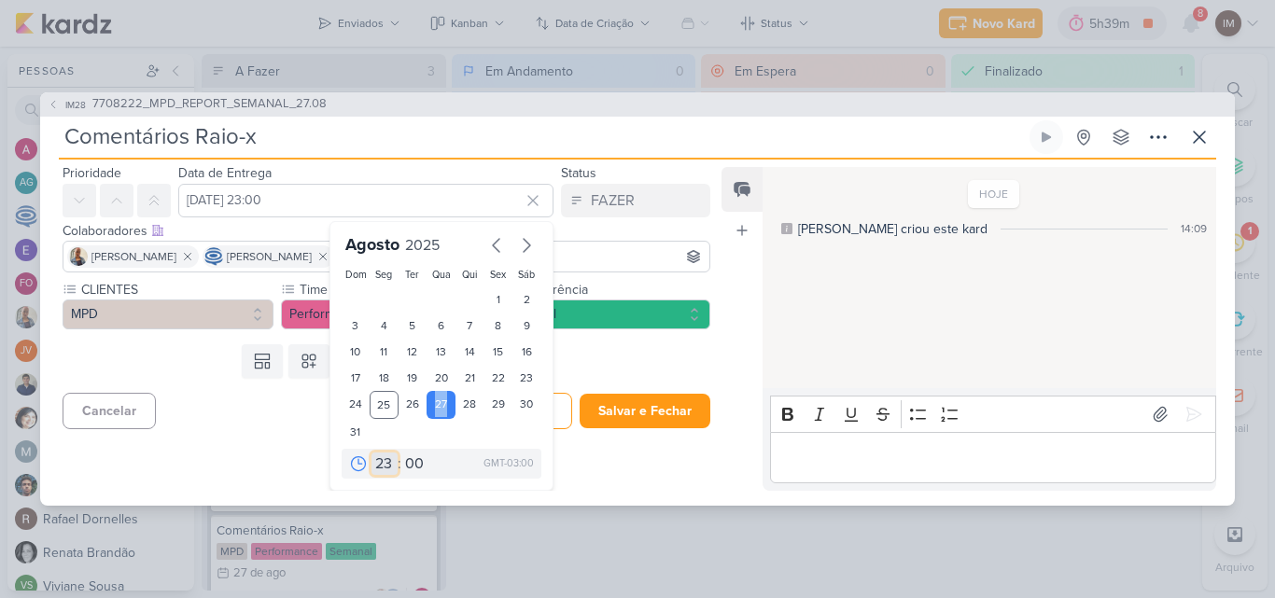
click at [372, 456] on select "00 01 02 03 04 05 06 07 08 09 10 11 12 13 14 15 16 17 18 19 20 21 22 23" at bounding box center [385, 464] width 26 height 22
select select "14"
click at [372, 453] on select "00 01 02 03 04 05 06 07 08 09 10 11 12 13 14 15 16 17 18 19 20 21 22 23" at bounding box center [385, 464] width 26 height 22
type input "27 de agosto de 2025 às 14:00"
click at [608, 412] on button "Salvar e Fechar" at bounding box center [645, 411] width 131 height 35
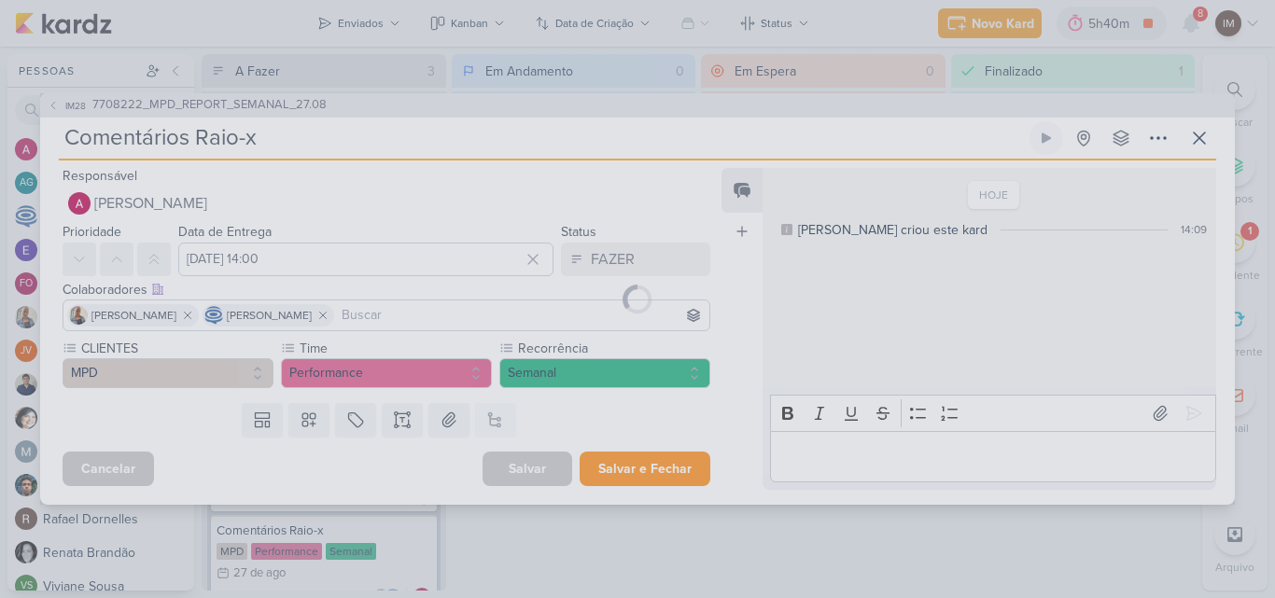
scroll to position [0, 0]
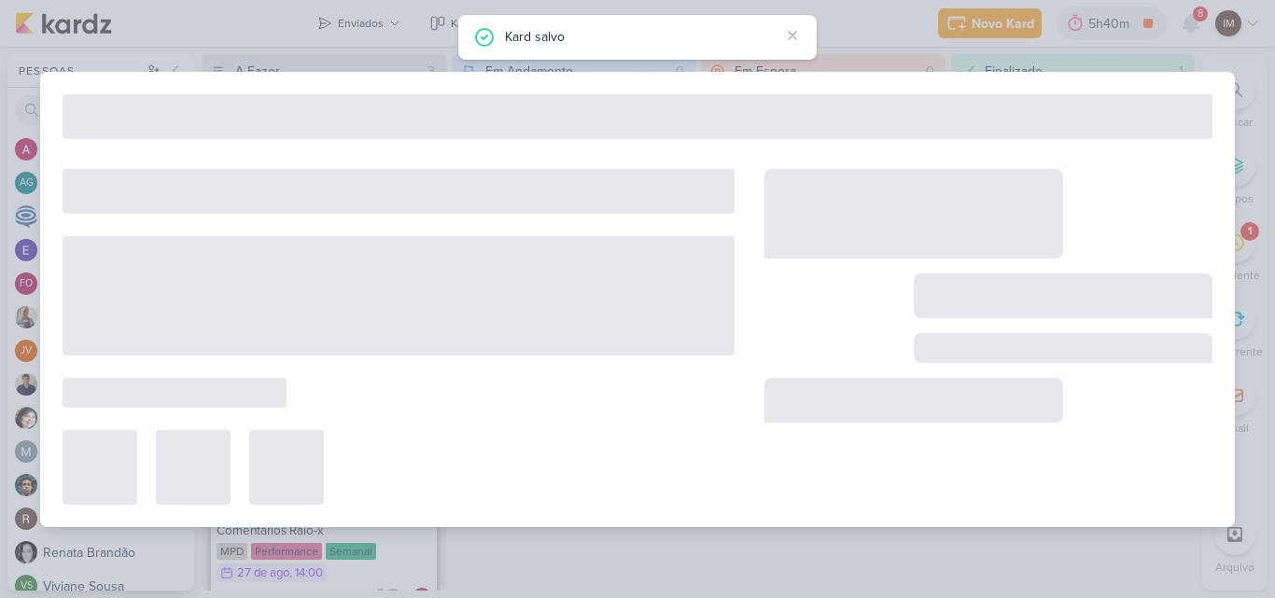
type input "7708222_MPD_REPORT_SEMANAL_27.08"
type input "27 de agosto de 2025 às 18:00"
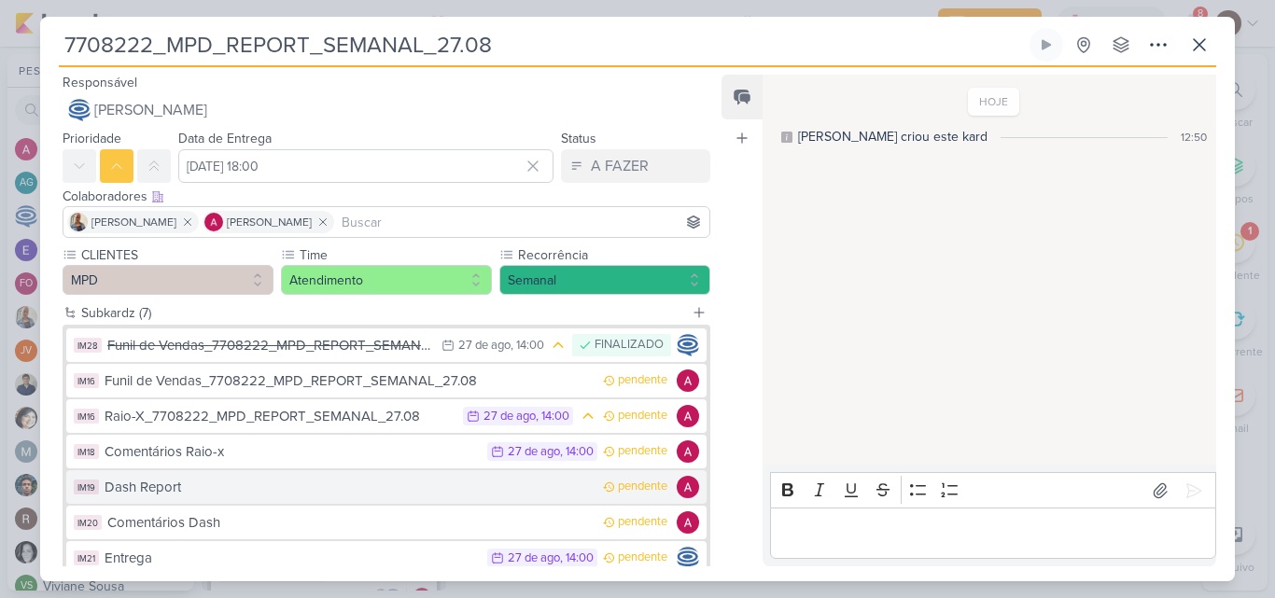
click at [572, 497] on div "Dash Report" at bounding box center [349, 487] width 489 height 21
click at [572, 497] on div "7708222_MPD_REPORT_SEMANAL_27.08 Criado por mim" at bounding box center [637, 299] width 1195 height 565
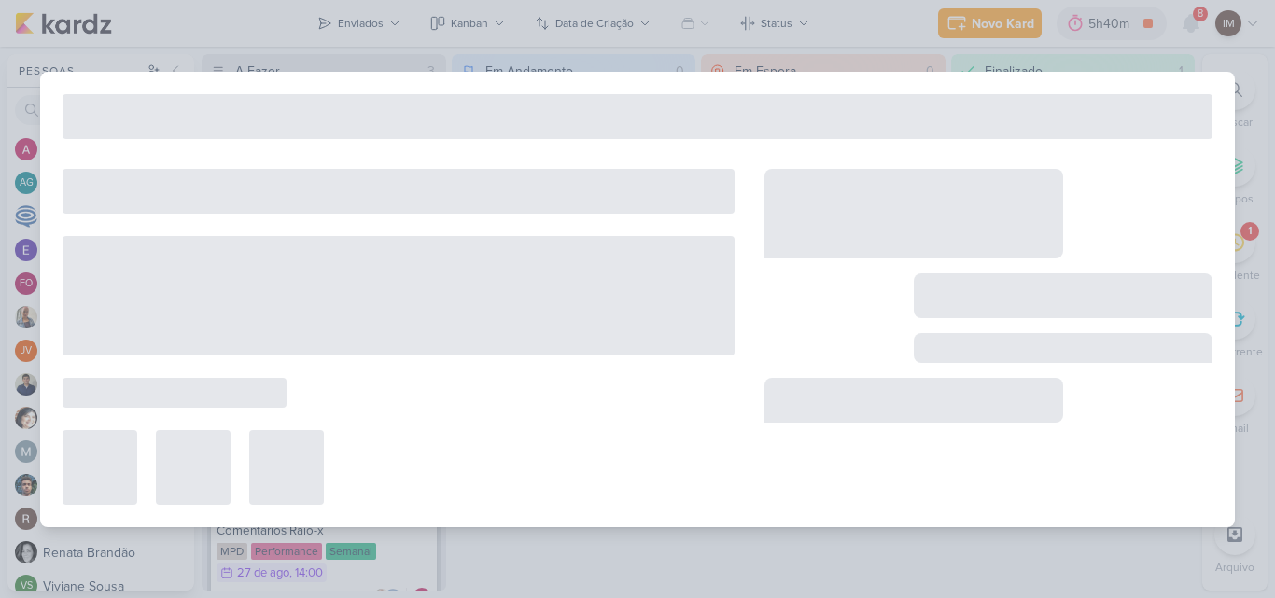
type input "Dash Report"
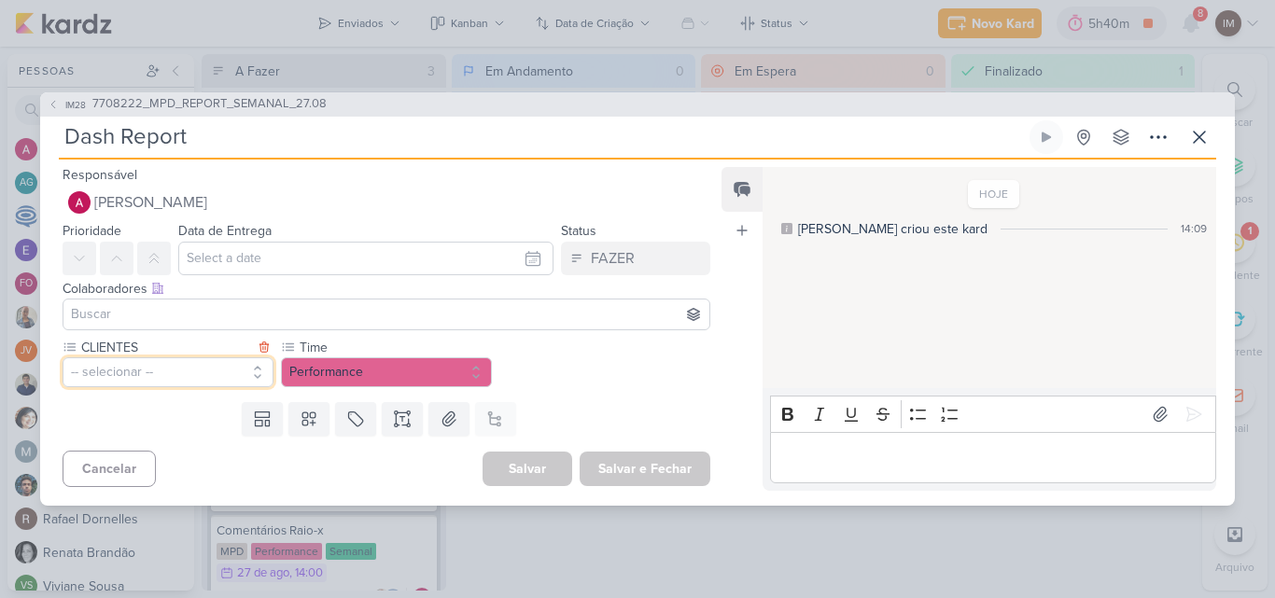
click at [250, 371] on button "-- selecionar --" at bounding box center [168, 373] width 211 height 30
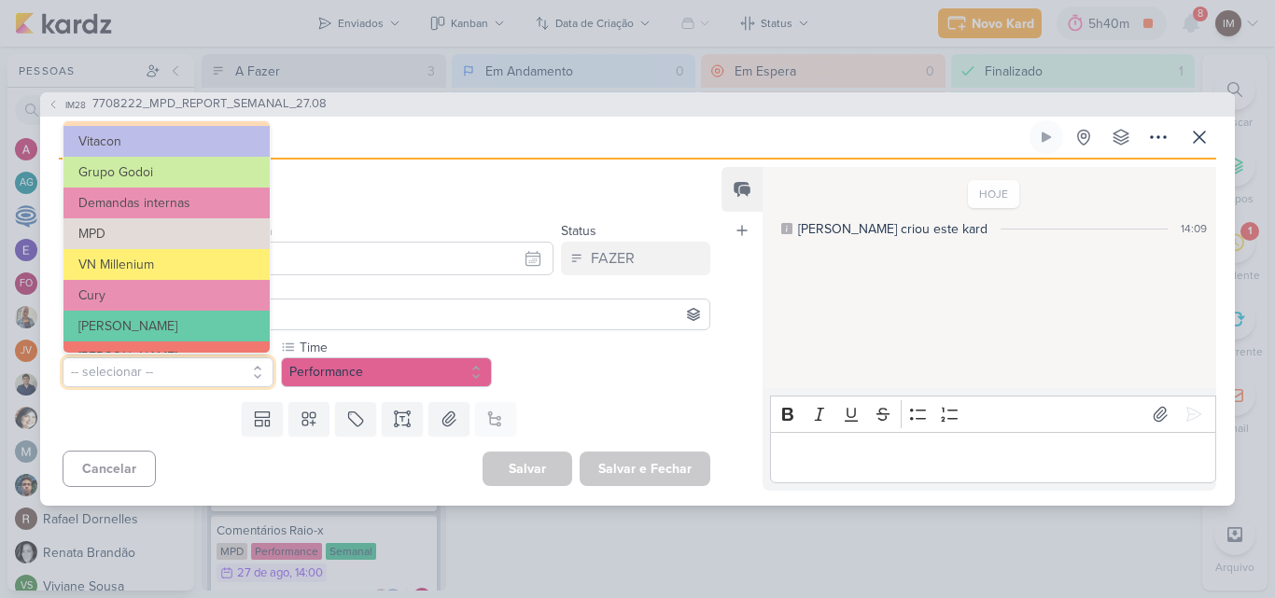
scroll to position [147, 0]
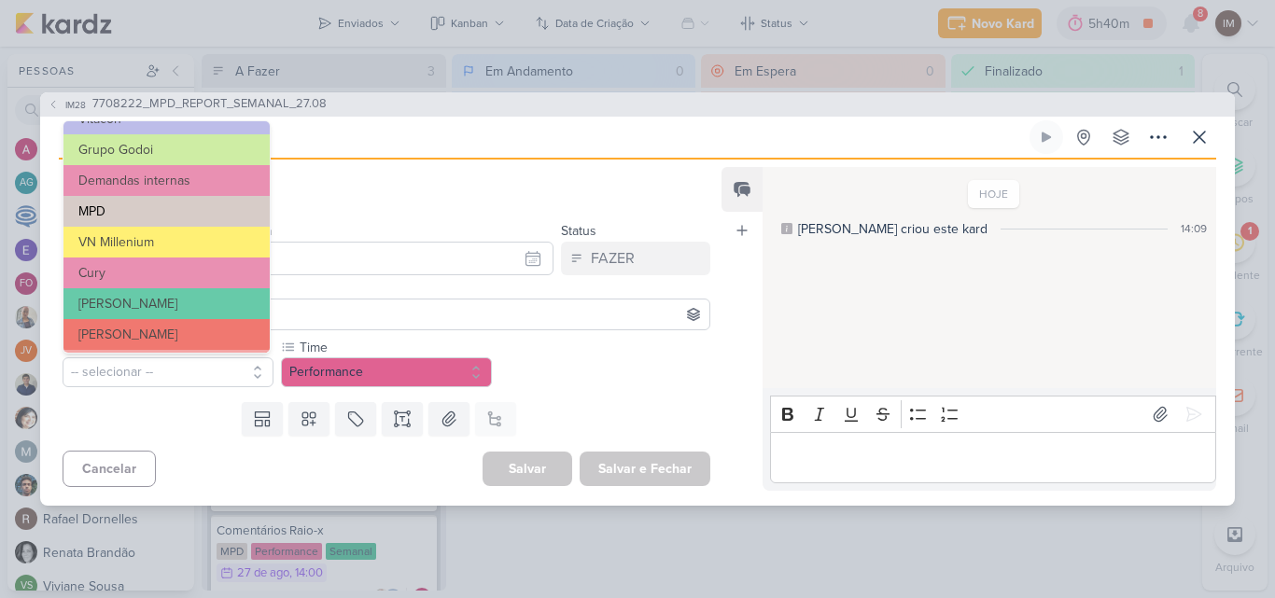
click at [224, 211] on button "MPD" at bounding box center [166, 211] width 206 height 31
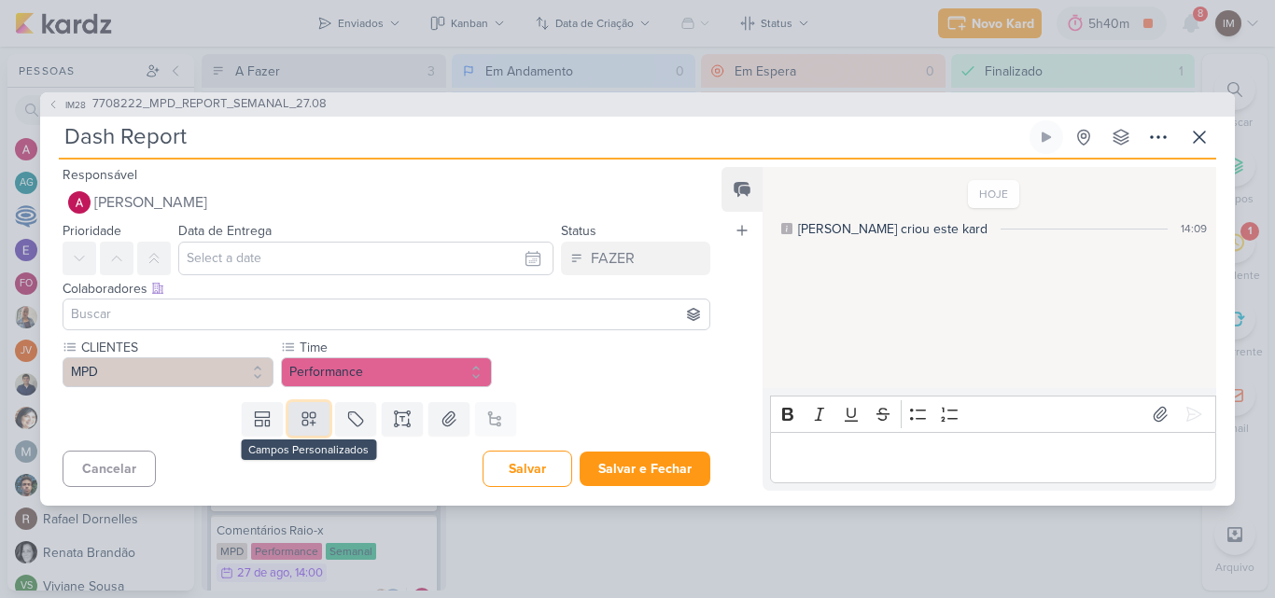
click at [304, 425] on icon at bounding box center [309, 419] width 19 height 19
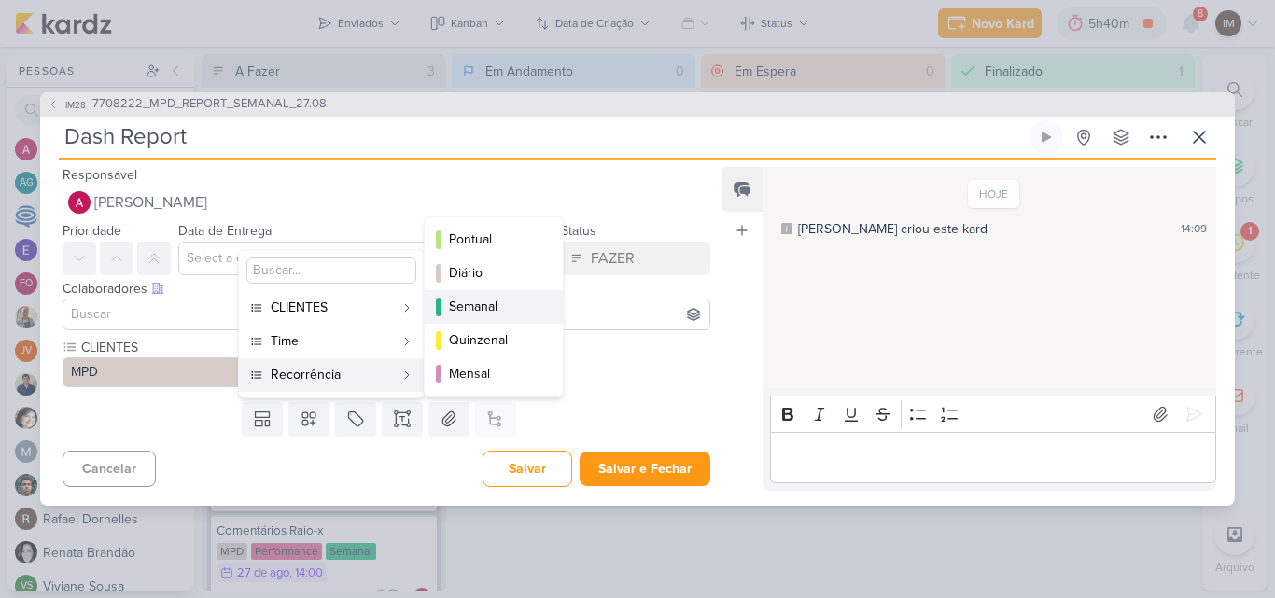
click at [489, 310] on div "Semanal" at bounding box center [494, 307] width 91 height 20
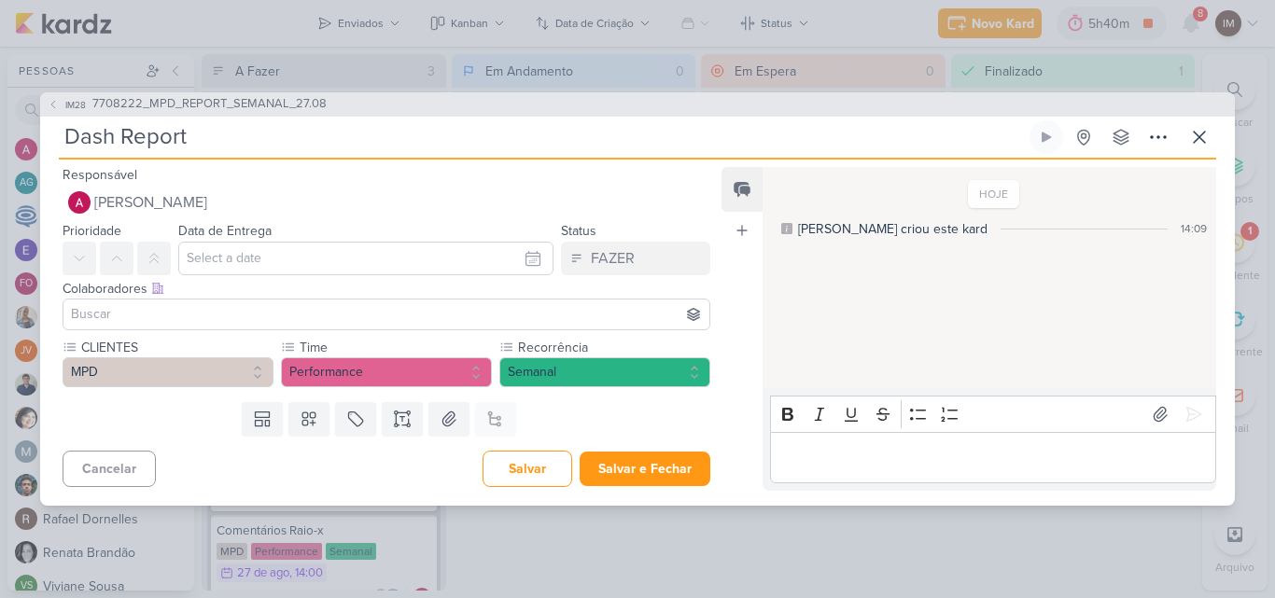
click at [500, 313] on input at bounding box center [386, 314] width 639 height 22
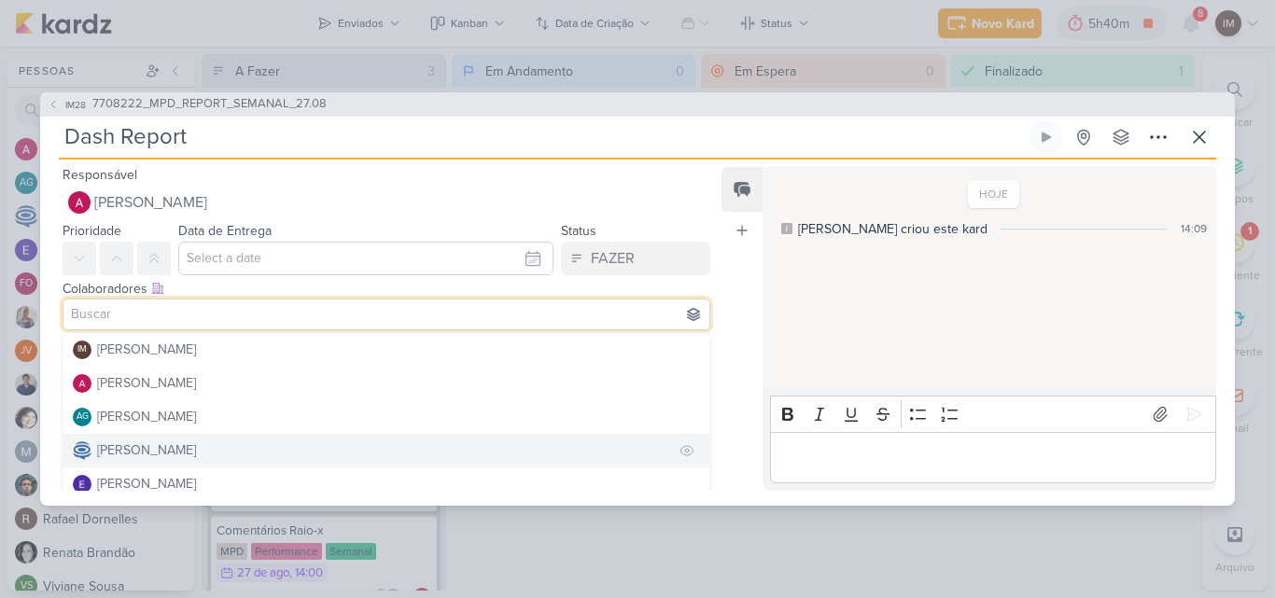
click at [484, 461] on button "Caroline Traven De Andrade" at bounding box center [386, 451] width 646 height 34
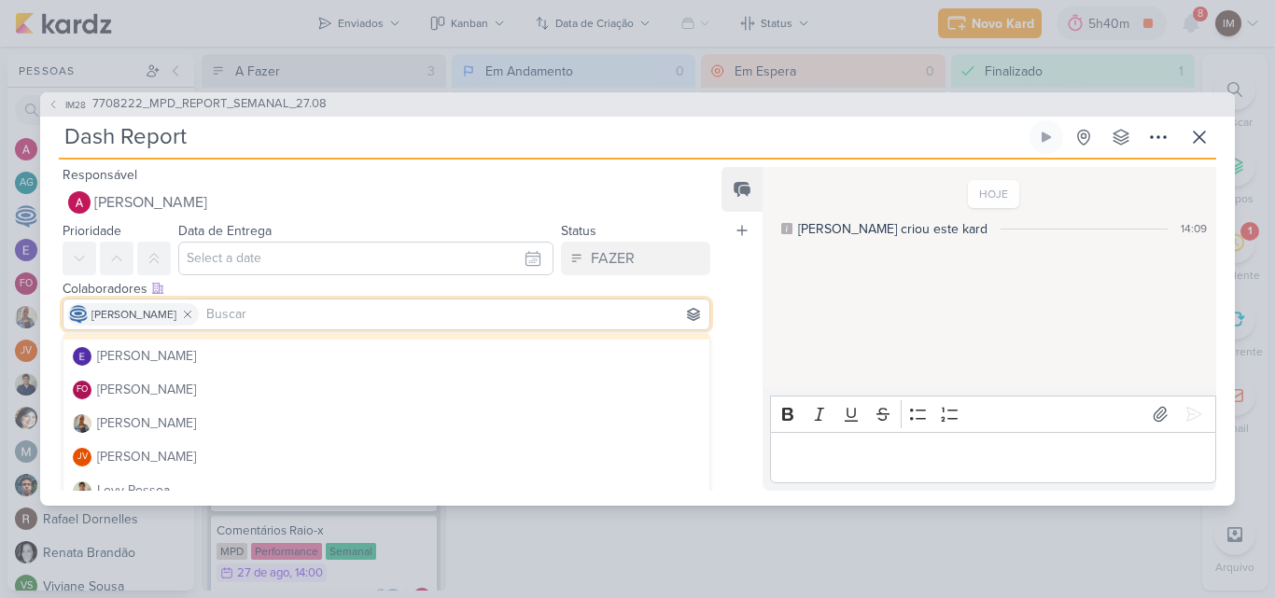
scroll to position [148, 0]
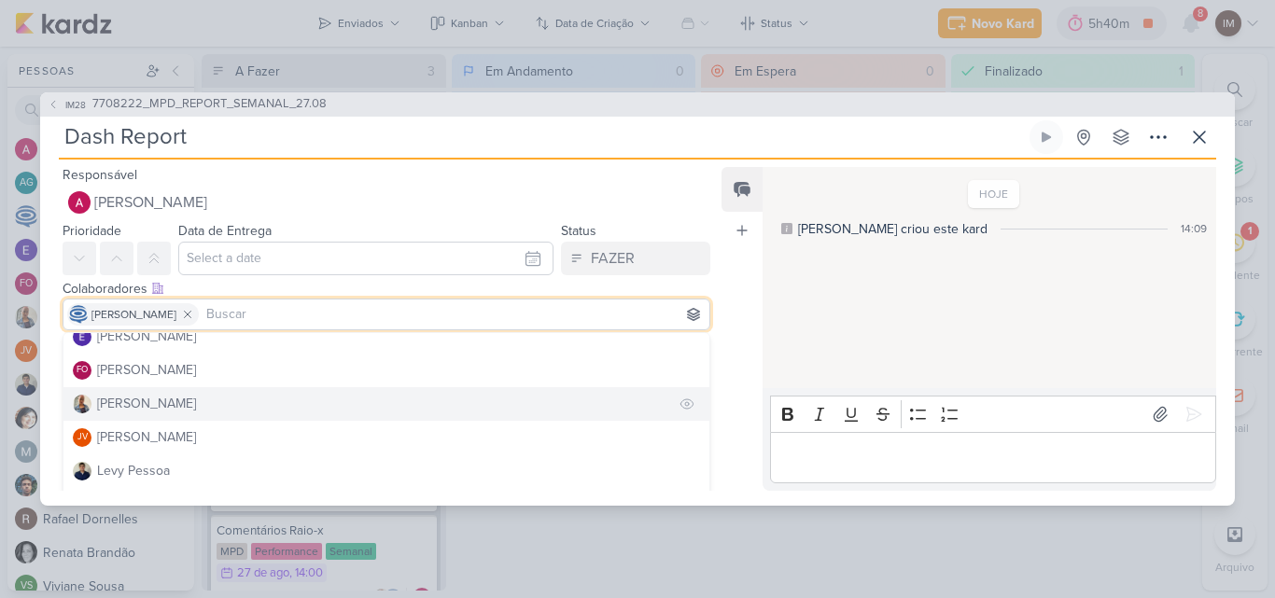
click at [641, 408] on button "Iara Santos" at bounding box center [386, 404] width 646 height 34
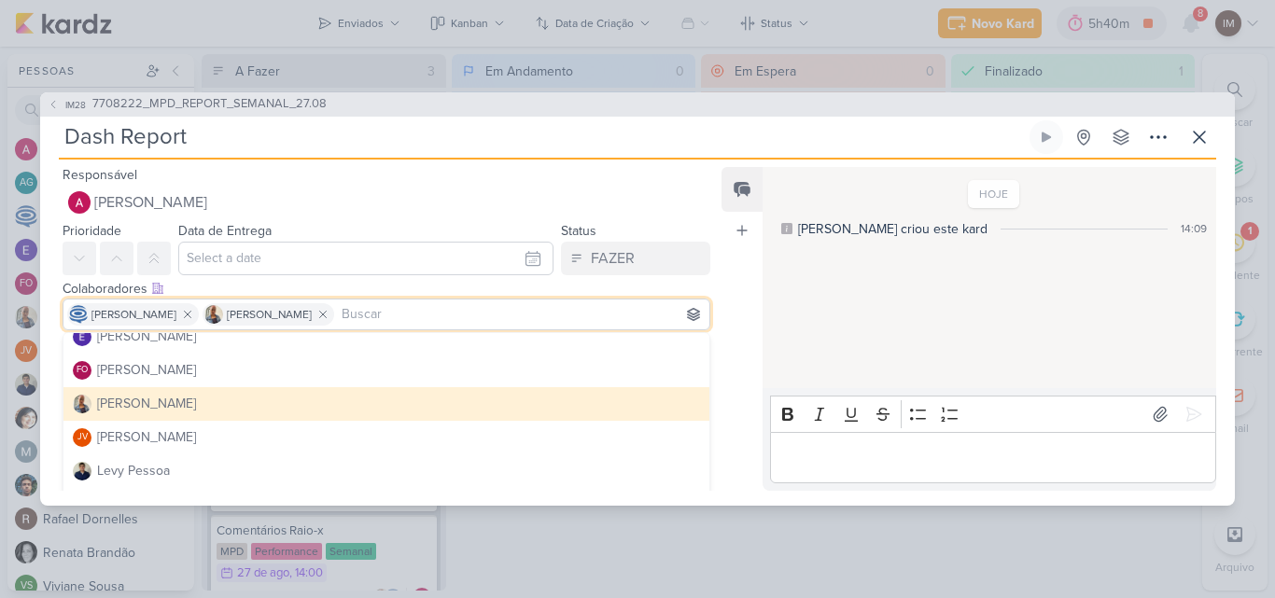
click at [641, 408] on button "Iara Santos" at bounding box center [386, 404] width 646 height 34
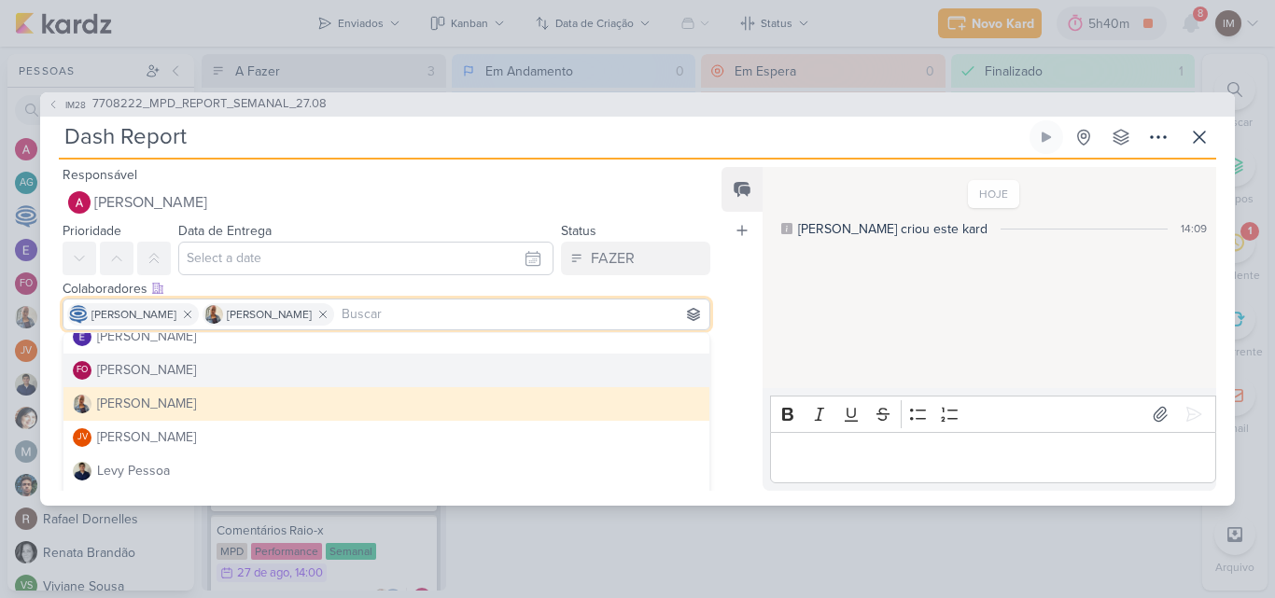
click at [744, 373] on div "Feed Atrelar email Solte o email para atrelar ao kard" at bounding box center [742, 329] width 41 height 324
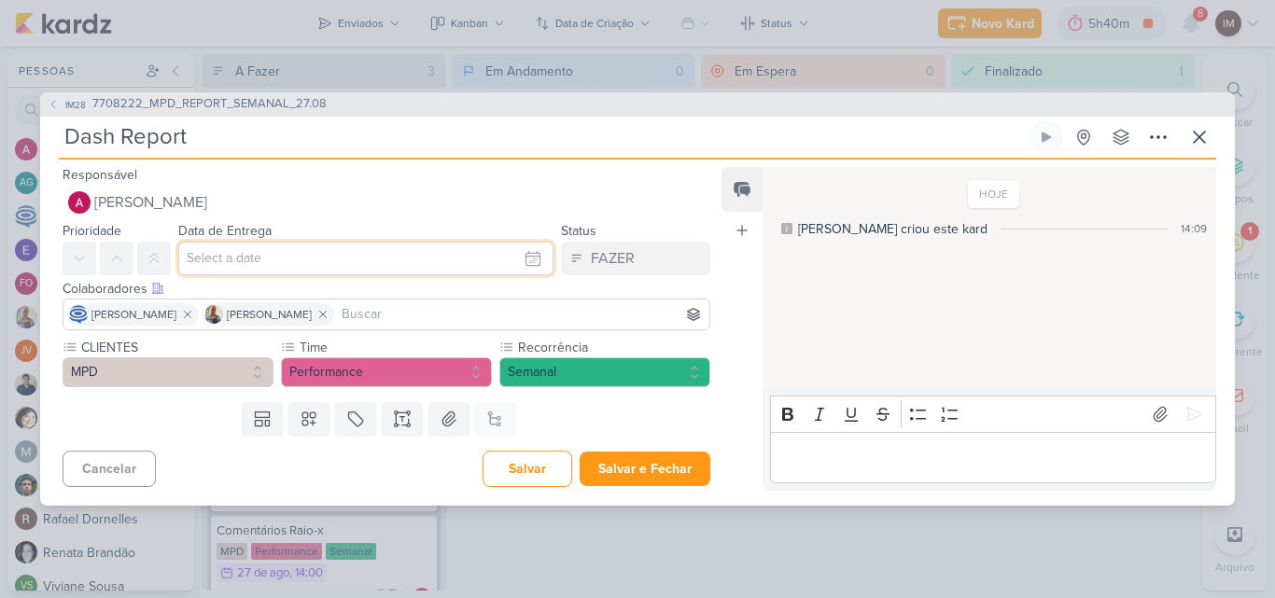
click at [487, 260] on input "text" at bounding box center [365, 259] width 375 height 34
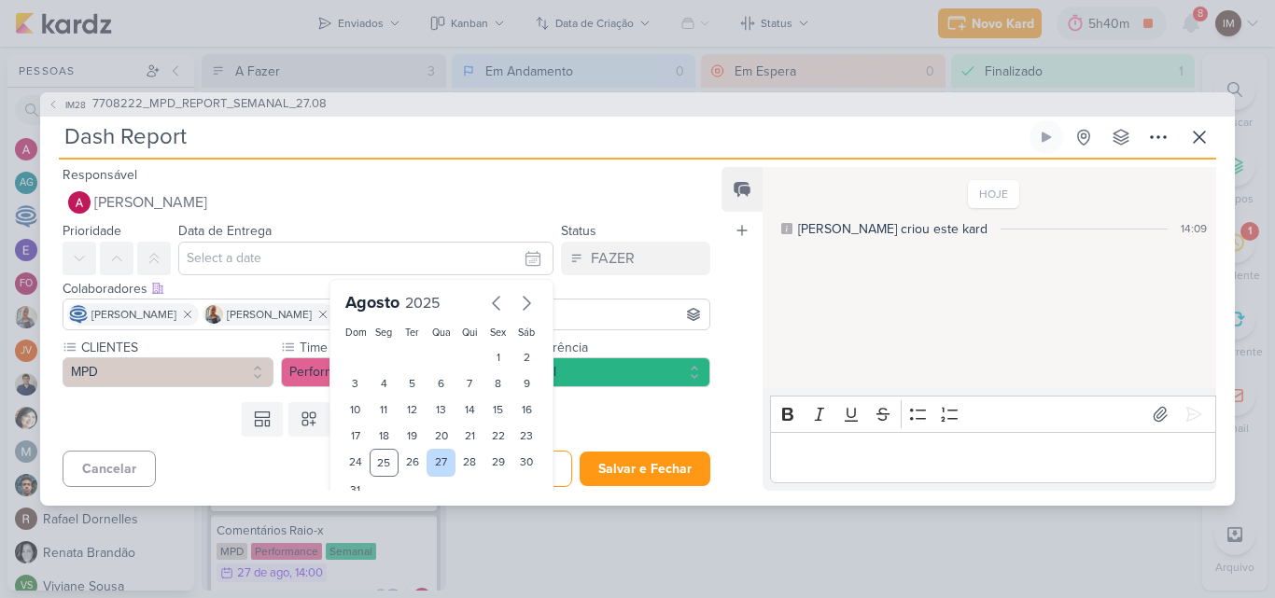
click at [429, 469] on div "27" at bounding box center [441, 463] width 29 height 28
type input "27 de agosto de 2025 às 23:59"
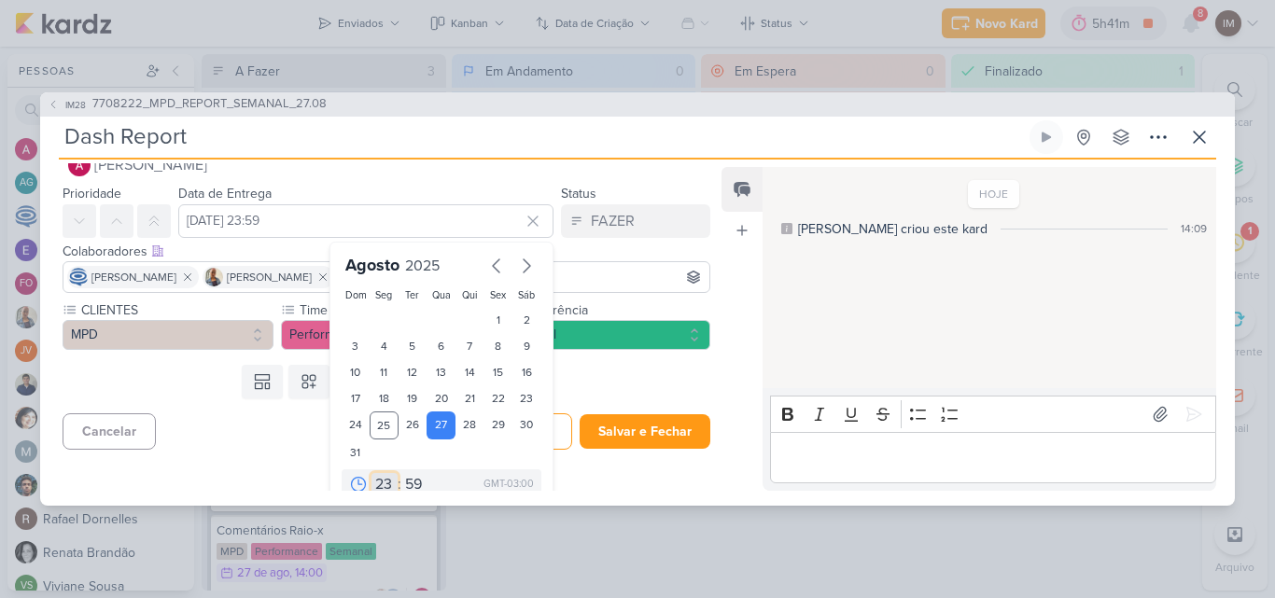
click at [376, 478] on select "00 01 02 03 04 05 06 07 08 09 10 11 12 13 14 15 16 17 18 19 20 21 22 23" at bounding box center [385, 484] width 26 height 22
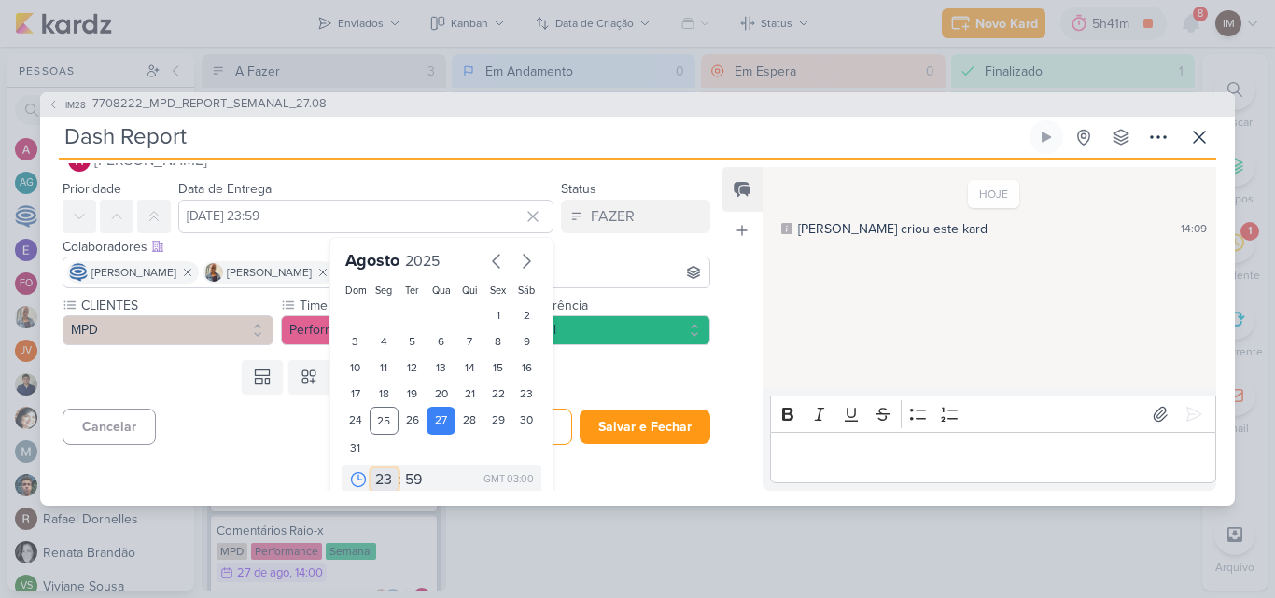
select select "14"
click at [372, 469] on select "00 01 02 03 04 05 06 07 08 09 10 11 12 13 14 15 16 17 18 19 20 21 22 23" at bounding box center [385, 480] width 26 height 22
type input "27 de agosto de 2025 às 14:59"
click at [405, 479] on select "00 05 10 15 20 25 30 35 40 45 50 55 59" at bounding box center [414, 480] width 26 height 22
select select "0"
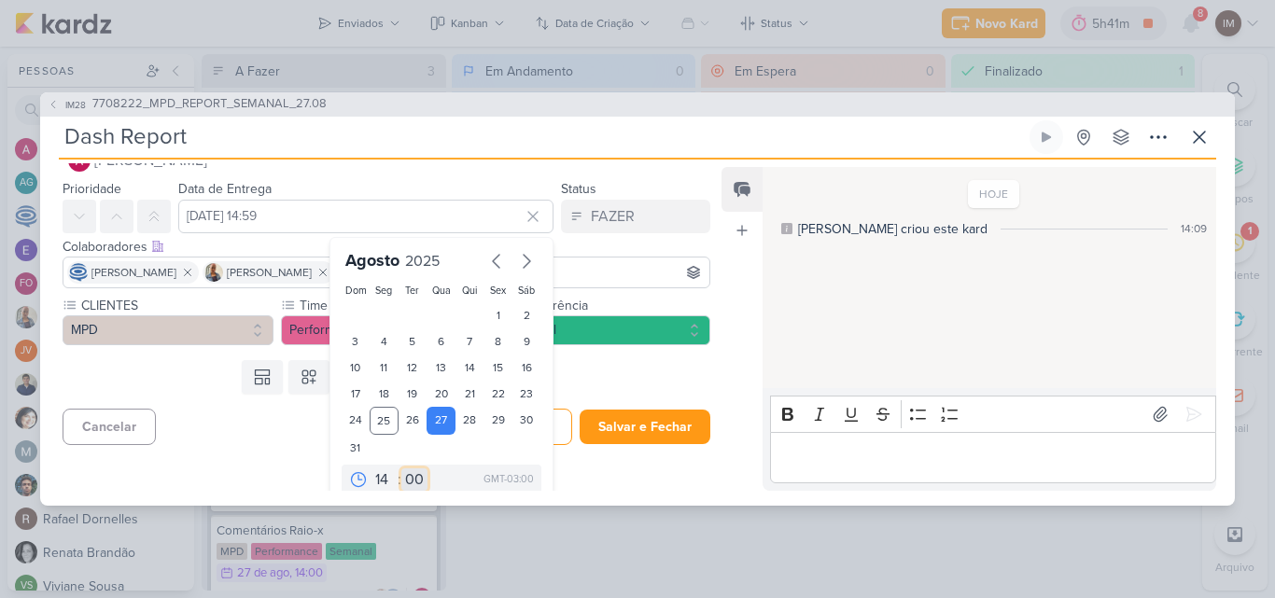
click at [401, 469] on select "00 05 10 15 20 25 30 35 40 45 50 55 59" at bounding box center [414, 480] width 26 height 22
type input "27 de agosto de 2025 às 14:00"
click at [594, 420] on button "Salvar e Fechar" at bounding box center [645, 427] width 131 height 35
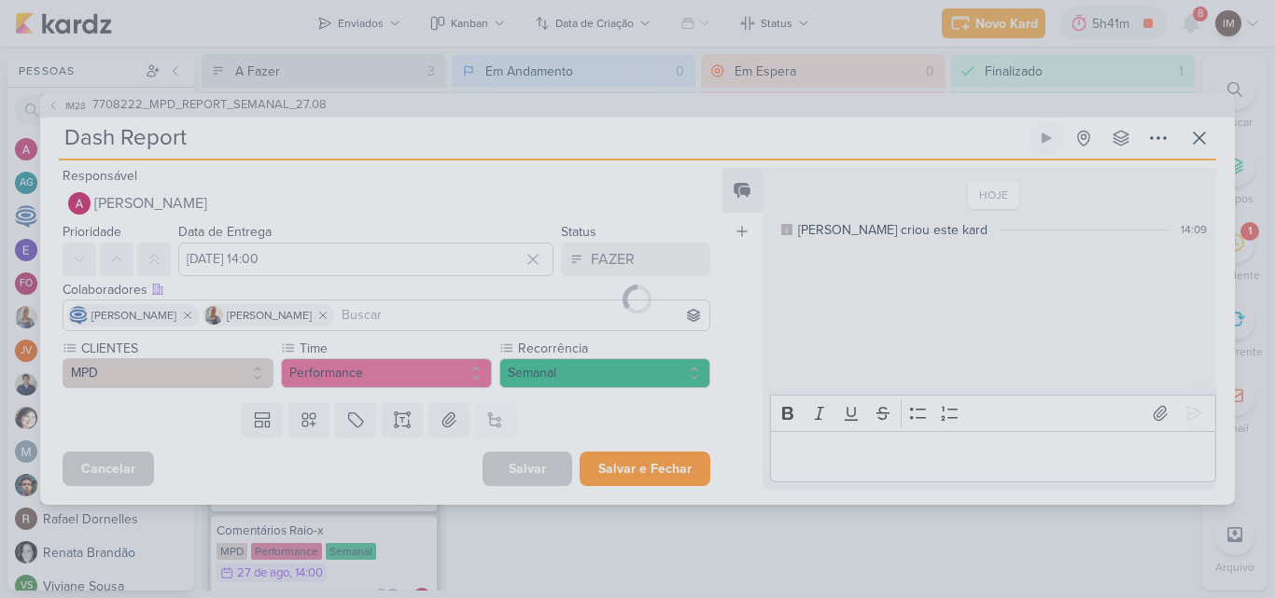
scroll to position [0, 0]
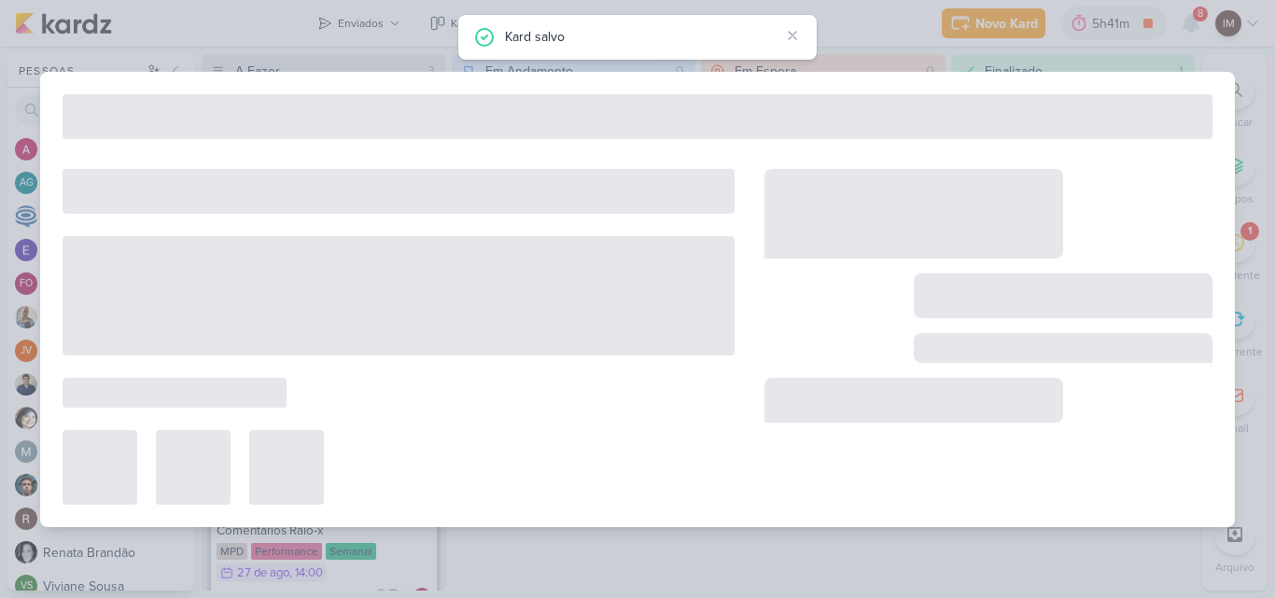
type input "7708222_MPD_REPORT_SEMANAL_27.08"
type input "27 de agosto de 2025 às 18:00"
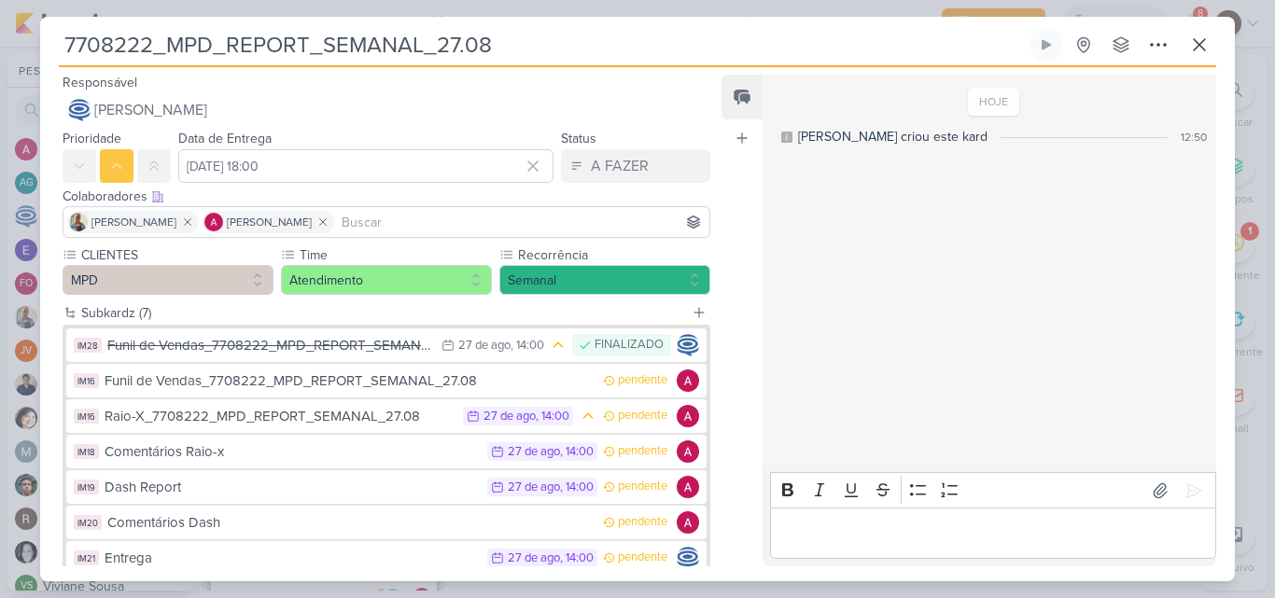
scroll to position [103, 0]
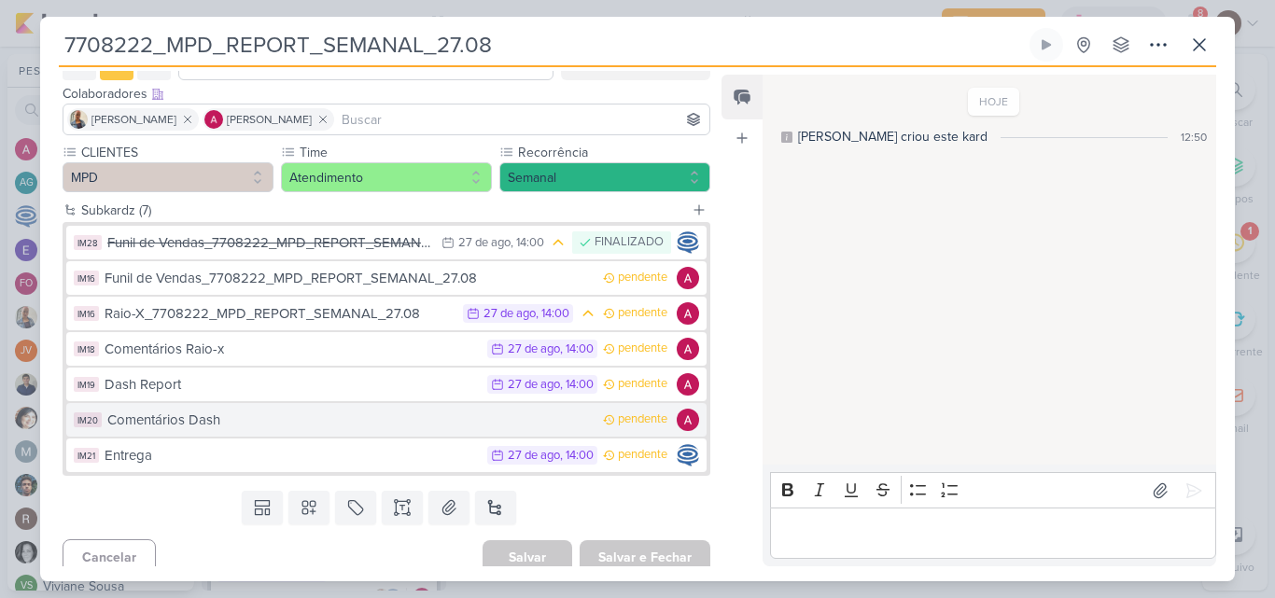
click at [571, 429] on div "Comentários Dash" at bounding box center [350, 420] width 486 height 21
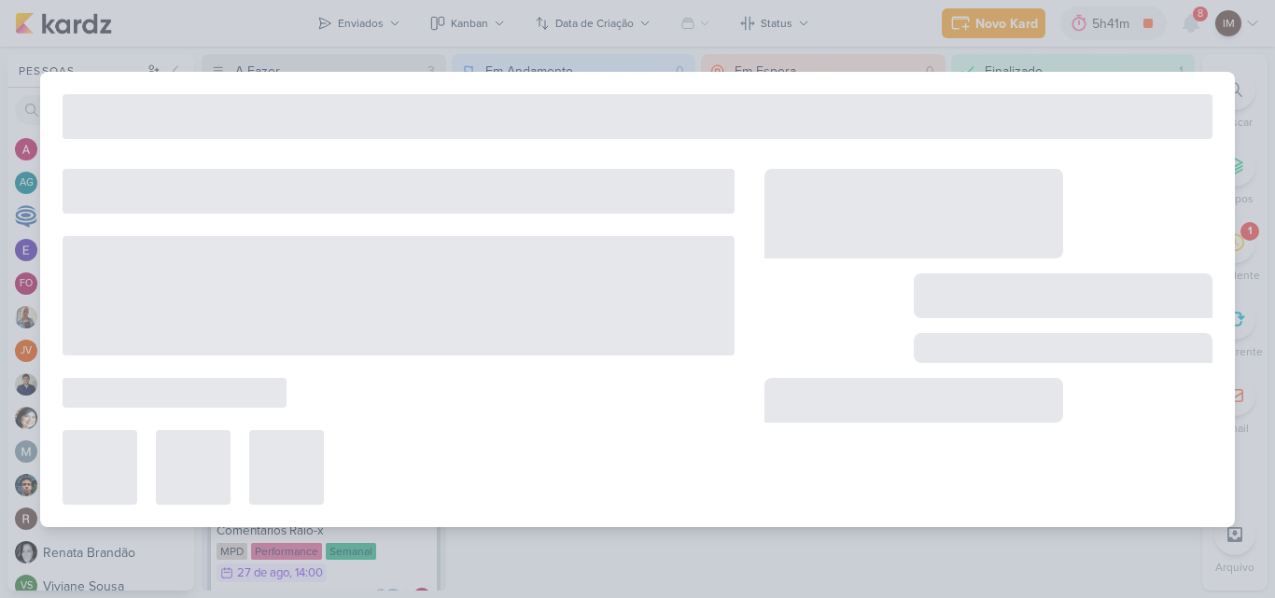
type input "Comentários Dash"
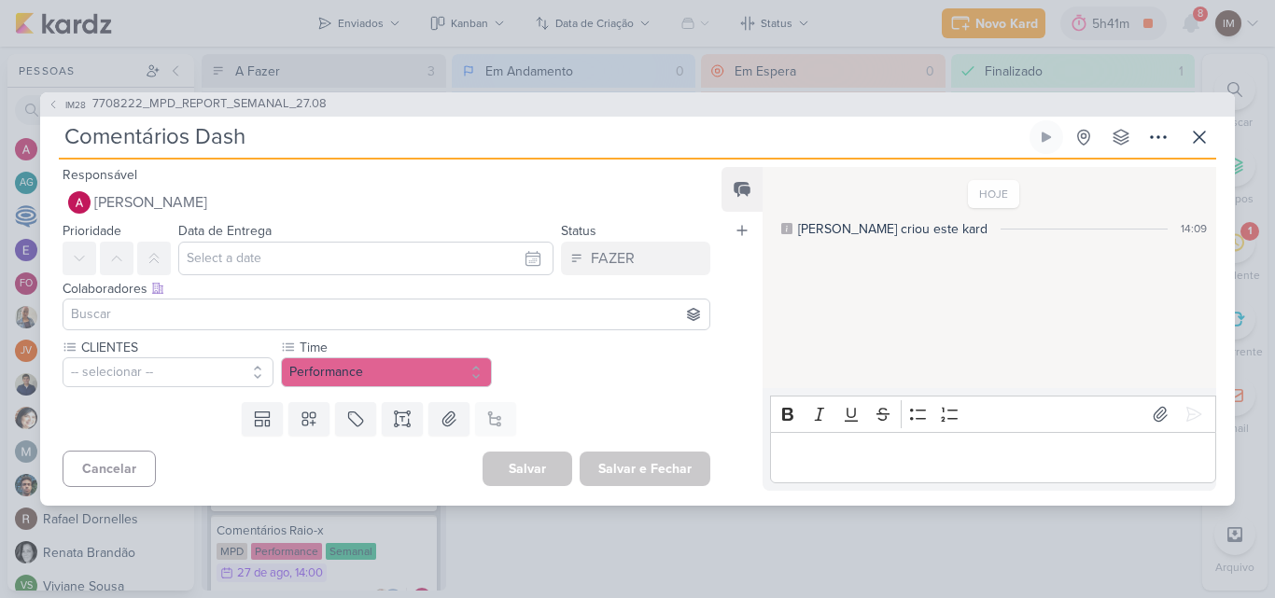
click at [425, 316] on input at bounding box center [386, 314] width 639 height 22
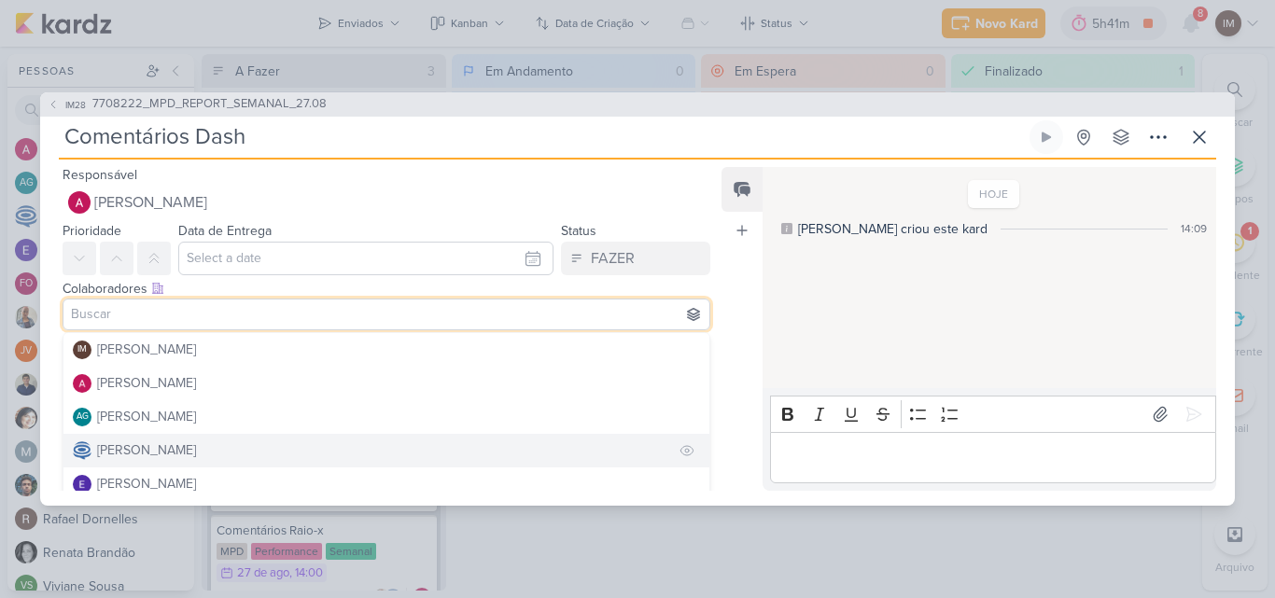
click at [414, 446] on button "Caroline Traven De Andrade" at bounding box center [386, 451] width 646 height 34
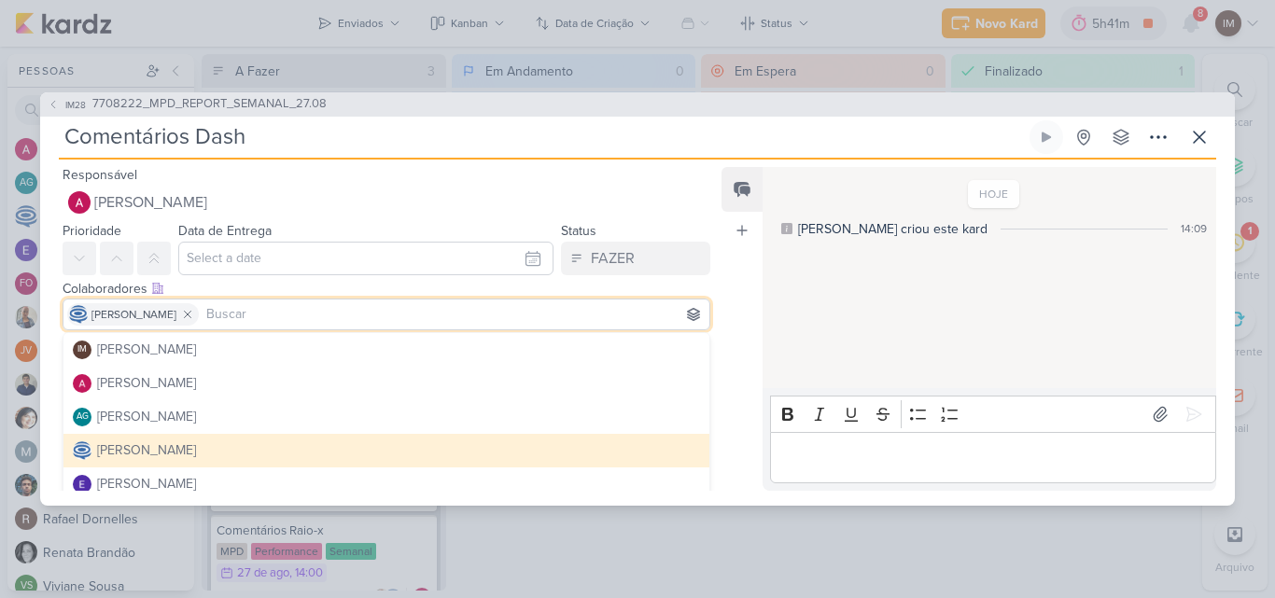
click at [485, 439] on button "Caroline Traven De Andrade" at bounding box center [386, 451] width 646 height 34
click at [483, 448] on button "Caroline Traven De Andrade" at bounding box center [386, 451] width 646 height 34
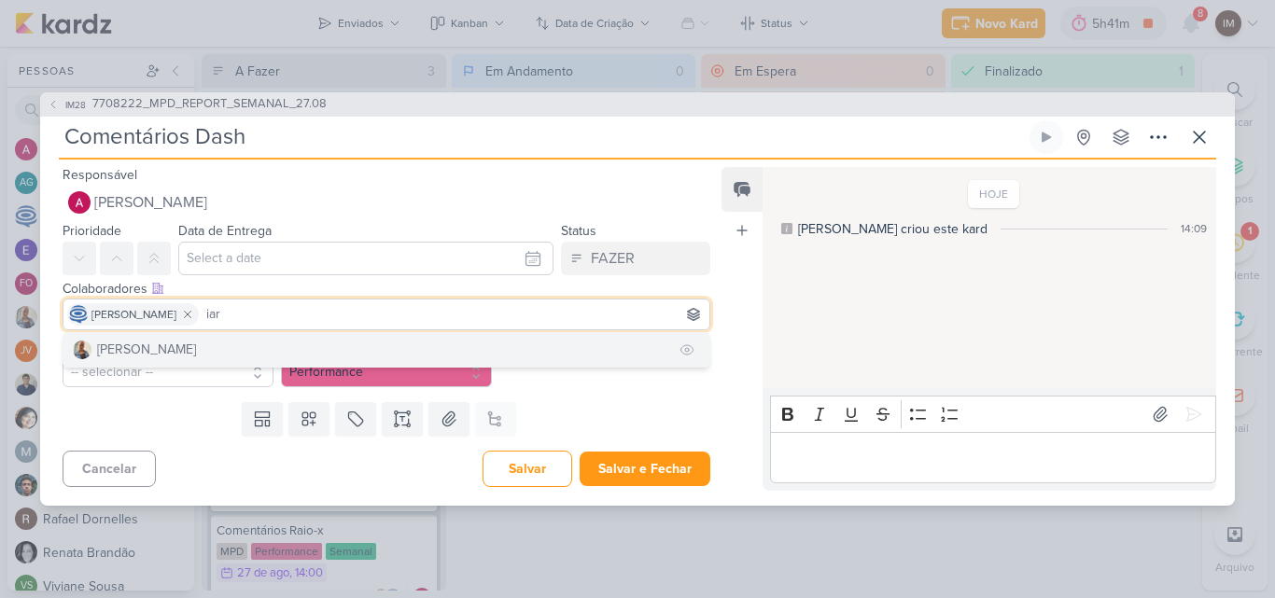
type input "iar"
click at [499, 342] on button "Iara Santos" at bounding box center [386, 350] width 646 height 34
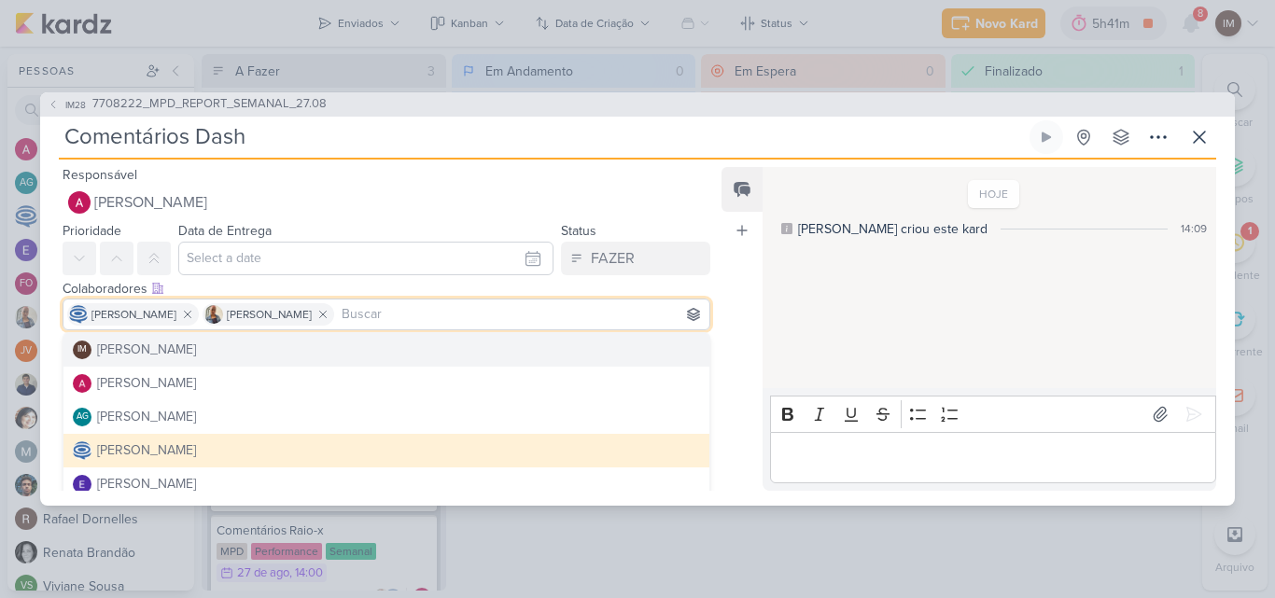
click at [724, 331] on div "Feed Atrelar email Solte o email para atrelar ao kard" at bounding box center [742, 329] width 41 height 324
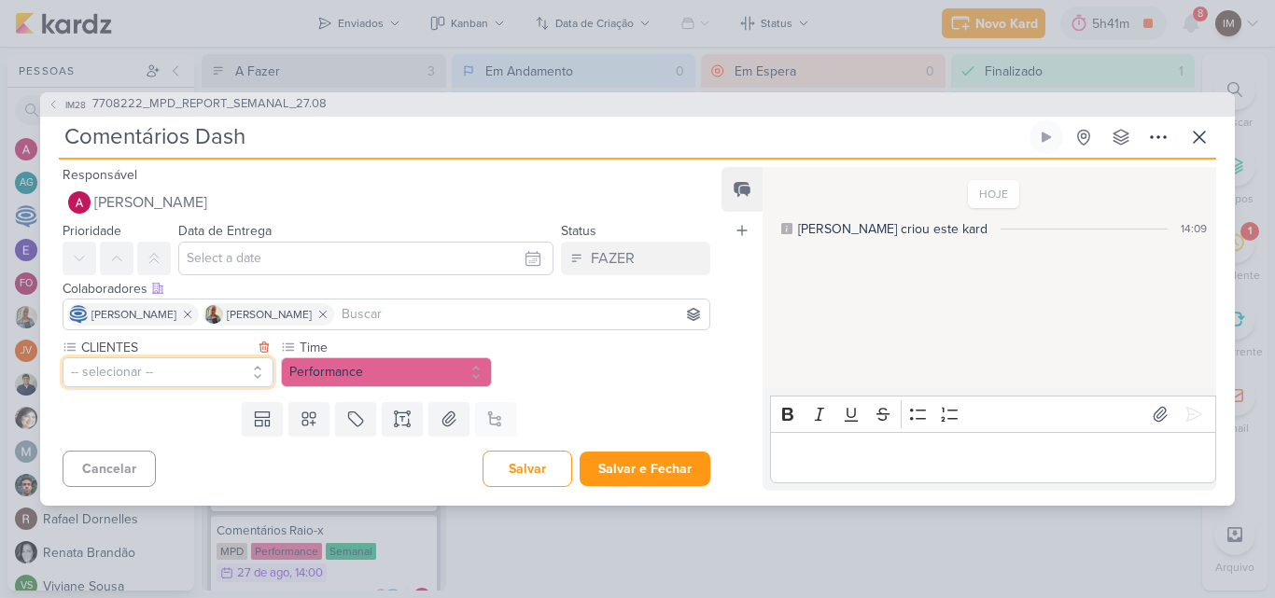
click at [233, 375] on button "-- selecionar --" at bounding box center [168, 373] width 211 height 30
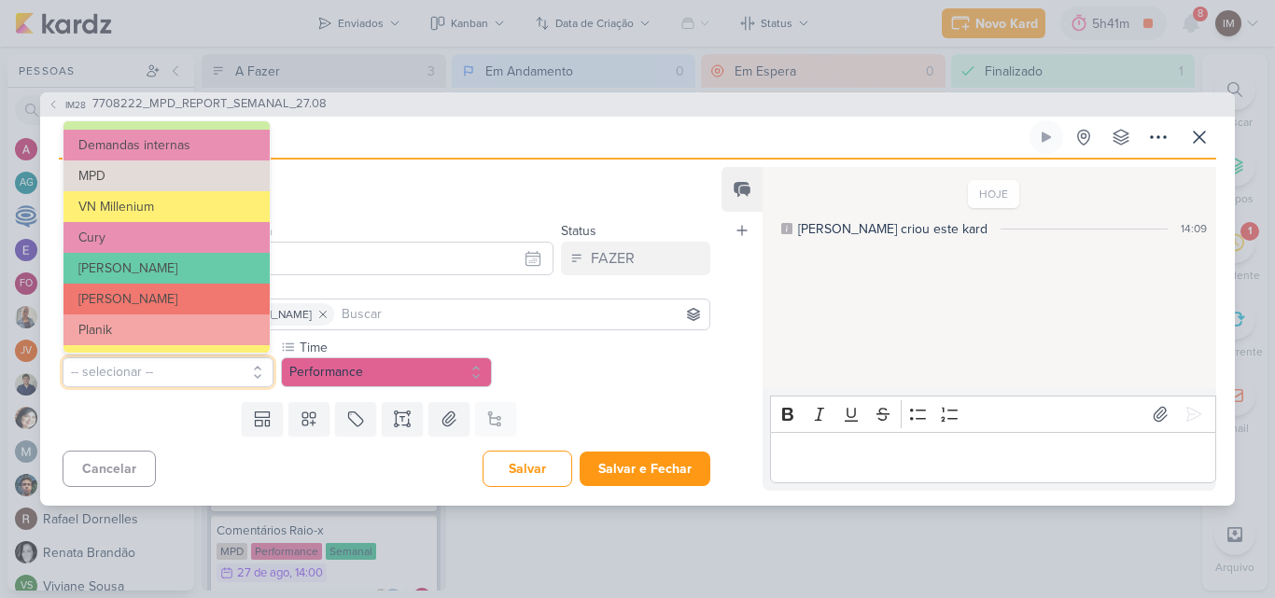
scroll to position [213, 0]
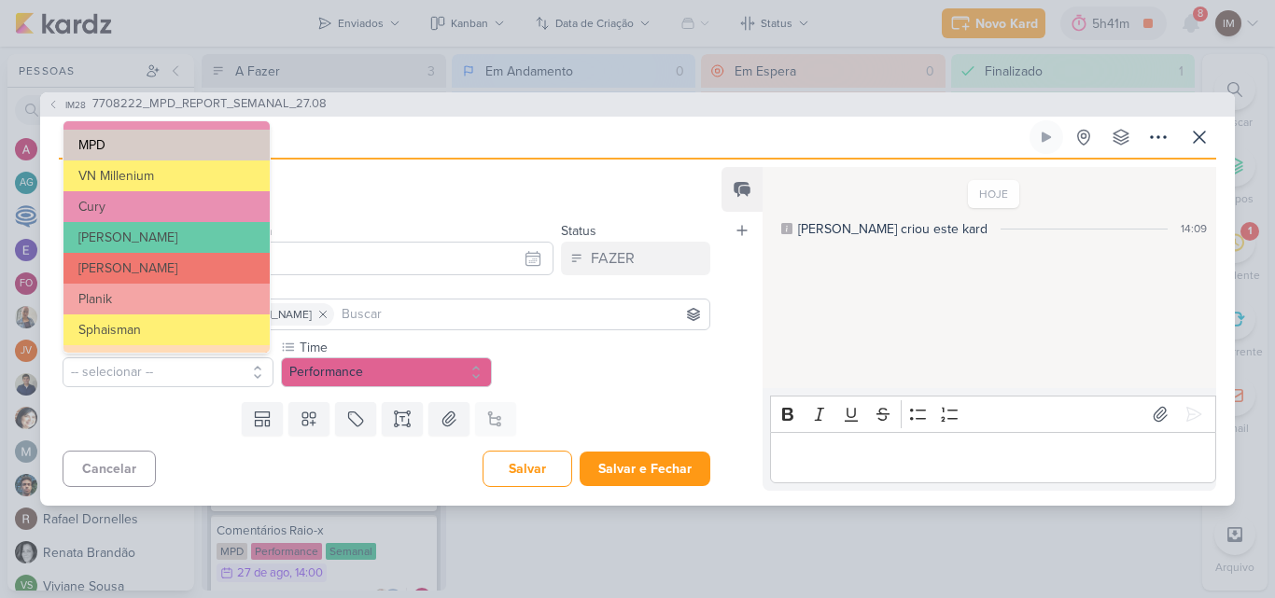
click at [220, 136] on button "MPD" at bounding box center [166, 145] width 206 height 31
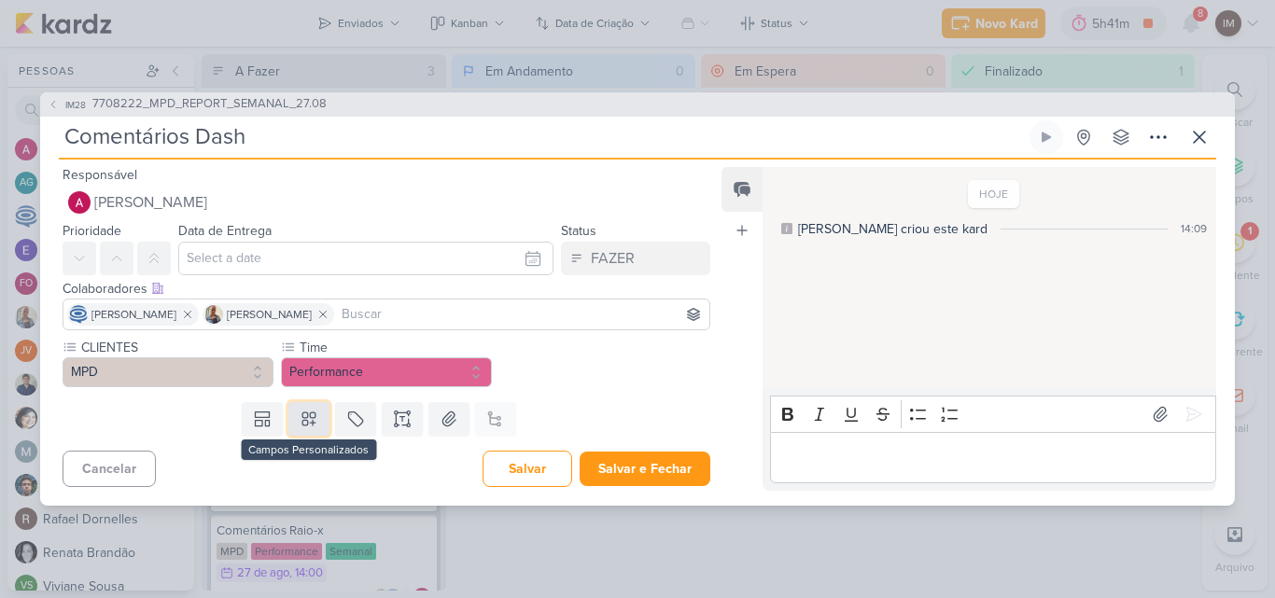
click at [316, 429] on button at bounding box center [308, 419] width 41 height 34
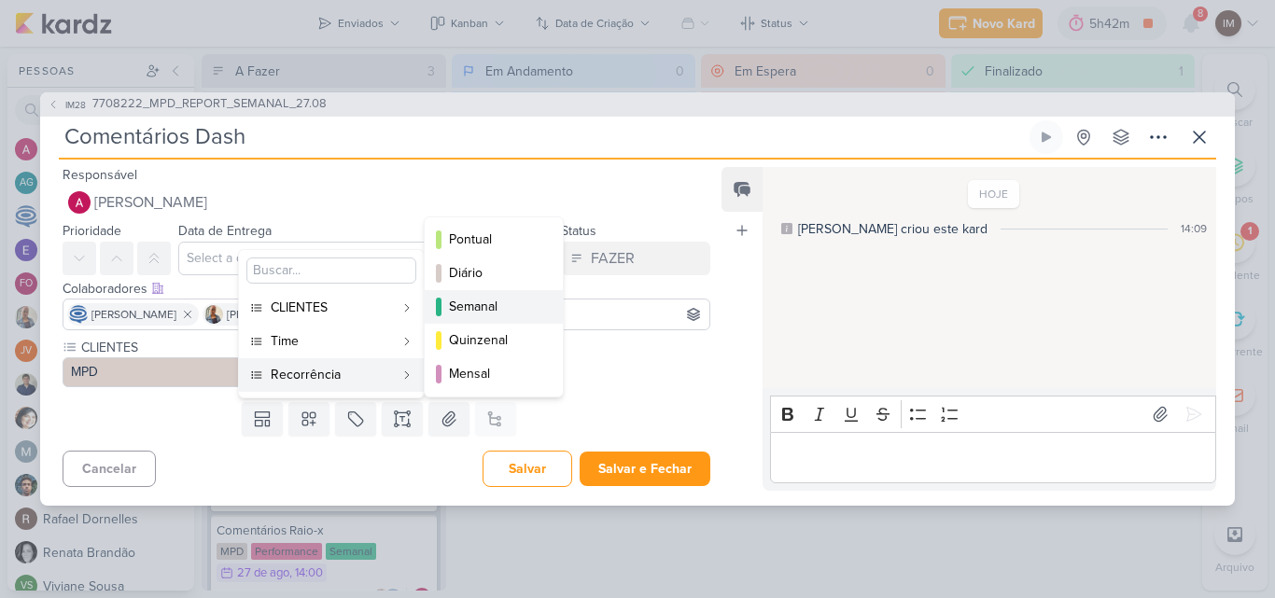
click at [484, 297] on div "Semanal" at bounding box center [494, 307] width 91 height 20
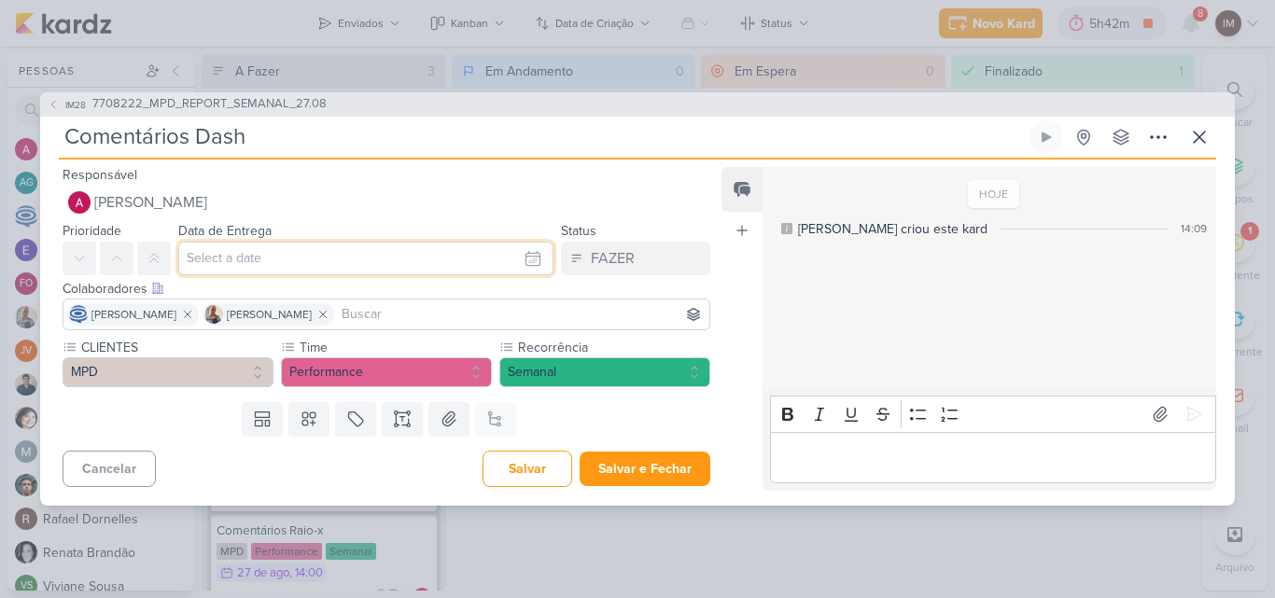
click at [431, 246] on input "text" at bounding box center [365, 259] width 375 height 34
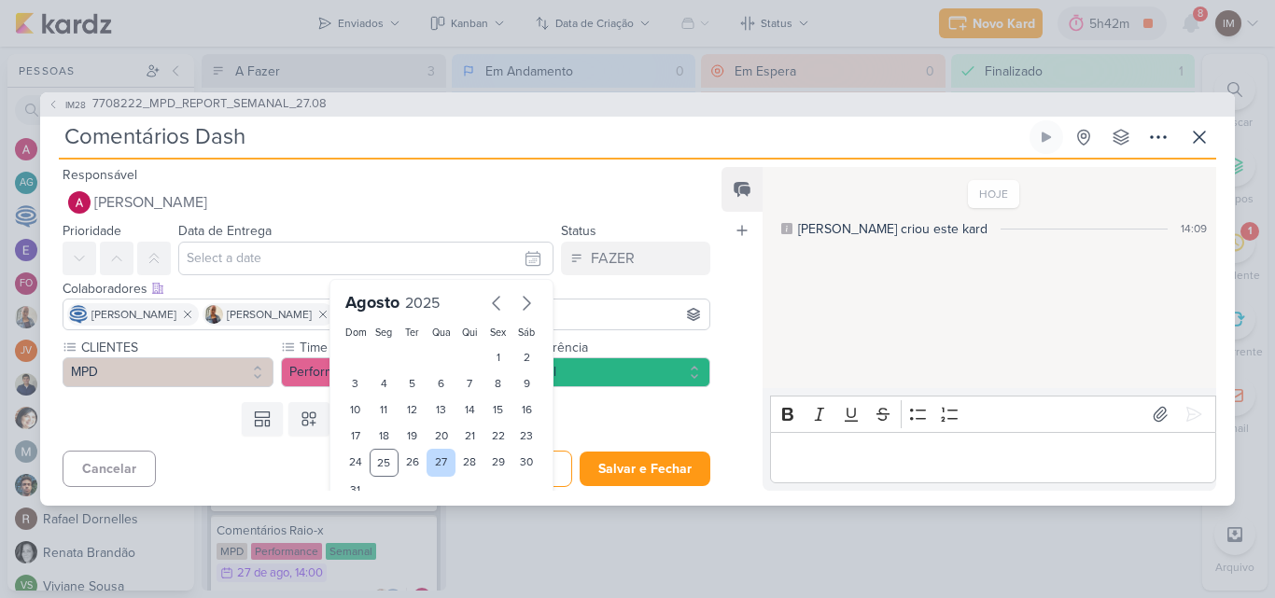
click at [439, 469] on div "27" at bounding box center [441, 463] width 29 height 28
type input "27 de agosto de 2025 às 23:59"
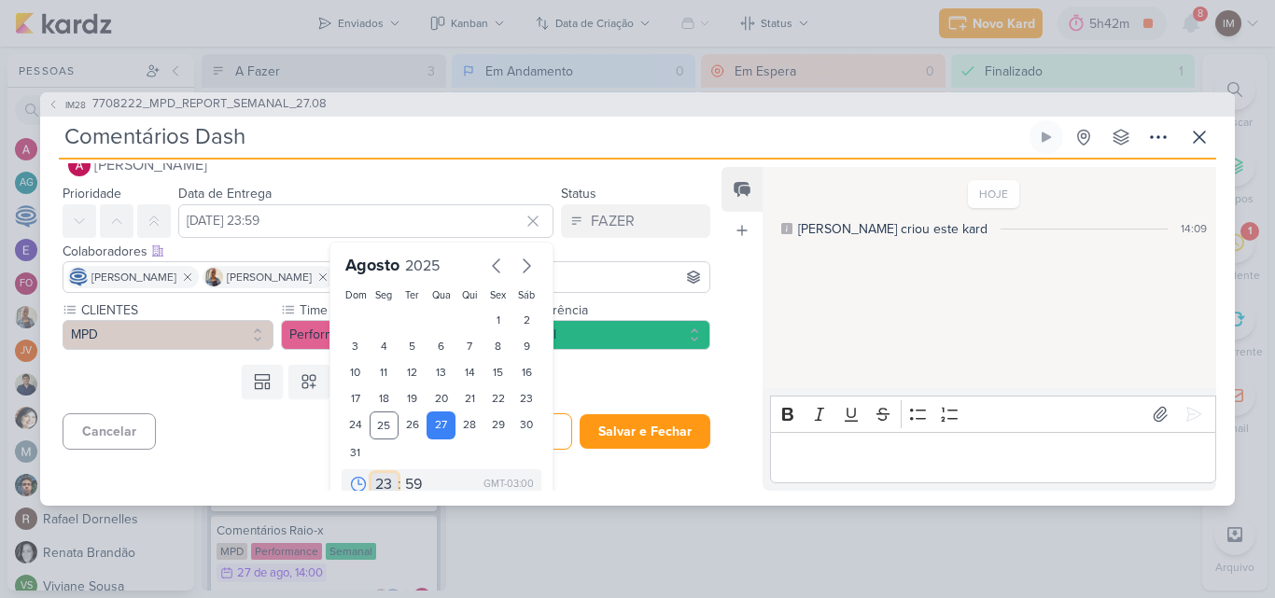
click at [376, 485] on select "00 01 02 03 04 05 06 07 08 09 10 11 12 13 14 15 16 17 18 19 20 21 22 23" at bounding box center [385, 484] width 26 height 22
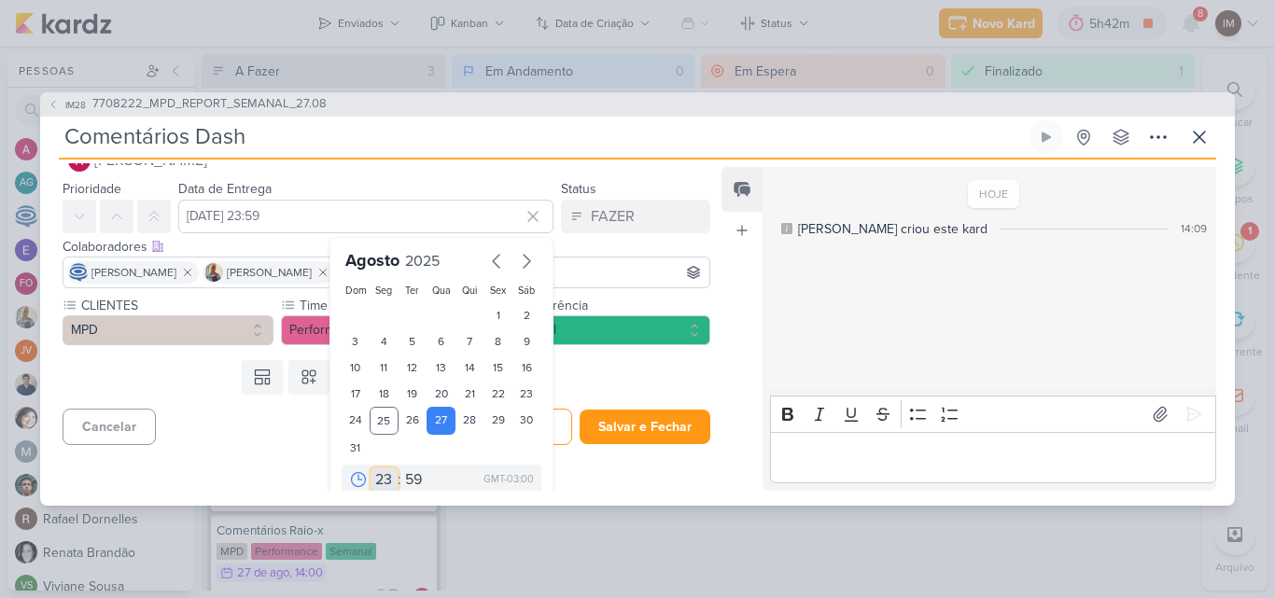
select select "14"
click at [372, 469] on select "00 01 02 03 04 05 06 07 08 09 10 11 12 13 14 15 16 17 18 19 20 21 22 23" at bounding box center [385, 480] width 26 height 22
type input "27 de agosto de 2025 às 14:59"
click at [409, 481] on select "00 05 10 15 20 25 30 35 40 45 50 55 59" at bounding box center [414, 480] width 26 height 22
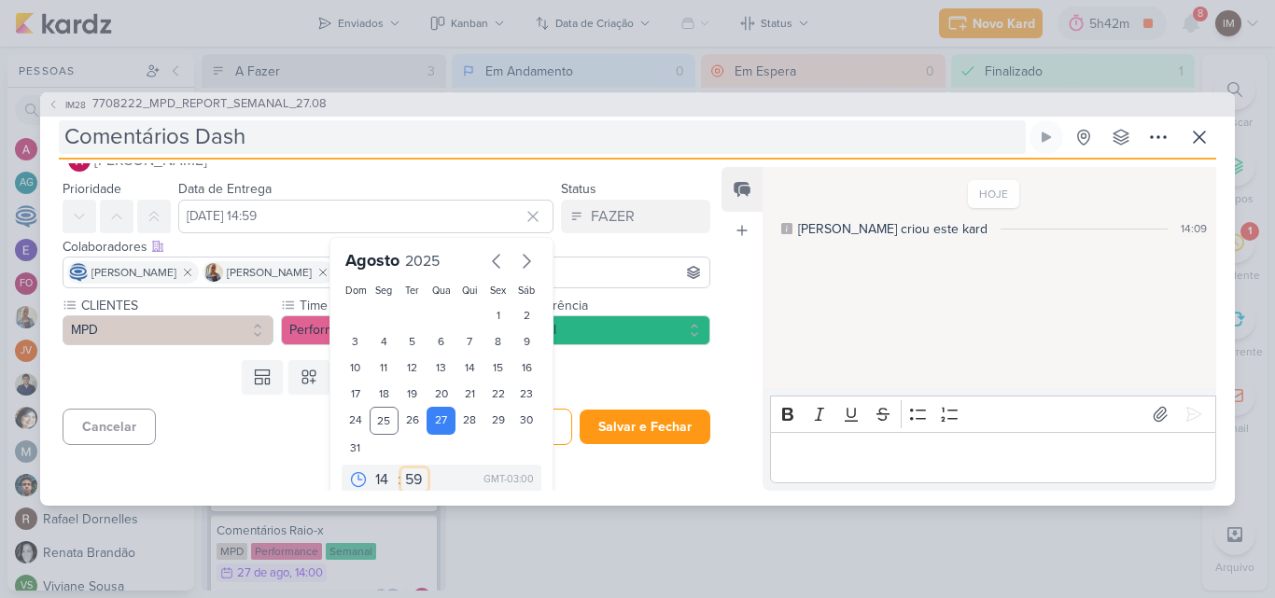
select select "0"
click at [401, 469] on select "00 05 10 15 20 25 30 35 40 45 50 55 59" at bounding box center [414, 480] width 26 height 22
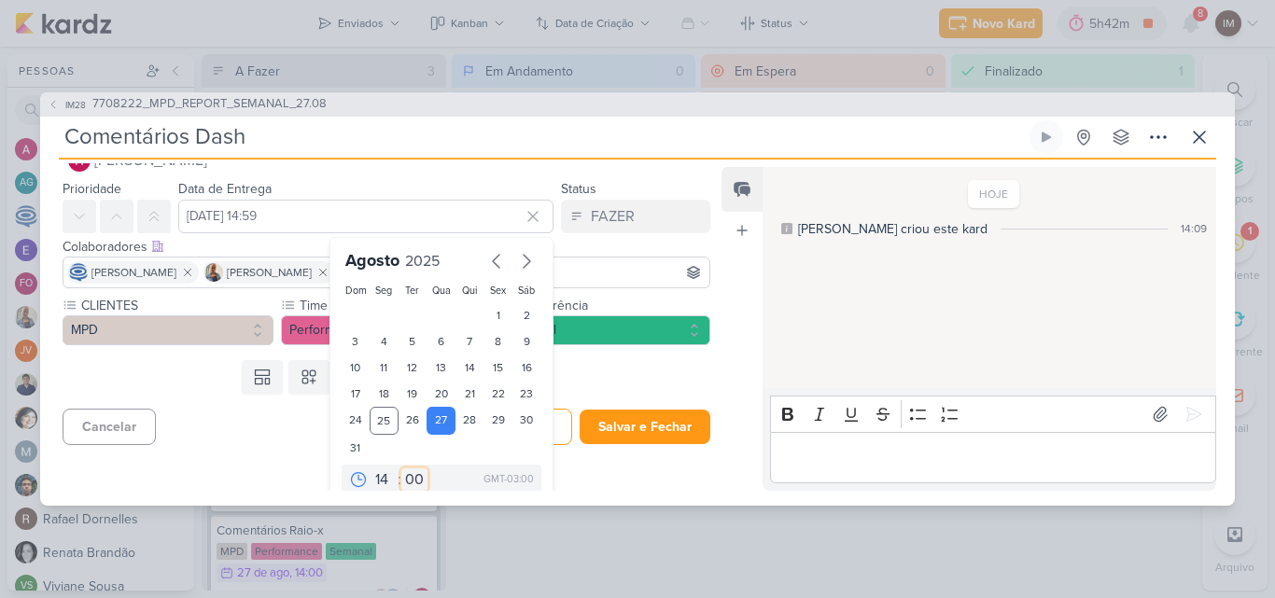
type input "27 de agosto de 2025 às 14:00"
click at [274, 430] on div "Cancelar Salvar Salvar e Fechar Ctrl + Enter" at bounding box center [379, 425] width 678 height 48
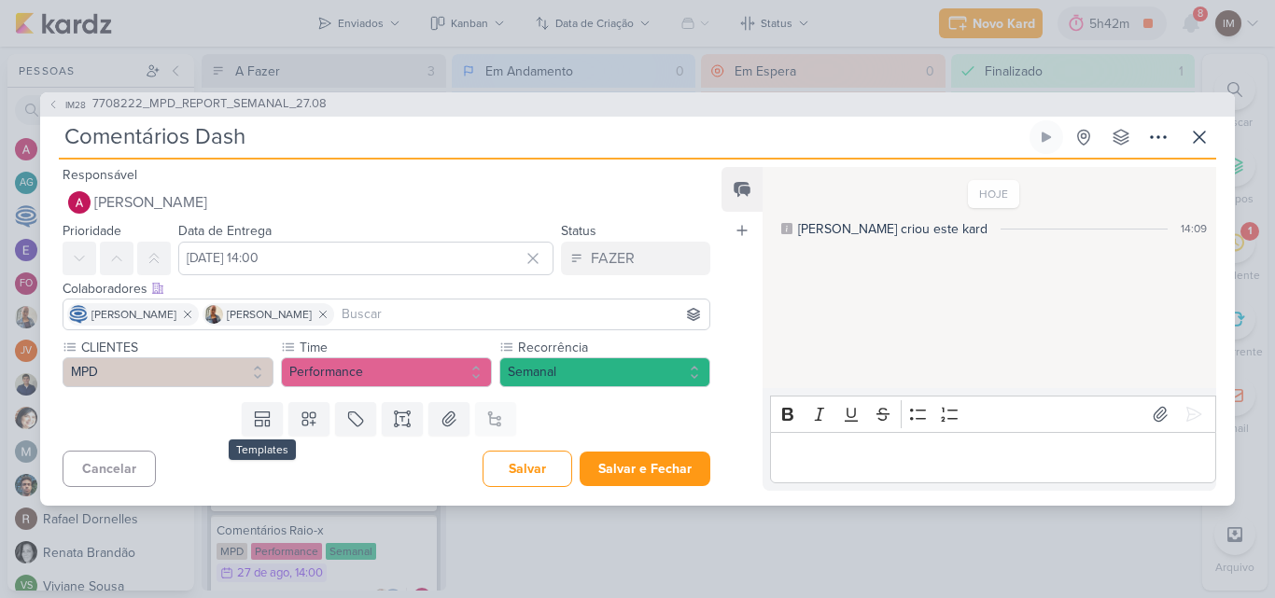
scroll to position [0, 0]
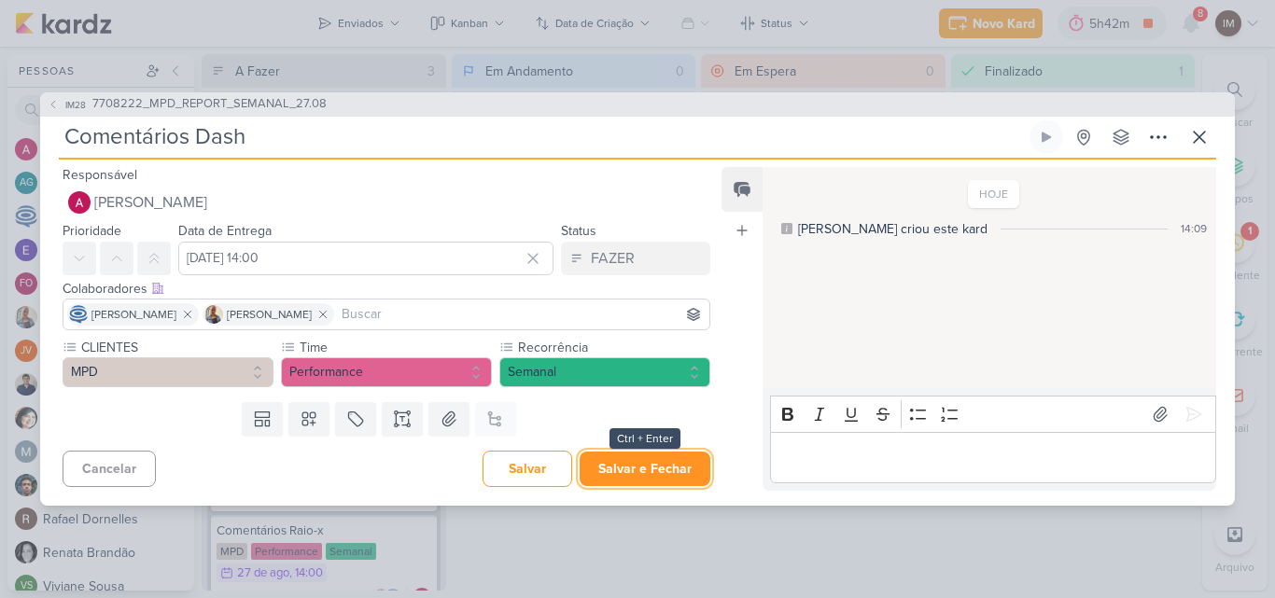
click at [609, 463] on button "Salvar e Fechar" at bounding box center [645, 469] width 131 height 35
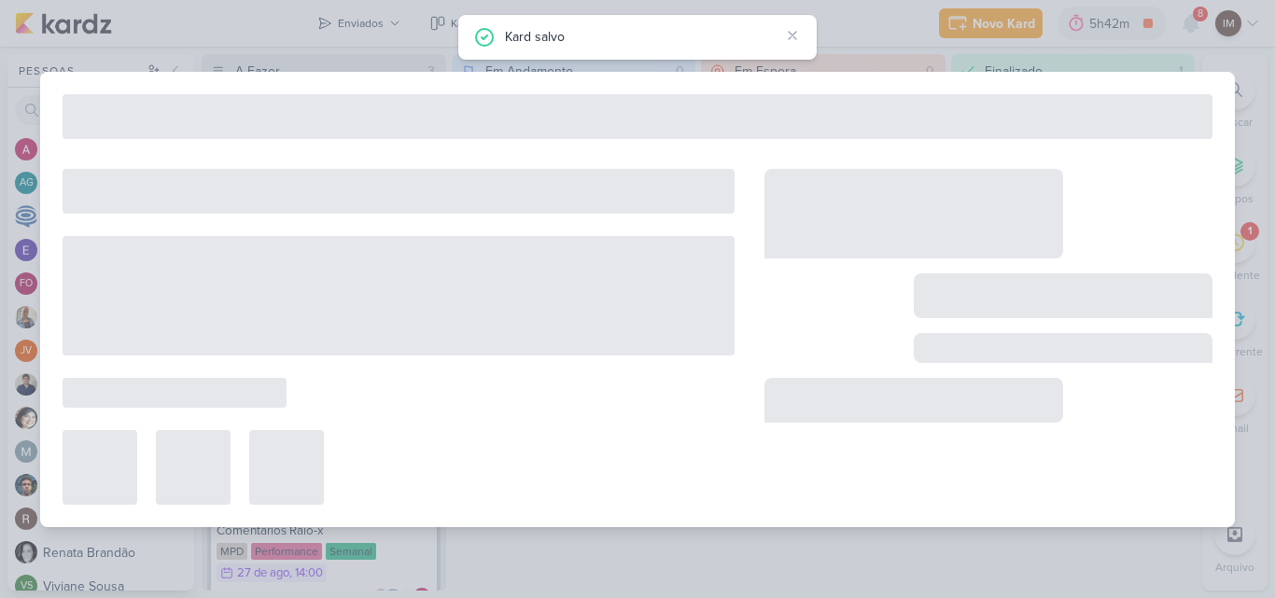
type input "7708222_MPD_REPORT_SEMANAL_27.08"
type input "27 de agosto de 2025 às 18:00"
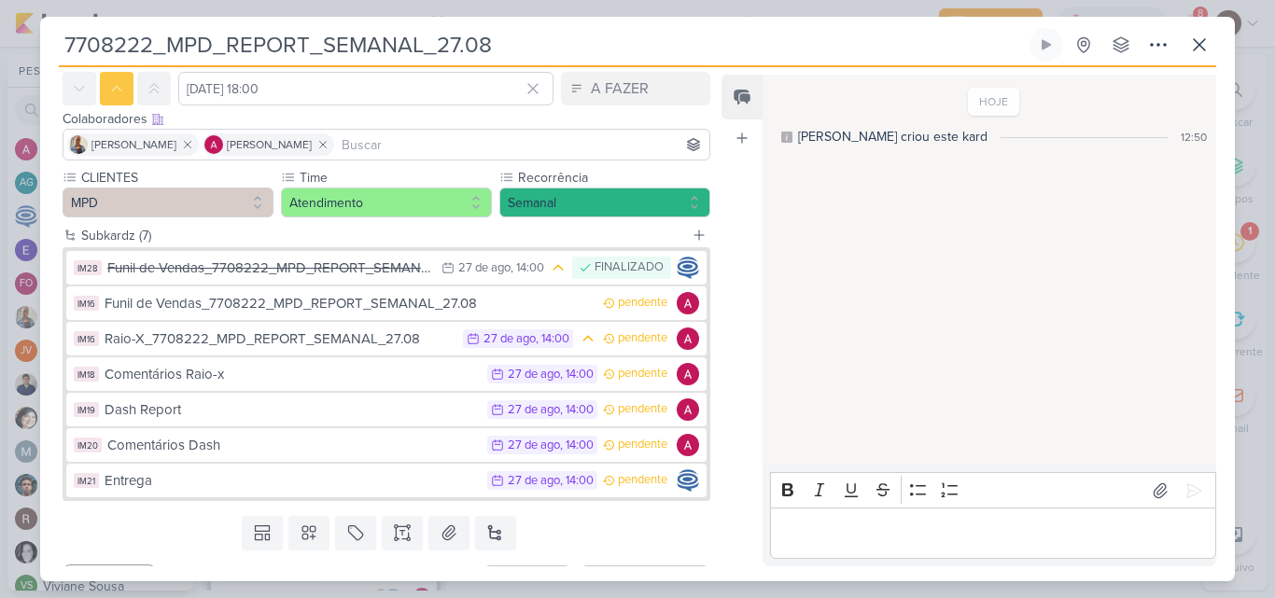
scroll to position [63, 0]
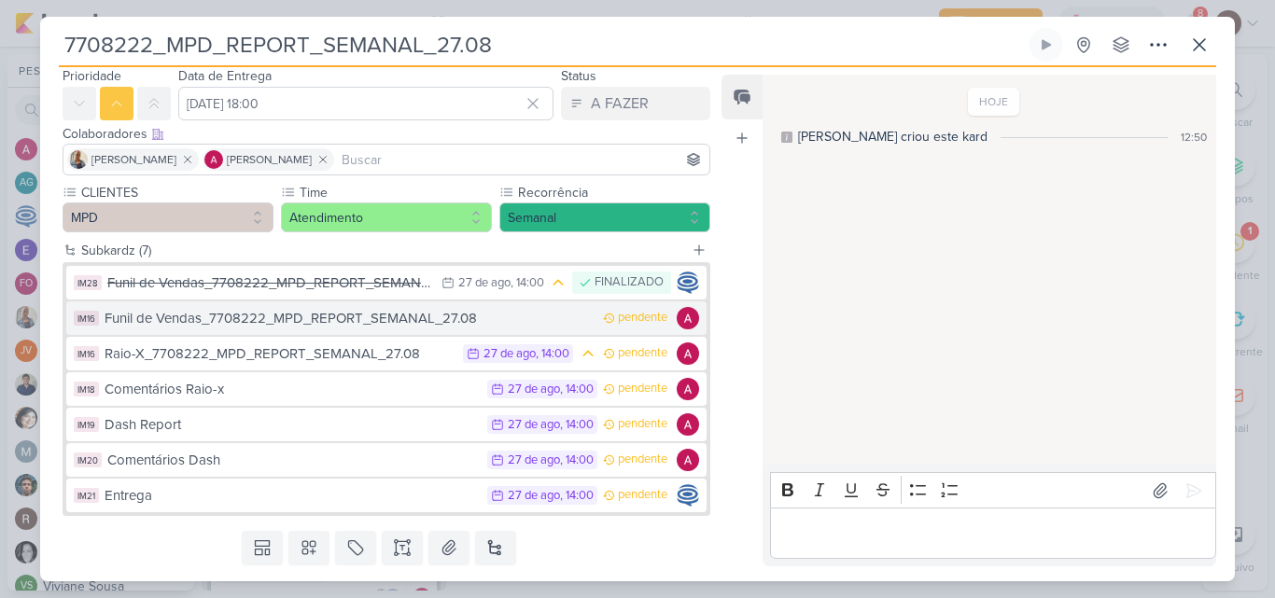
click at [573, 331] on button "IM16 Funil de Vendas_7708222_MPD_REPORT_SEMANAL_27.08 pendente" at bounding box center [386, 319] width 640 height 34
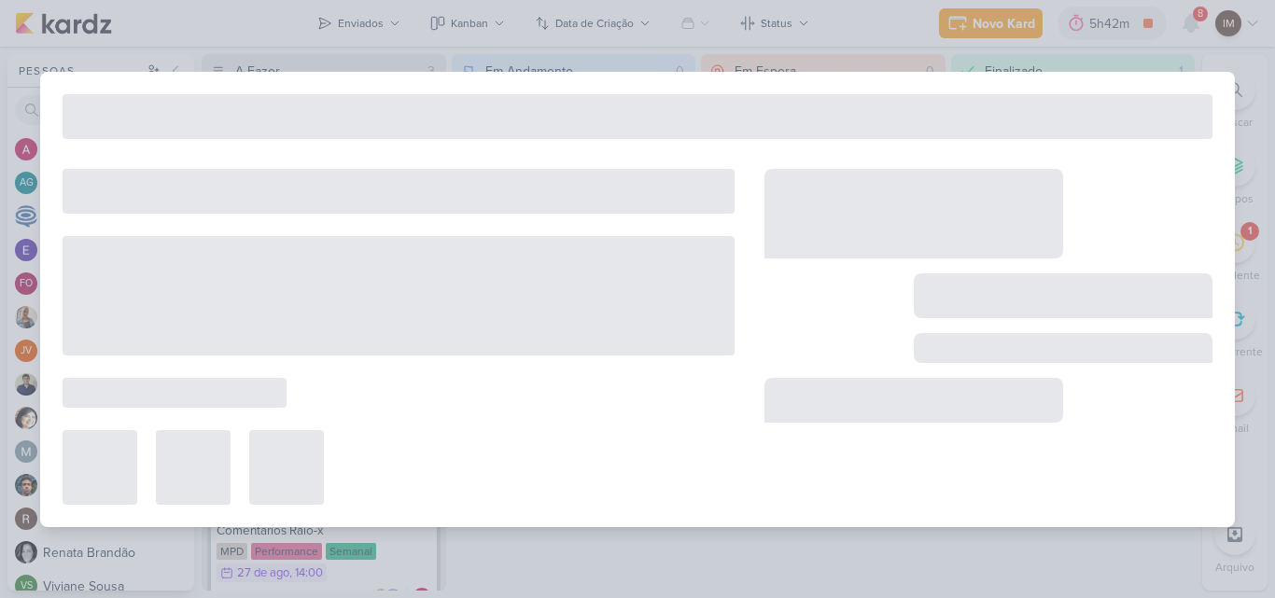
click at [573, 331] on div at bounding box center [399, 296] width 672 height 120
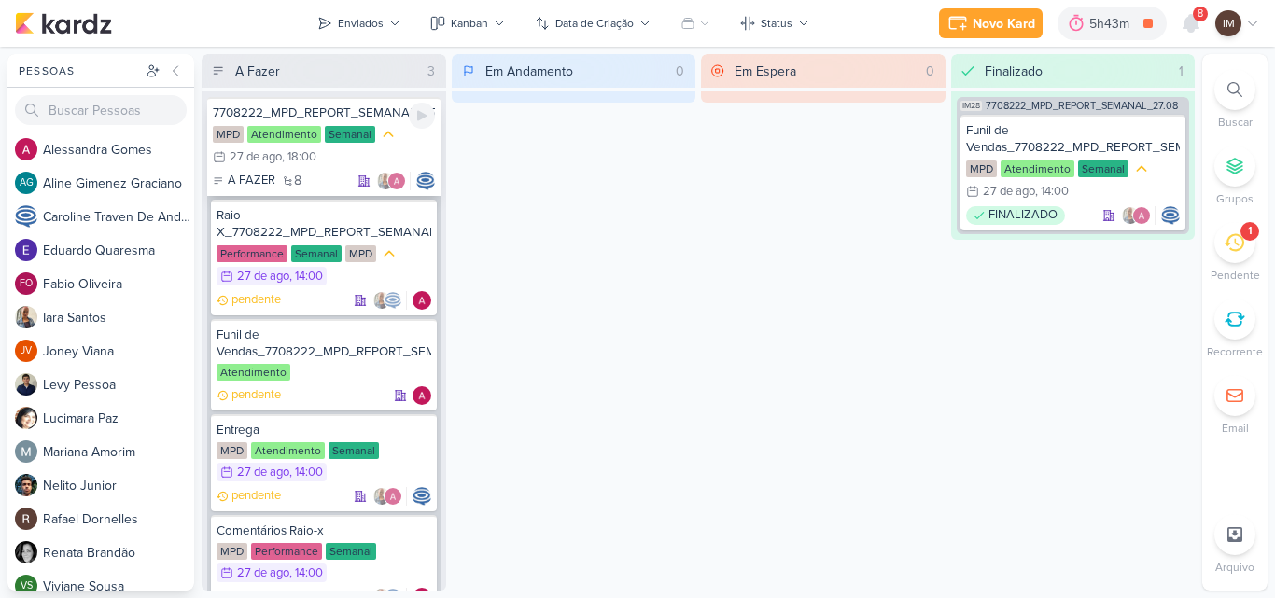
click at [415, 153] on div "MPD Atendimento Semanal 27/8 27 de ago , 18:00" at bounding box center [324, 146] width 222 height 43
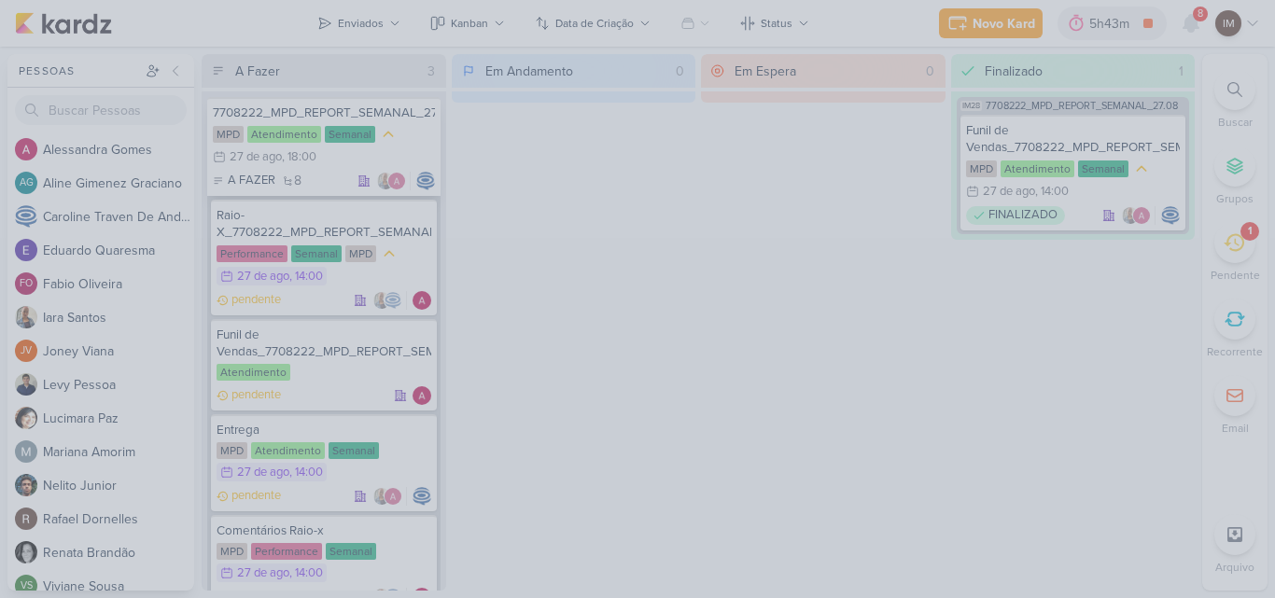
click at [415, 153] on div "Preferências de Quadros Pessoal Organização Não tem nenhum quadro aqui ainda :/…" at bounding box center [637, 323] width 1275 height 552
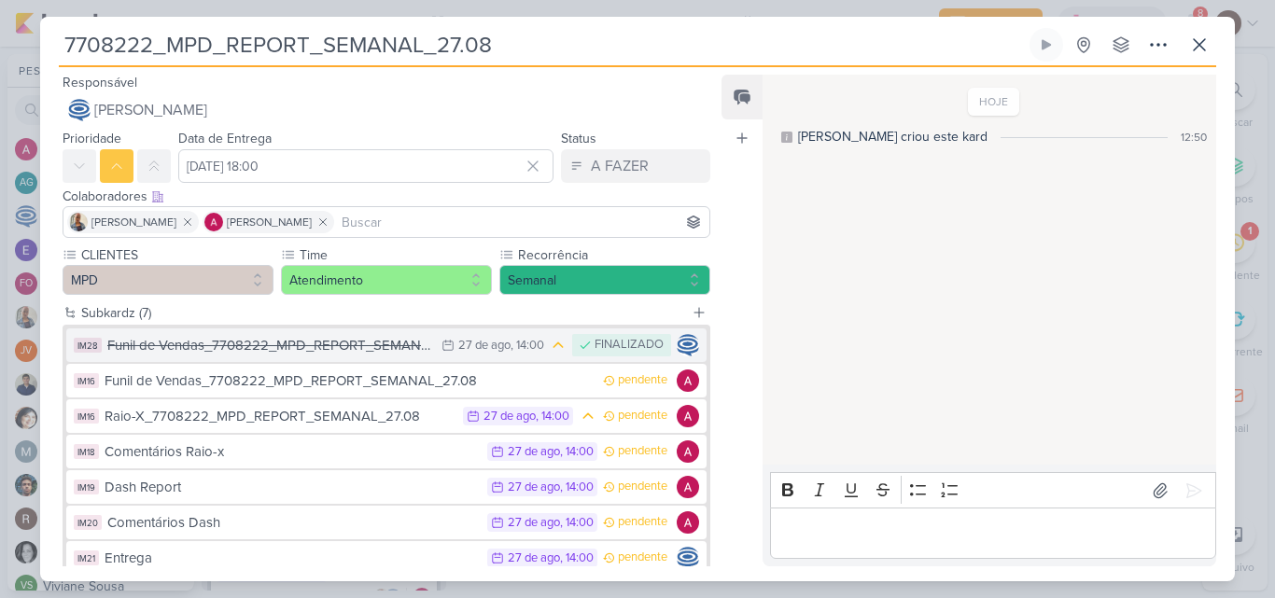
click at [499, 344] on div "27 de ago" at bounding box center [484, 346] width 52 height 12
click at [499, 344] on div "7708222_MPD_REPORT_SEMANAL_27.08 Criado por mim" at bounding box center [637, 299] width 1195 height 565
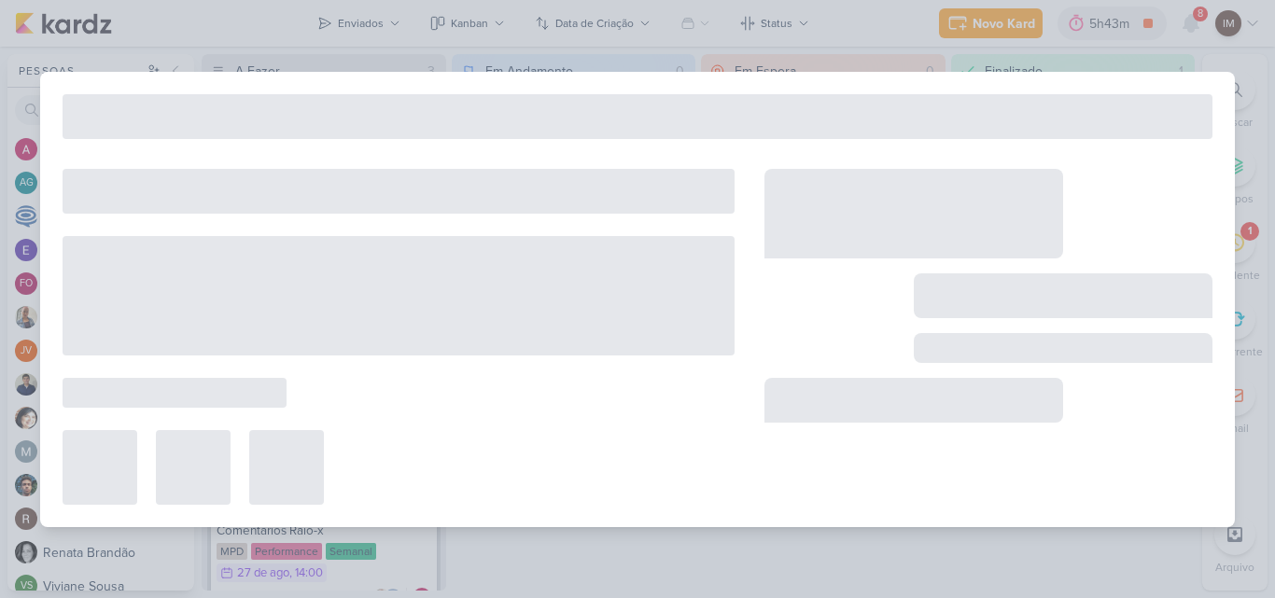
type input "Funil de Vendas_7708222_MPD_REPORT_SEMANAL_27.08"
type input "27 de agosto de 2025 às 14:00"
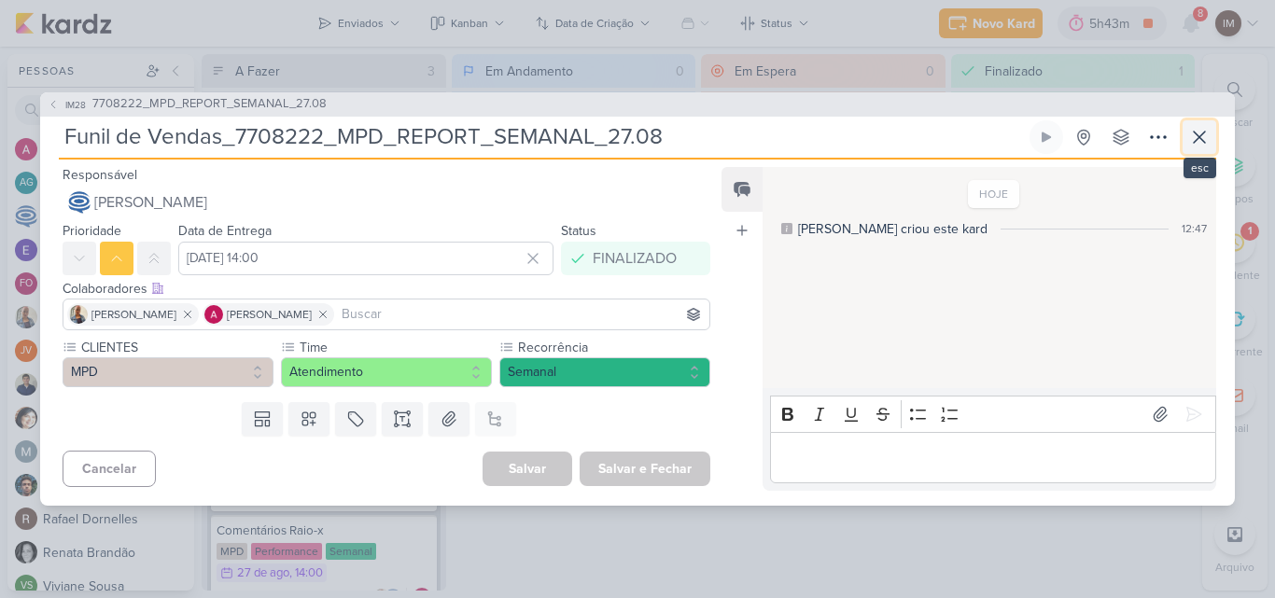
click at [1203, 132] on icon at bounding box center [1199, 137] width 22 height 22
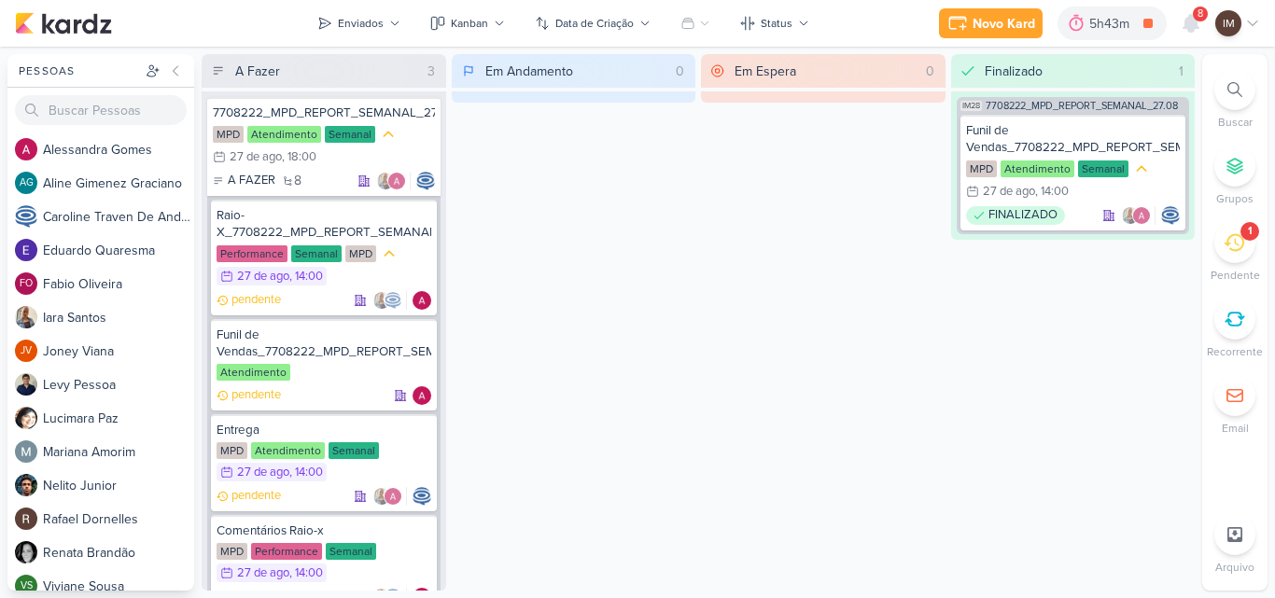
drag, startPoint x: 767, startPoint y: 338, endPoint x: 731, endPoint y: 530, distance: 195.7
click at [731, 530] on div "Em Espera 0" at bounding box center [823, 322] width 245 height 537
drag, startPoint x: 1273, startPoint y: 109, endPoint x: 1270, endPoint y: 335, distance: 225.9
click at [1270, 335] on div "Pessoas Pessoas A l e s s a n d r a G o m e s AG A l i n e G i m e n e z G r a …" at bounding box center [637, 322] width 1275 height 537
drag, startPoint x: 457, startPoint y: 517, endPoint x: 444, endPoint y: 439, distance: 79.5
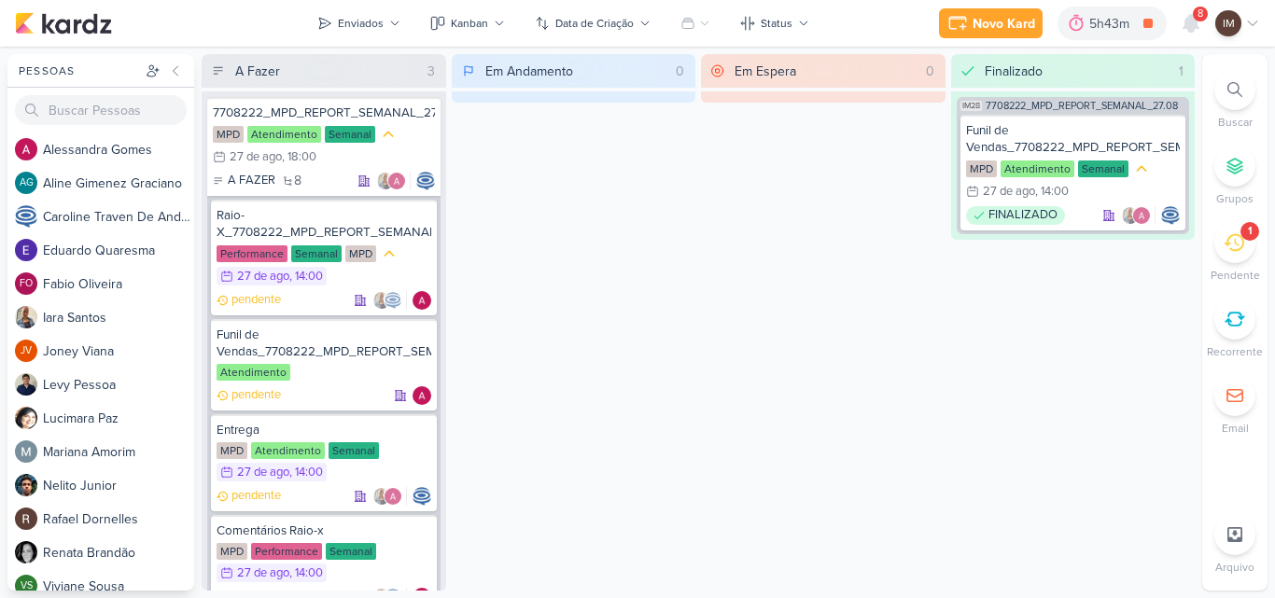
click at [469, 389] on div "Em Andamento 0" at bounding box center [574, 322] width 245 height 537
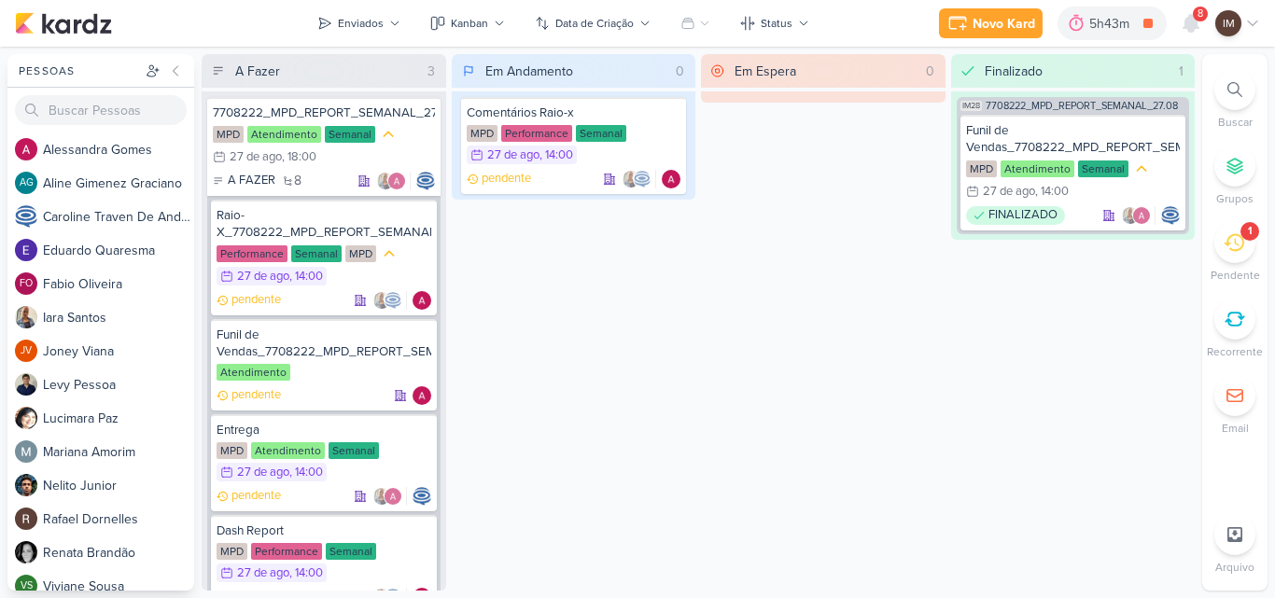
click at [522, 423] on div "Em Andamento 0 Comentários Raio-x MPD Performance Semanal 27/8 27 de ago , 14:0…" at bounding box center [574, 322] width 245 height 537
